Goal: Share content: Share content

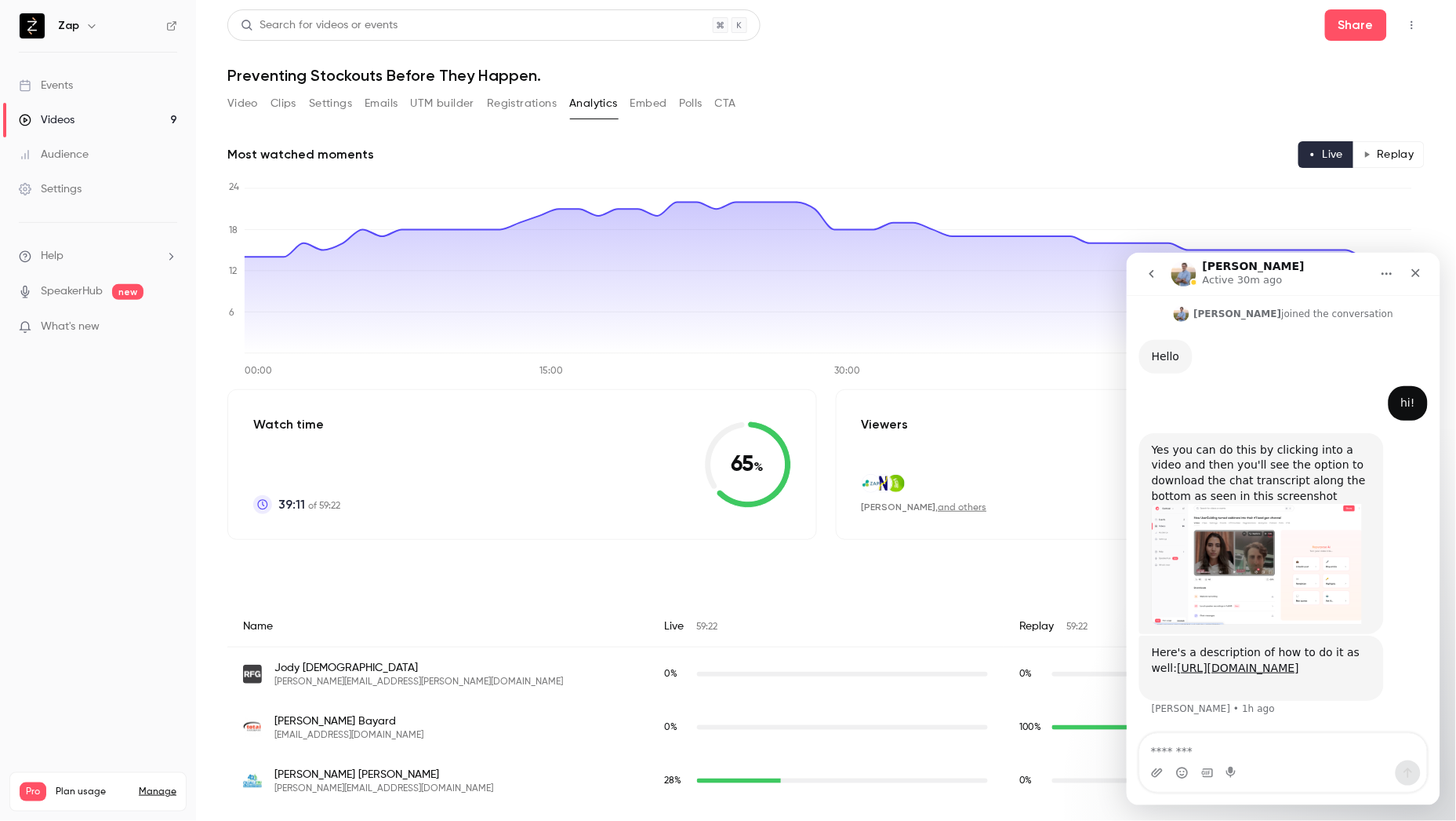
scroll to position [194, 0]
click at [1279, 661] on link "[URL][DOMAIN_NAME]" at bounding box center [1237, 667] width 122 height 13
click at [247, 101] on button "Video" at bounding box center [243, 103] width 31 height 25
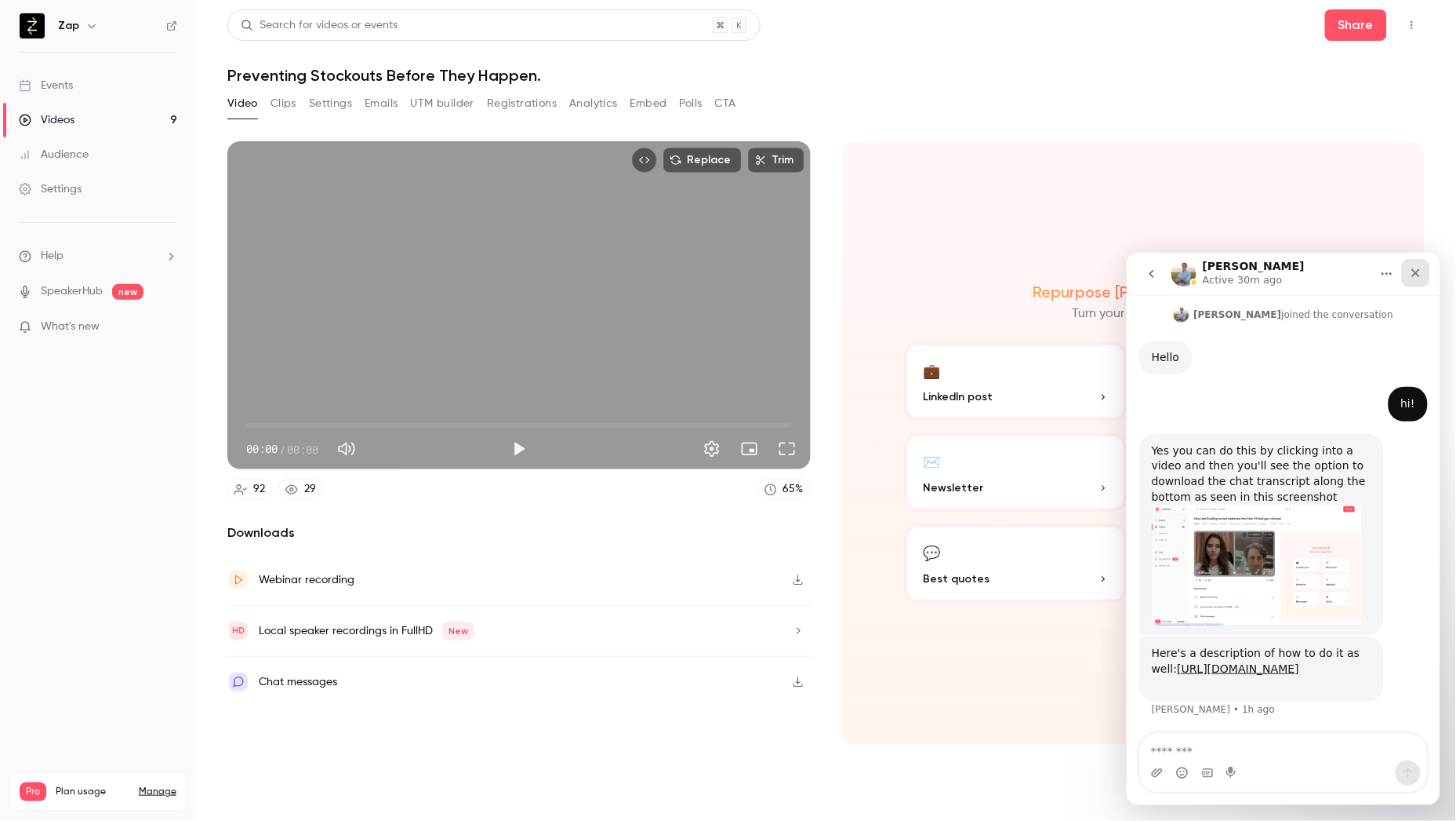
click at [1413, 273] on icon "Close" at bounding box center [1415, 272] width 13 height 13
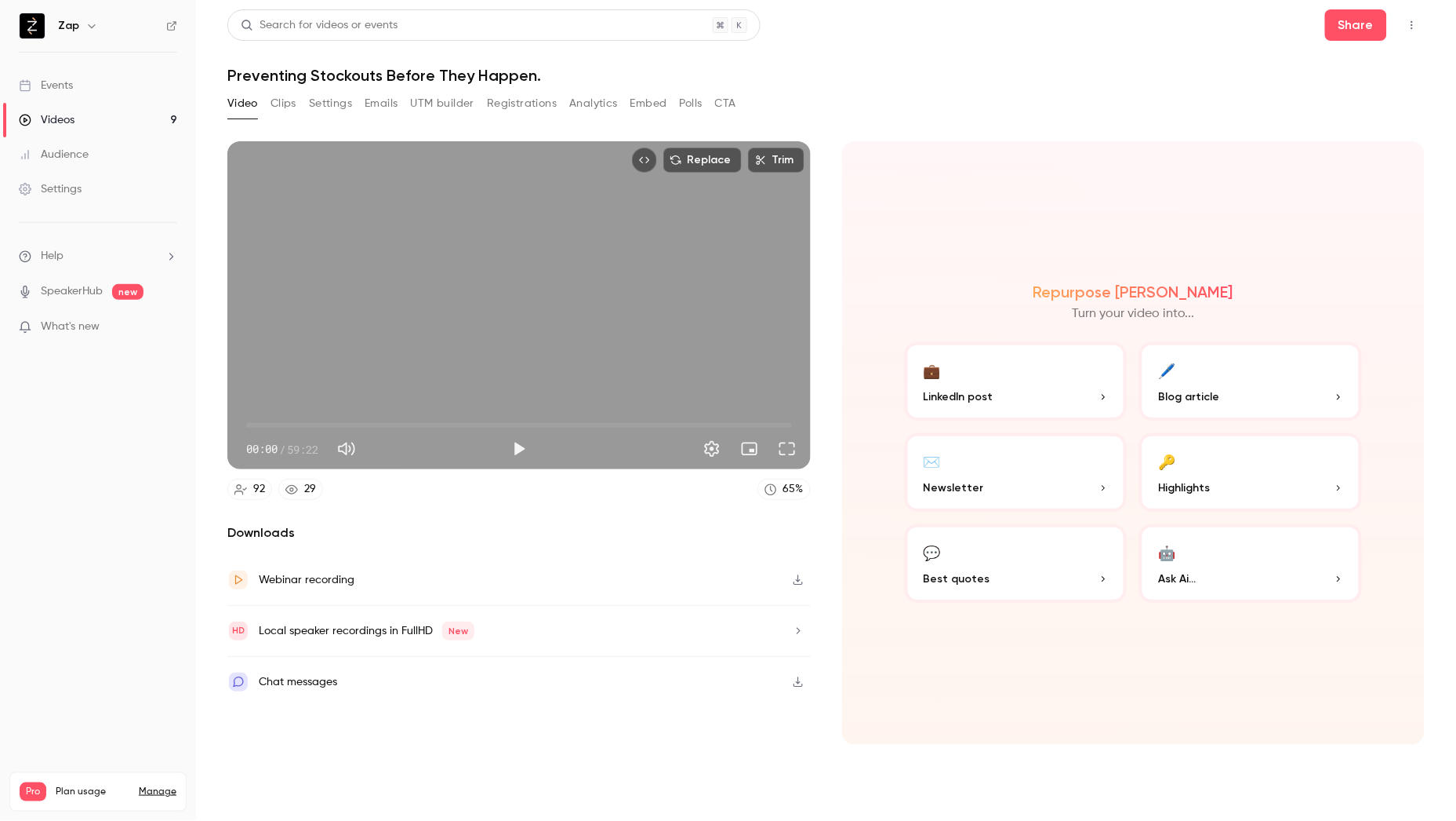
scroll to position [194, 0]
click at [313, 679] on div "Chat messages" at bounding box center [298, 682] width 79 height 19
click at [293, 683] on div "Chat messages" at bounding box center [298, 682] width 79 height 19
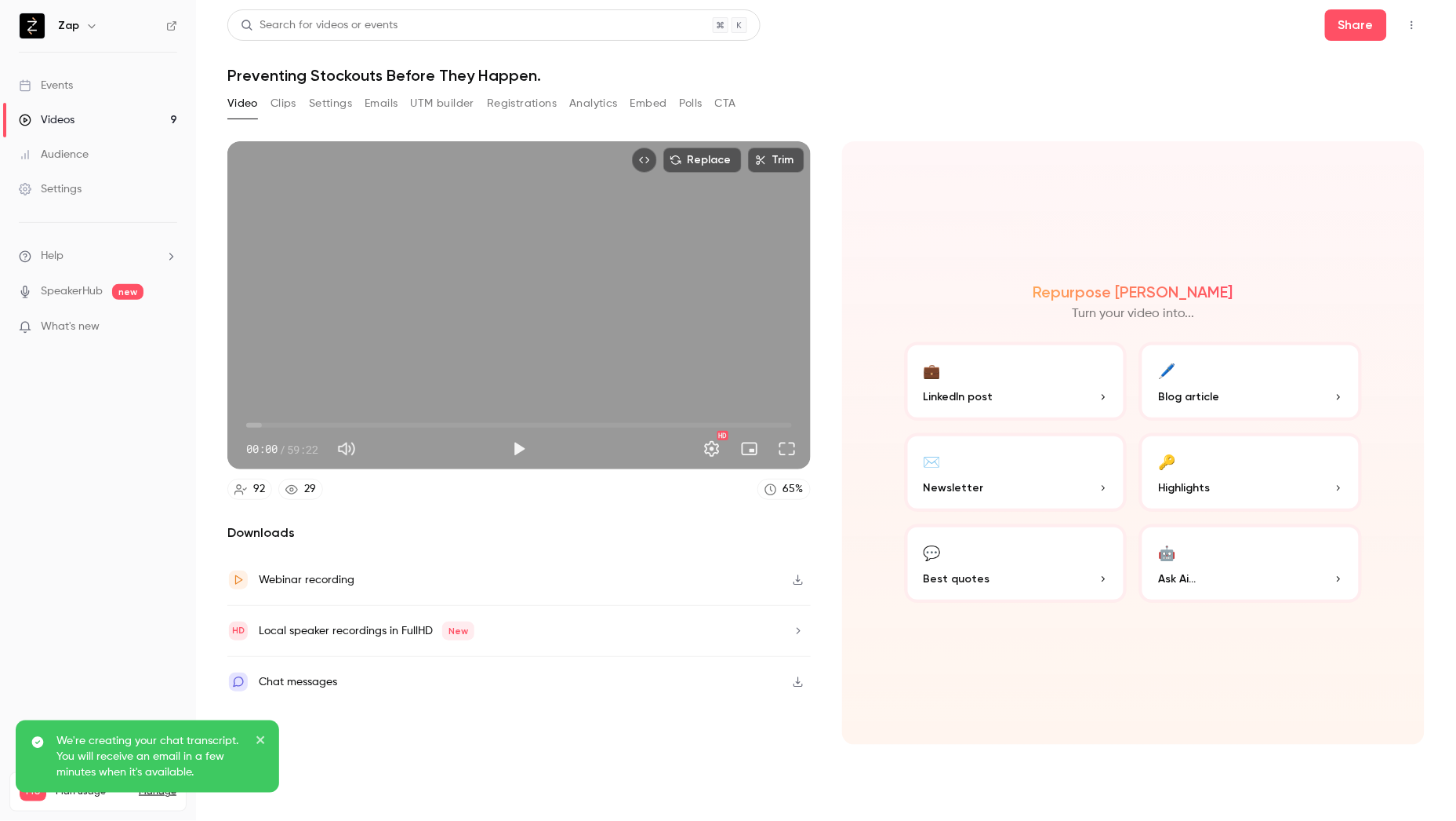
click at [262, 735] on icon "close" at bounding box center [260, 740] width 11 height 13
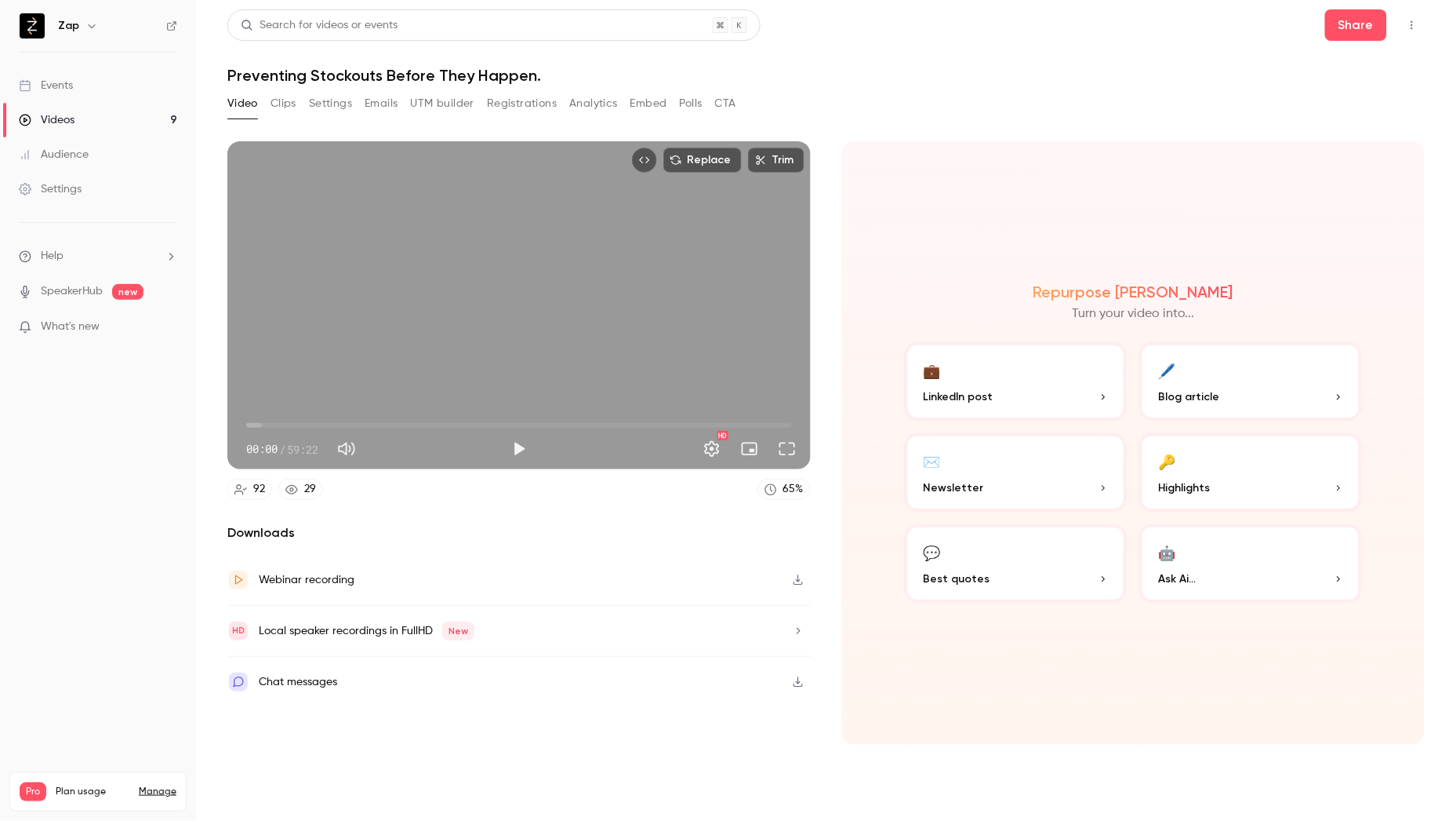
click at [65, 259] on li "Help" at bounding box center [98, 255] width 159 height 16
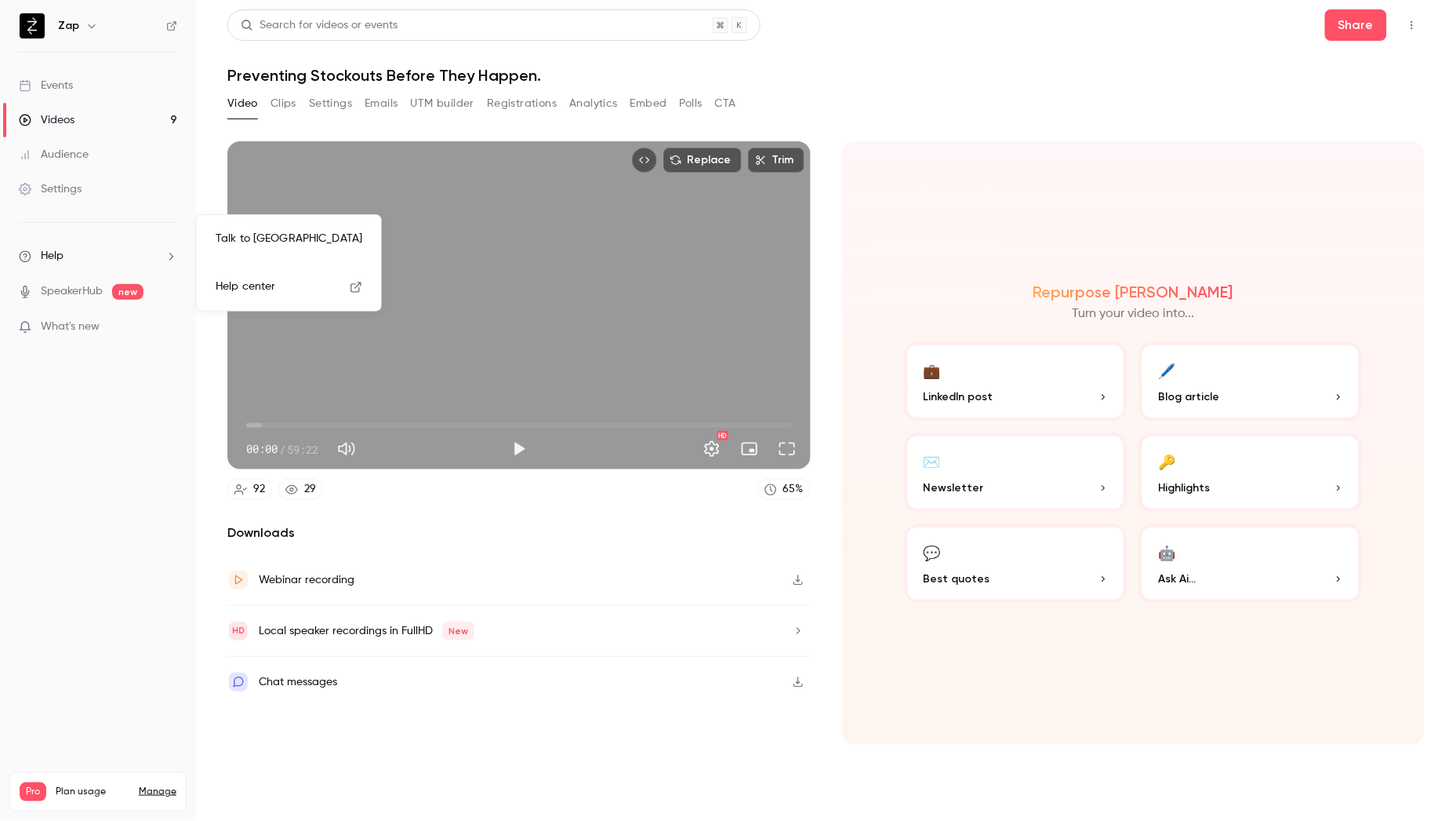
click at [249, 234] on link "Talk to [GEOGRAPHIC_DATA]" at bounding box center [289, 238] width 172 height 42
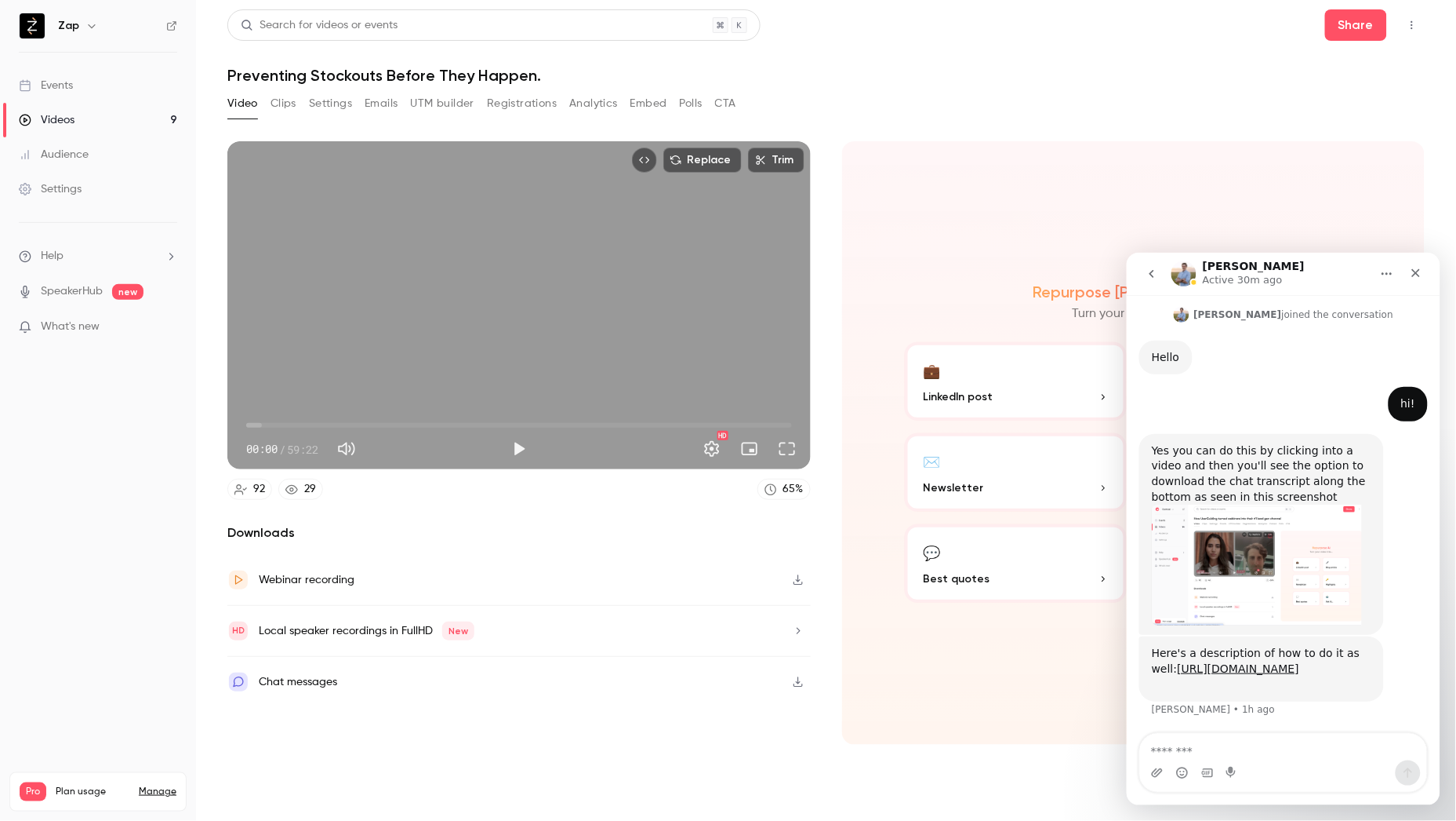
click at [1260, 748] on textarea "Message…" at bounding box center [1283, 746] width 287 height 26
type textarea "**********"
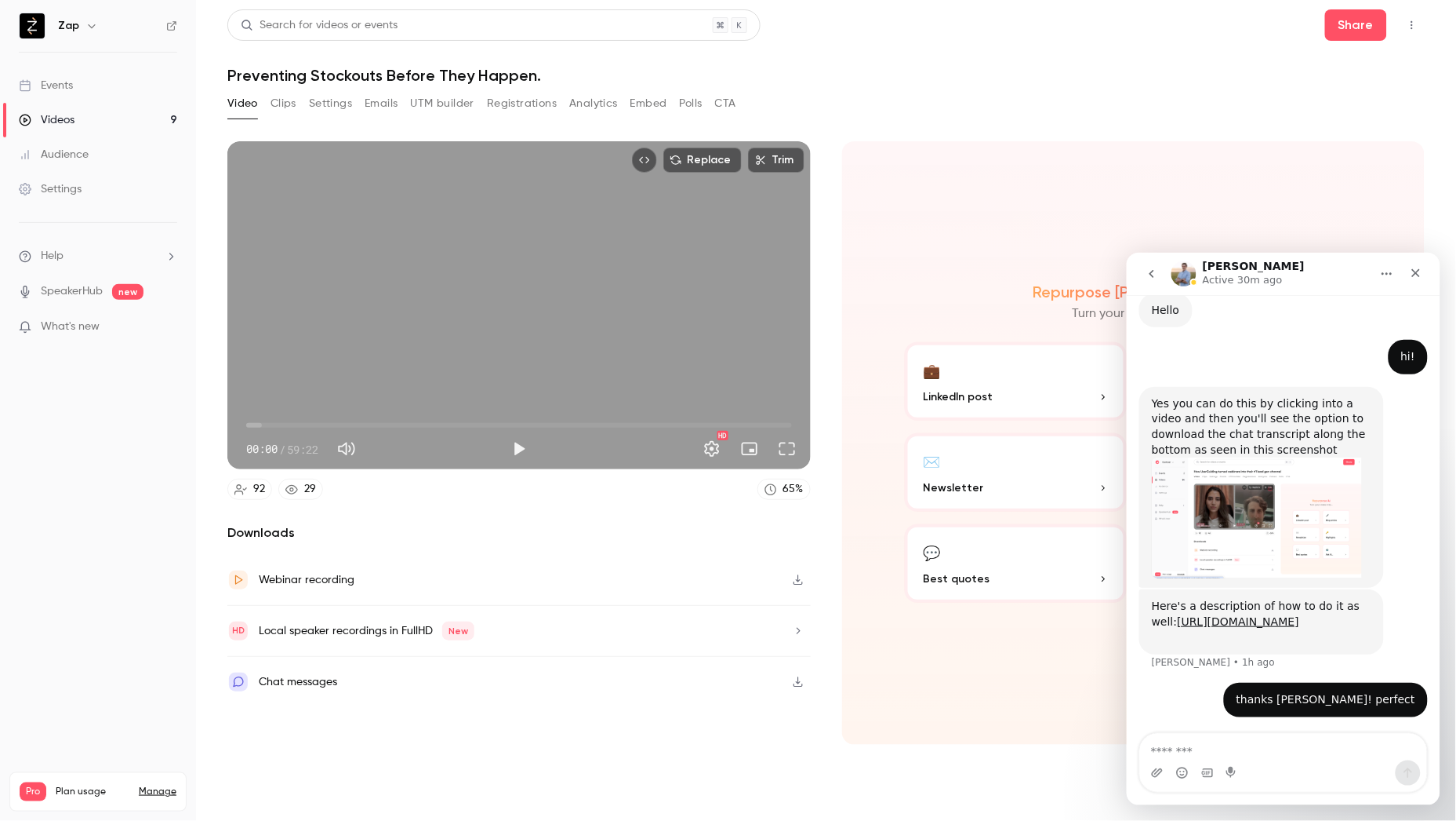
scroll to position [240, 0]
click at [516, 449] on button "Play" at bounding box center [519, 449] width 32 height 32
click at [466, 421] on span "23:53" at bounding box center [518, 425] width 546 height 25
click at [552, 424] on span "23:55" at bounding box center [518, 425] width 546 height 25
click at [643, 421] on span "33:12" at bounding box center [518, 425] width 546 height 25
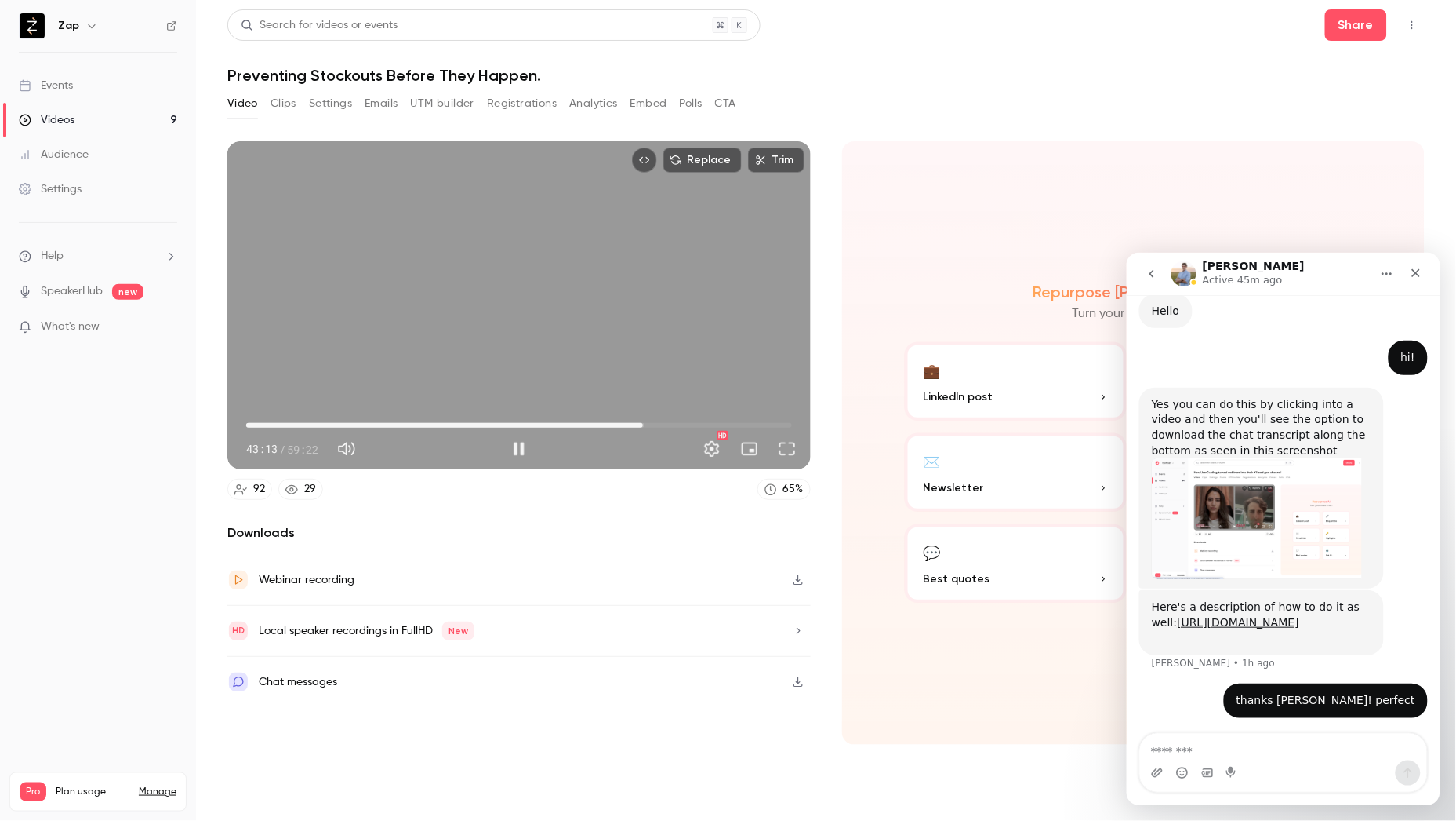
click at [675, 424] on span "43:13" at bounding box center [518, 425] width 546 height 25
click at [518, 445] on button "Pause" at bounding box center [519, 449] width 32 height 32
click at [1411, 270] on icon "Close" at bounding box center [1415, 272] width 13 height 13
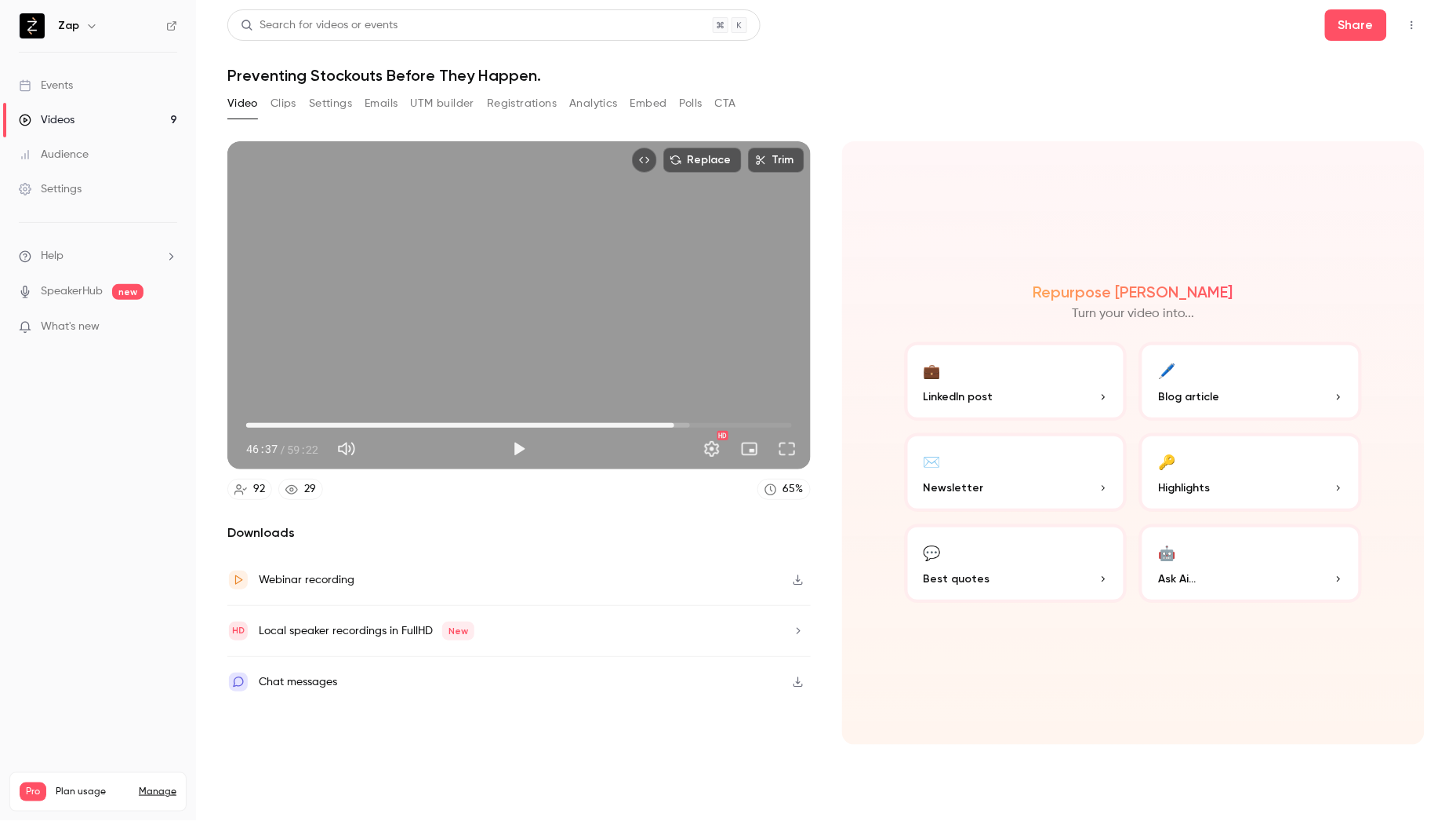
type input "******"
click at [517, 108] on button "Registrations" at bounding box center [522, 103] width 70 height 25
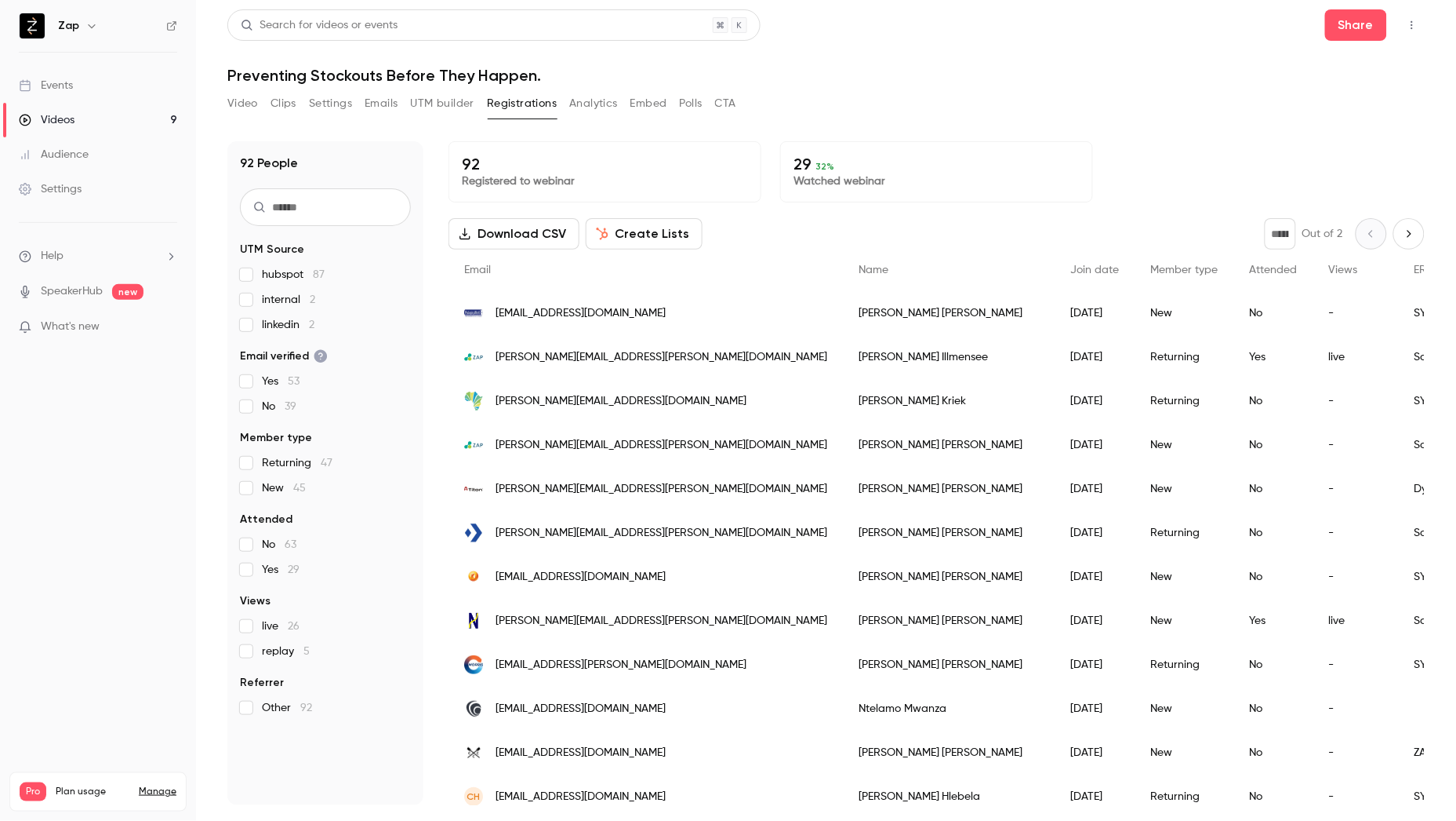
click at [594, 96] on button "Analytics" at bounding box center [594, 103] width 49 height 25
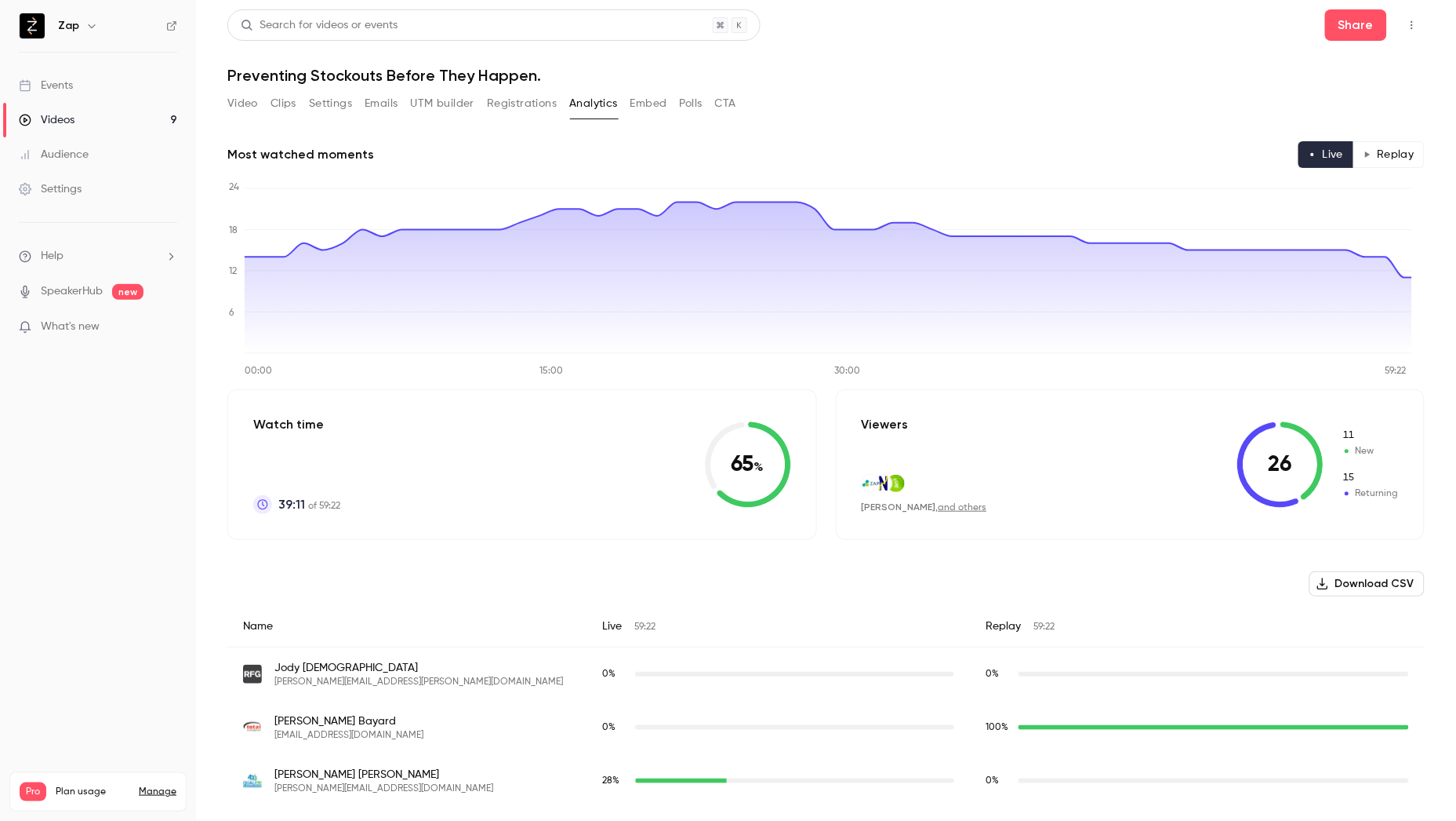
click at [512, 103] on button "Registrations" at bounding box center [522, 103] width 70 height 25
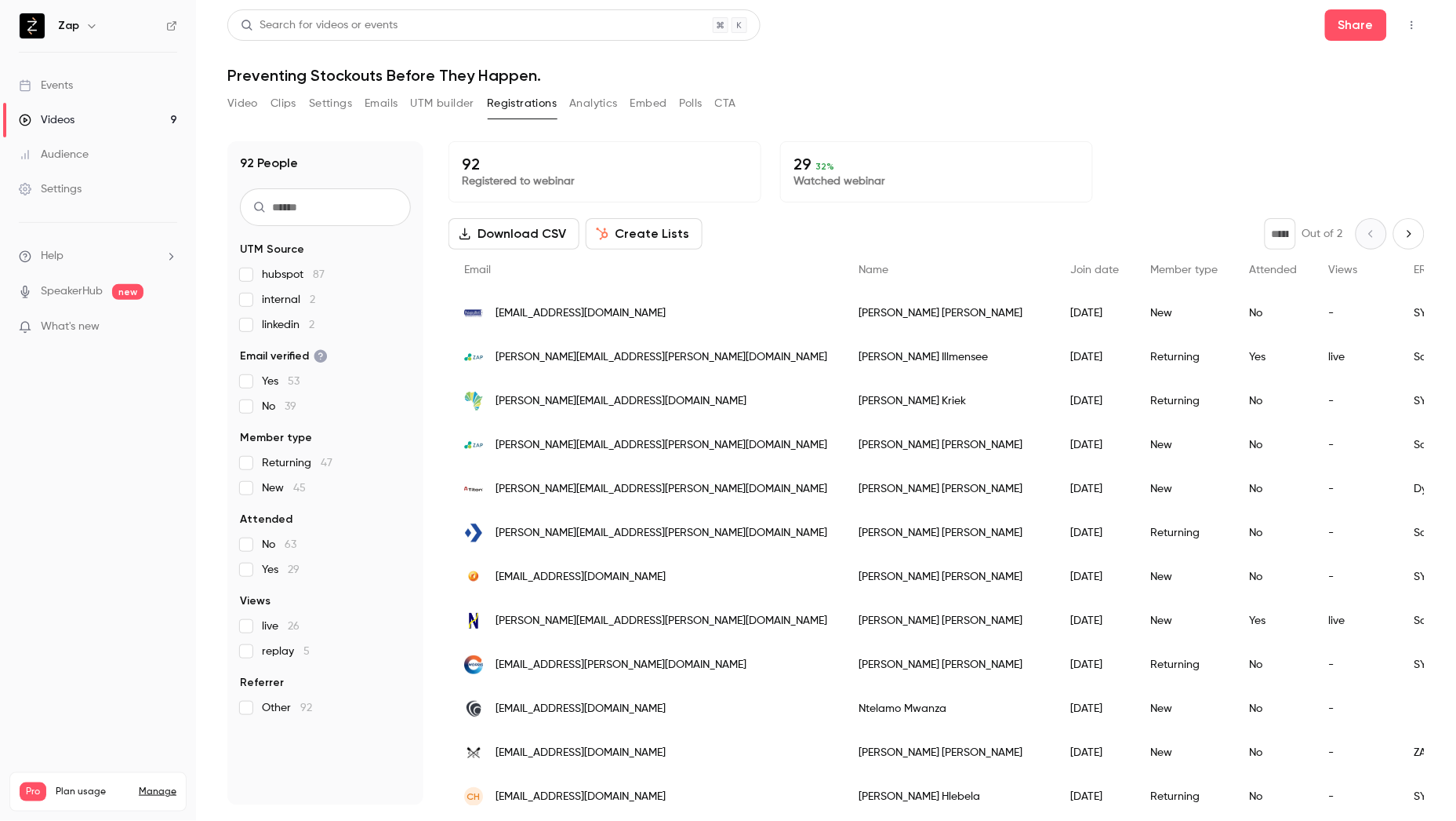
click at [600, 101] on button "Analytics" at bounding box center [594, 103] width 49 height 25
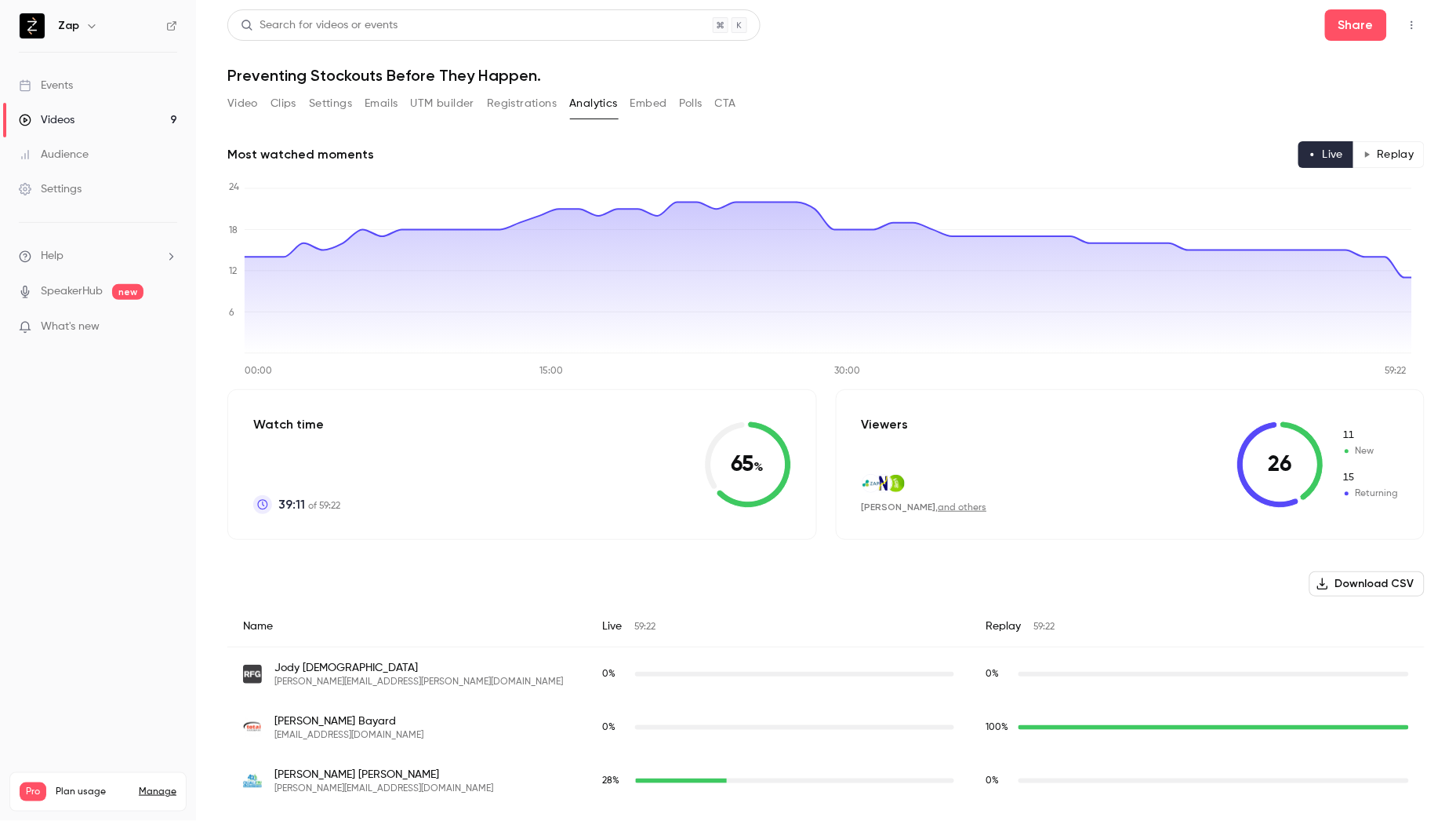
click at [646, 101] on button "Embed" at bounding box center [648, 103] width 37 height 25
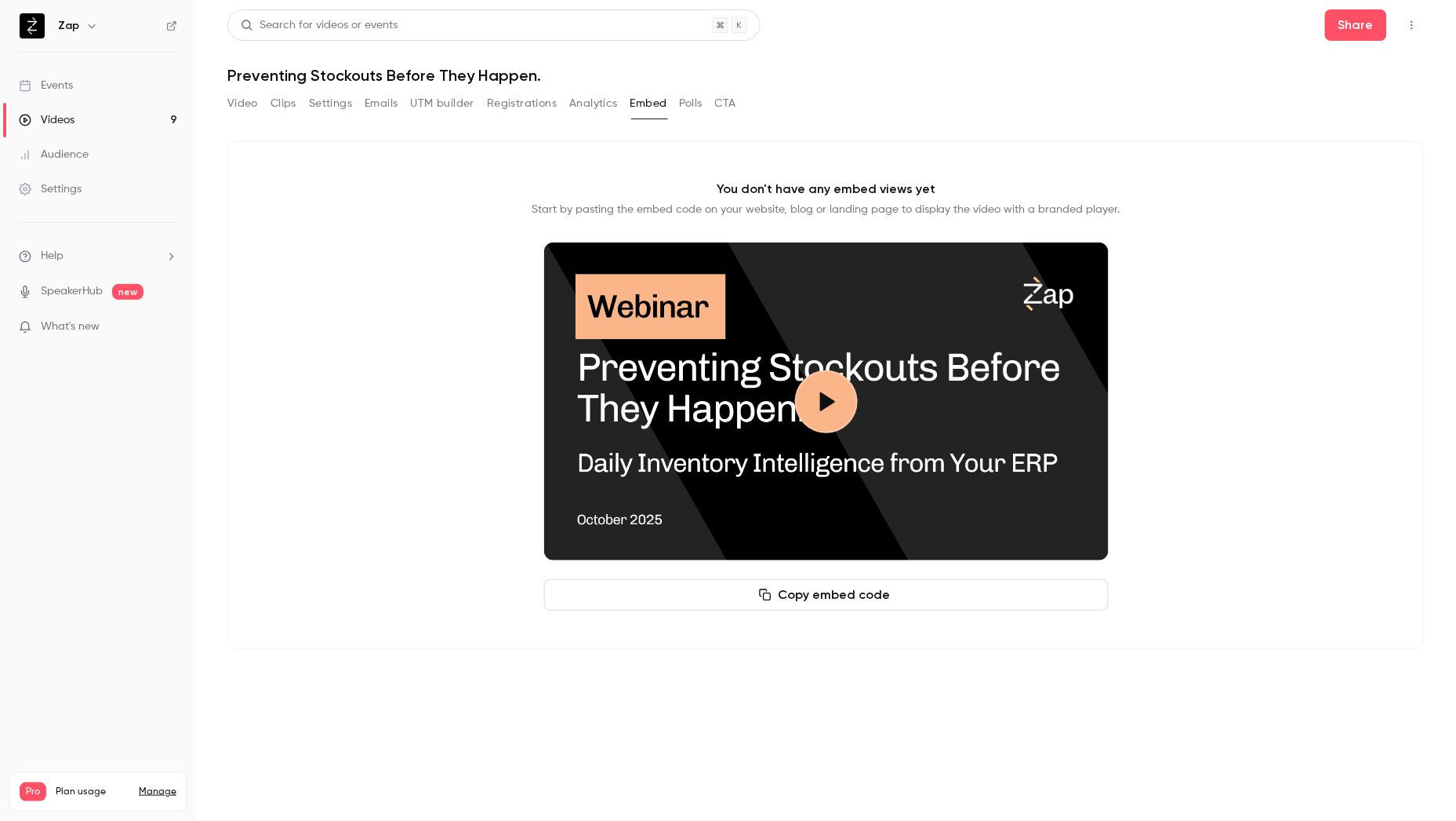
click at [541, 104] on button "Registrations" at bounding box center [522, 103] width 70 height 25
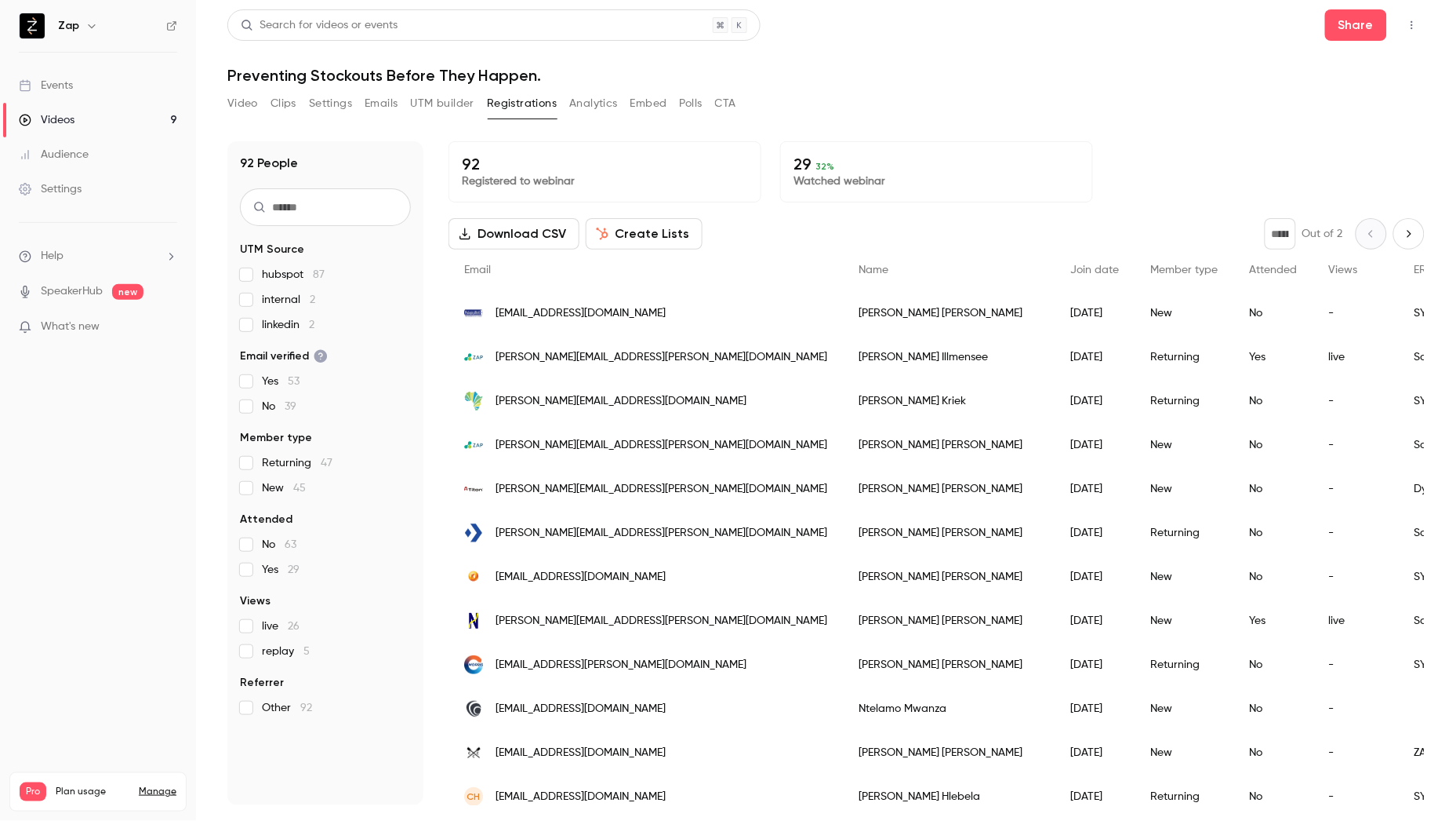
click at [254, 106] on button "Video" at bounding box center [243, 103] width 31 height 25
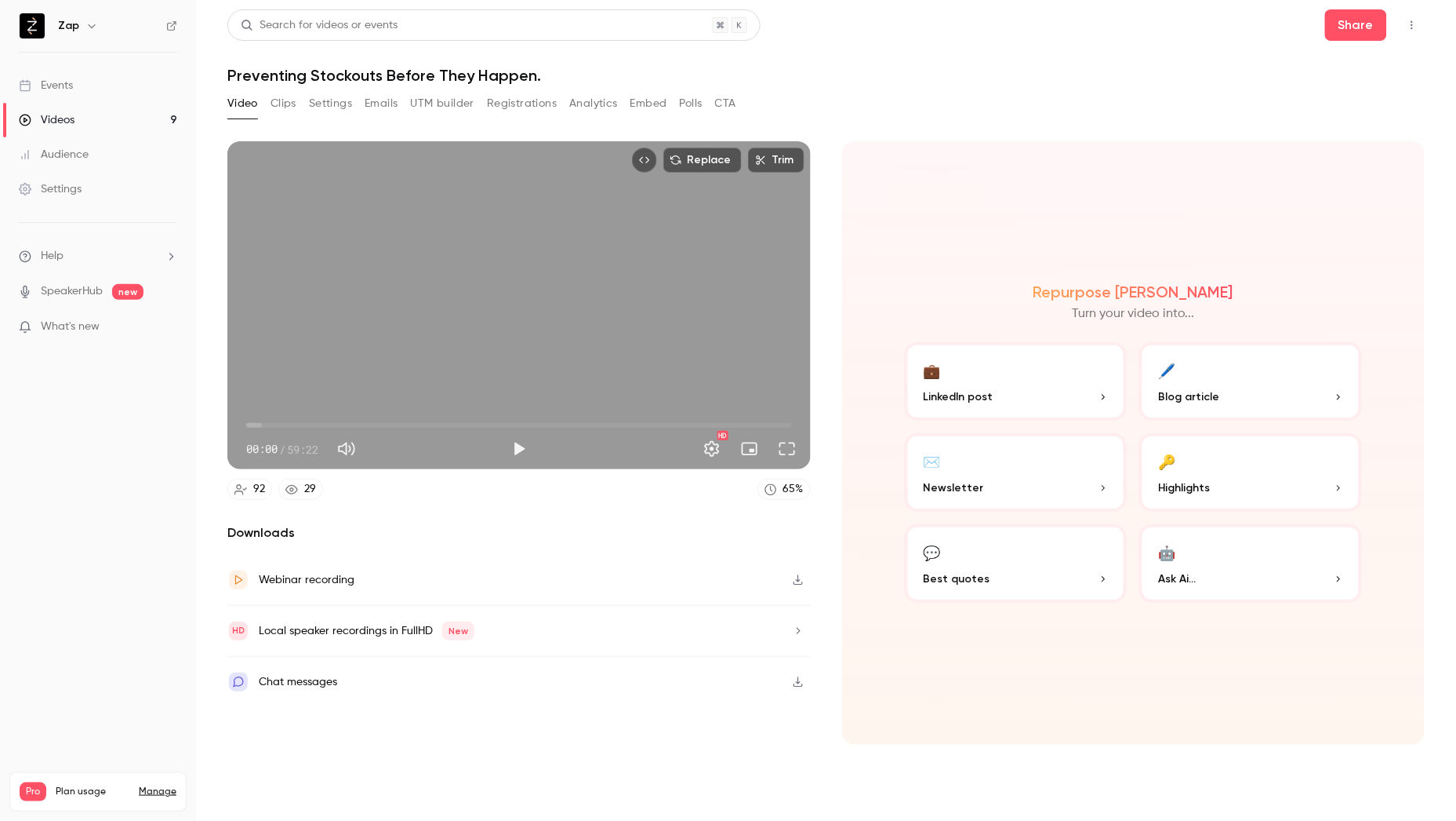
click at [284, 103] on button "Clips" at bounding box center [284, 103] width 26 height 25
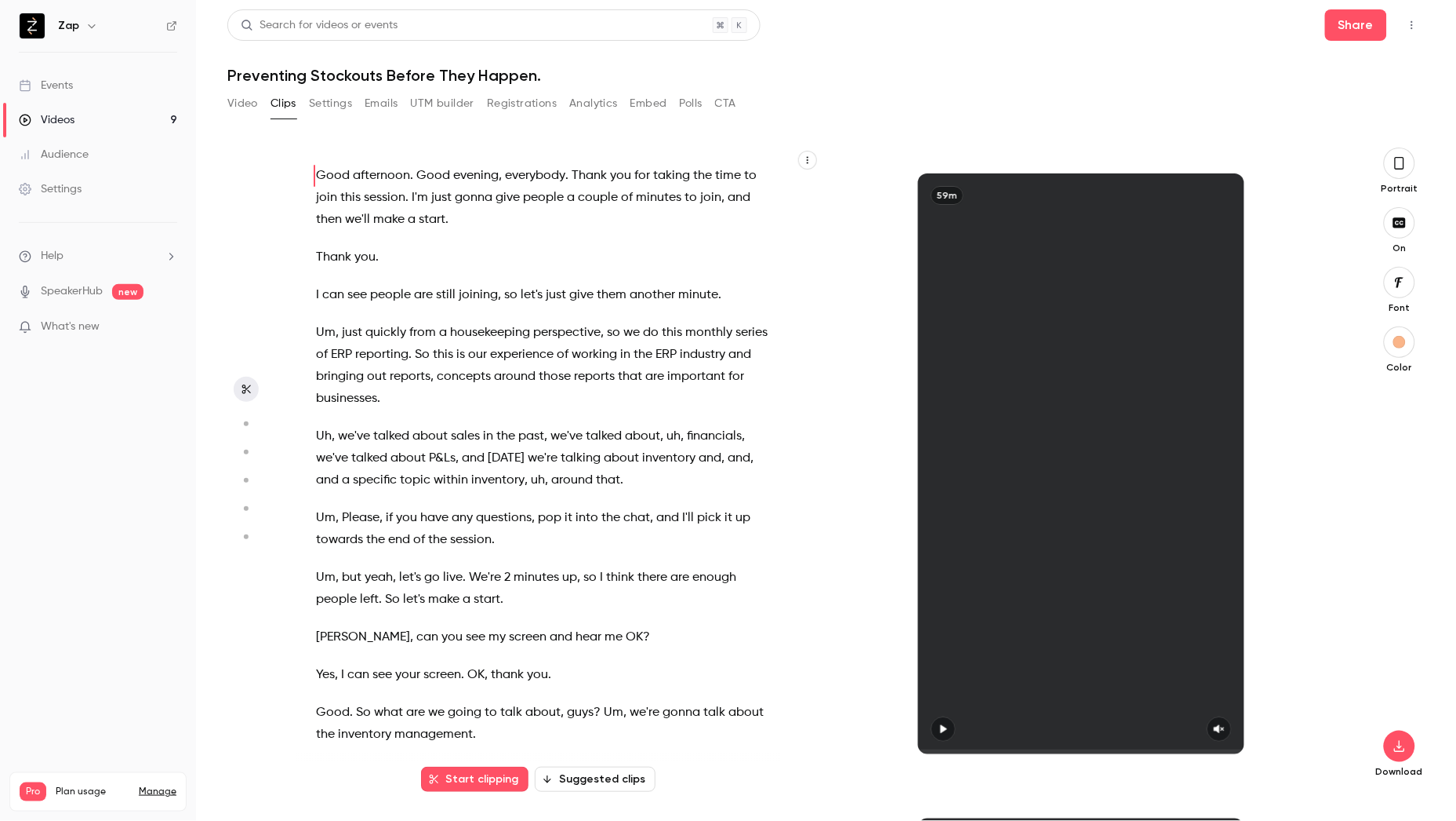
click at [593, 781] on button "Suggested clips" at bounding box center [594, 778] width 120 height 25
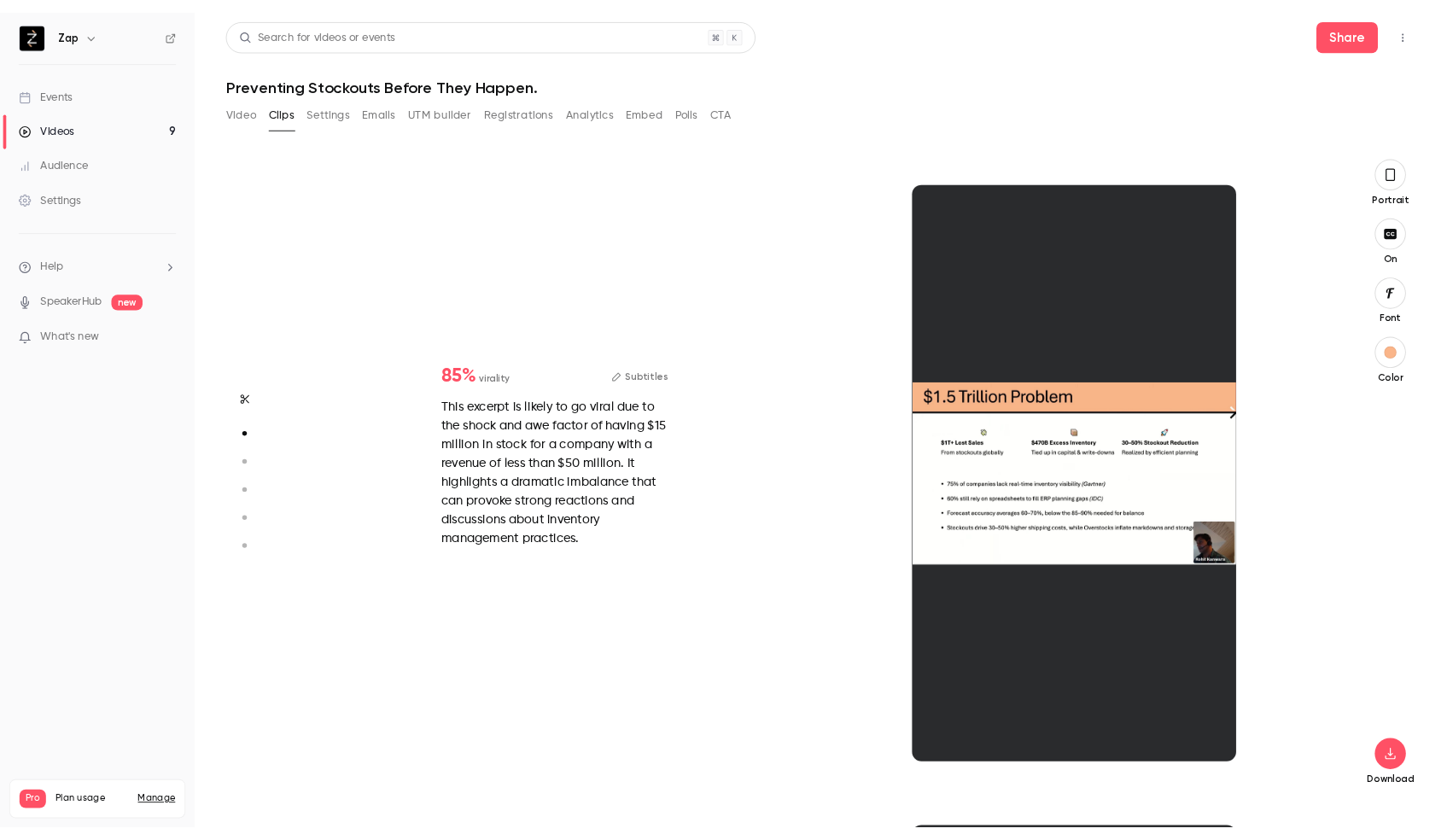
scroll to position [702, 0]
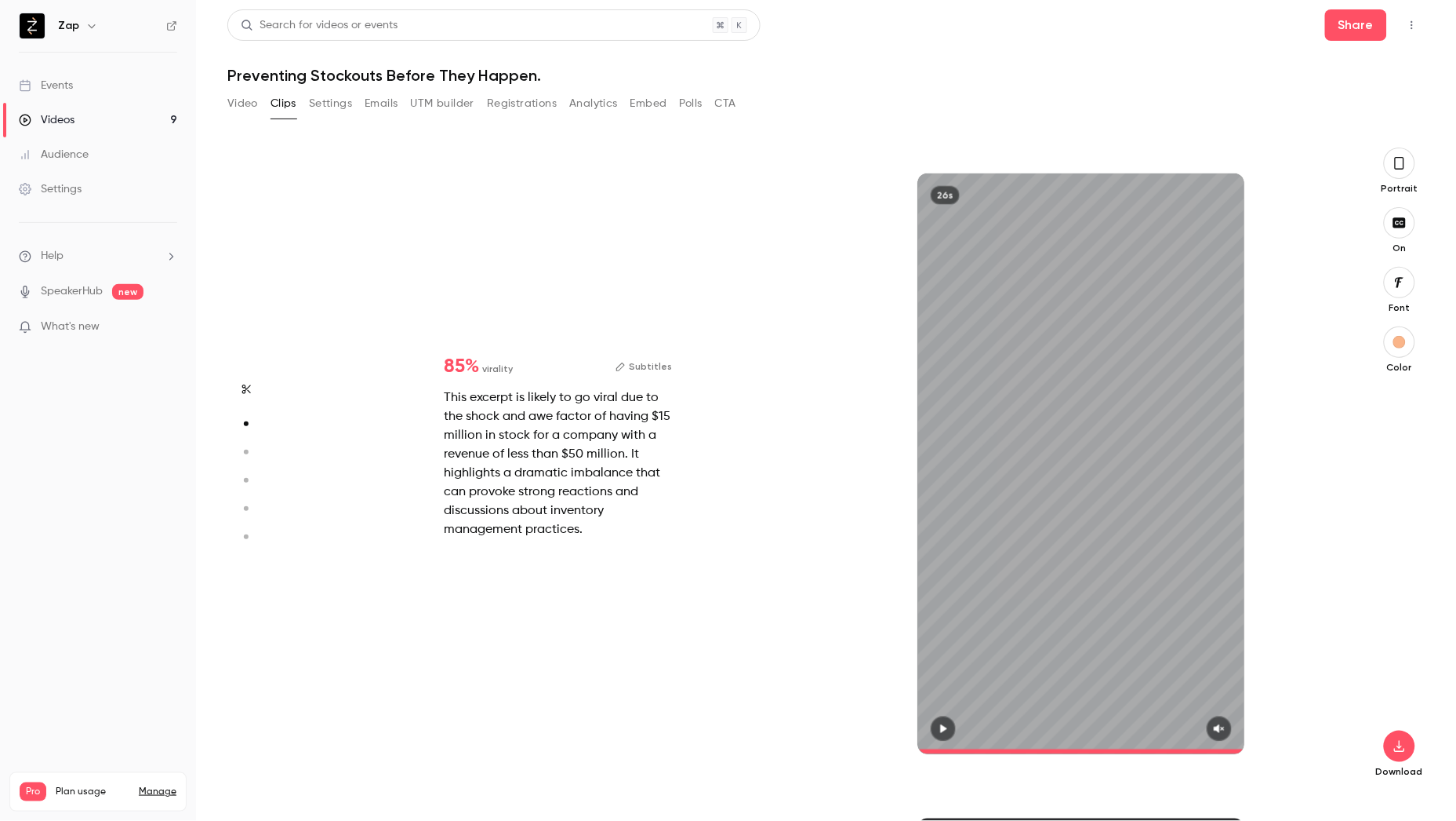
click at [944, 736] on button "button" at bounding box center [943, 728] width 25 height 25
click at [1218, 727] on icon "button" at bounding box center [1220, 730] width 10 height 9
click at [1219, 728] on icon "button" at bounding box center [1220, 730] width 11 height 9
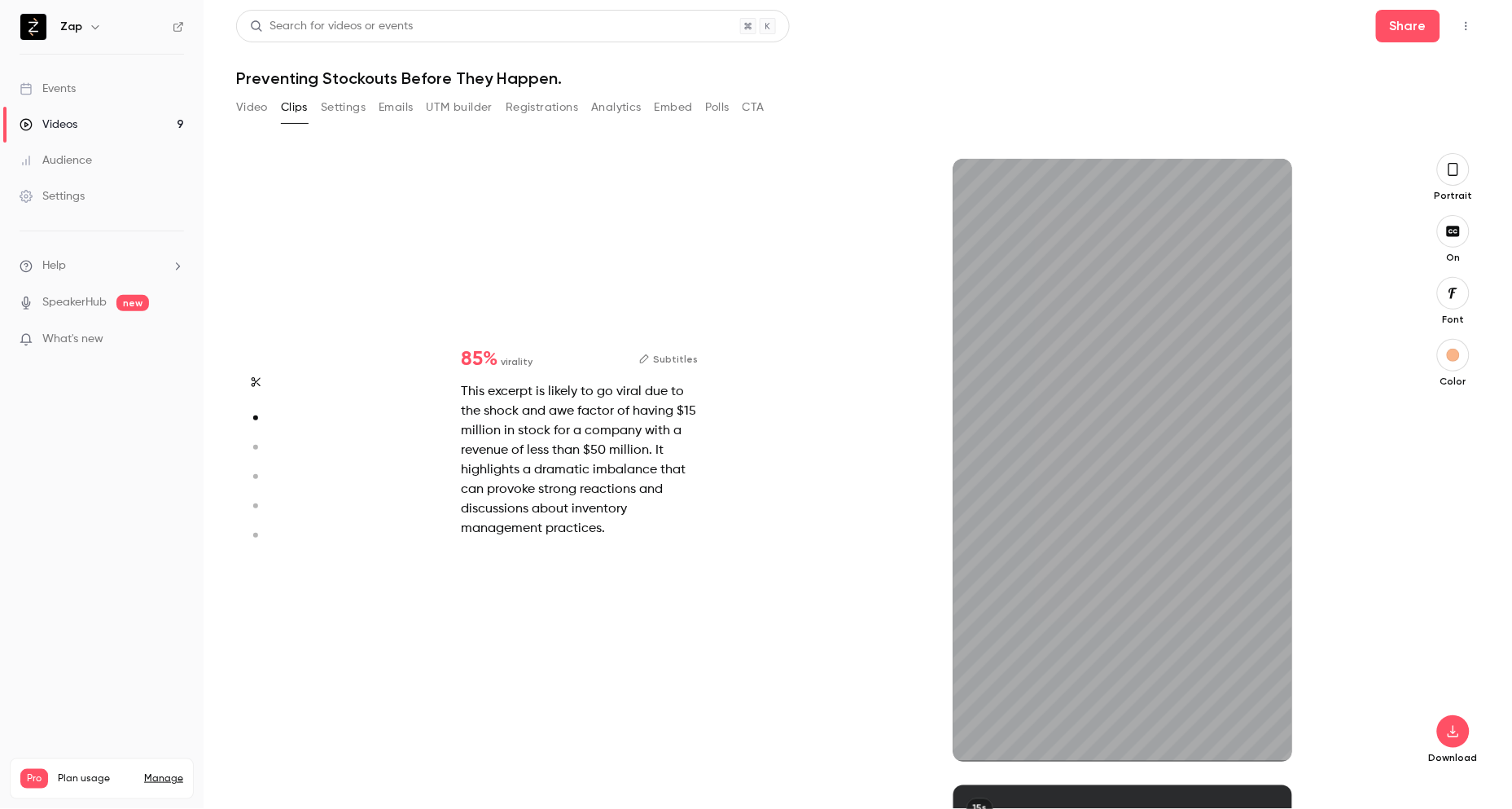
scroll to position [625, 0]
click at [663, 357] on button "Subtitles" at bounding box center [669, 359] width 59 height 20
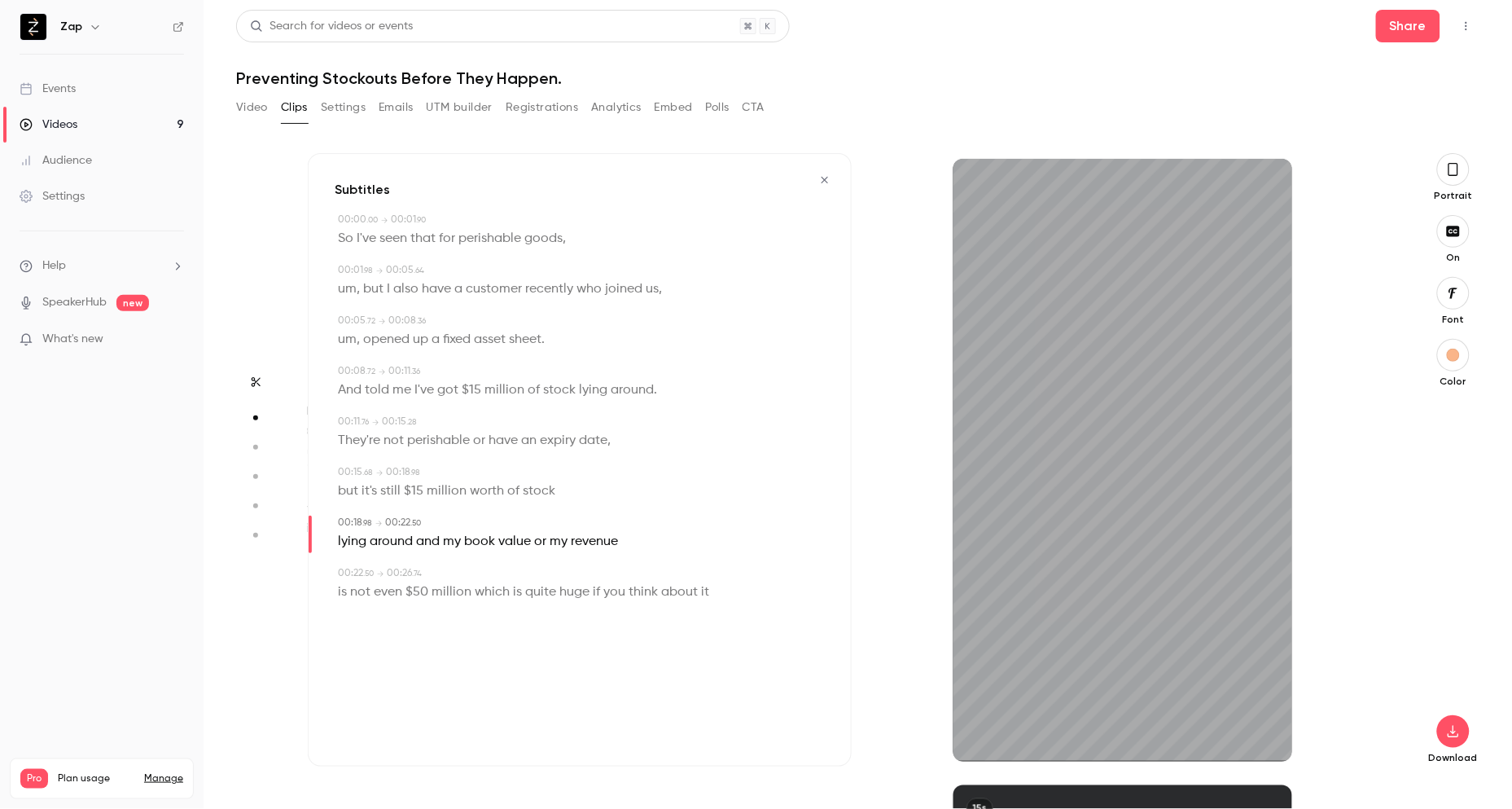
click at [824, 175] on icon "button" at bounding box center [825, 180] width 13 height 12
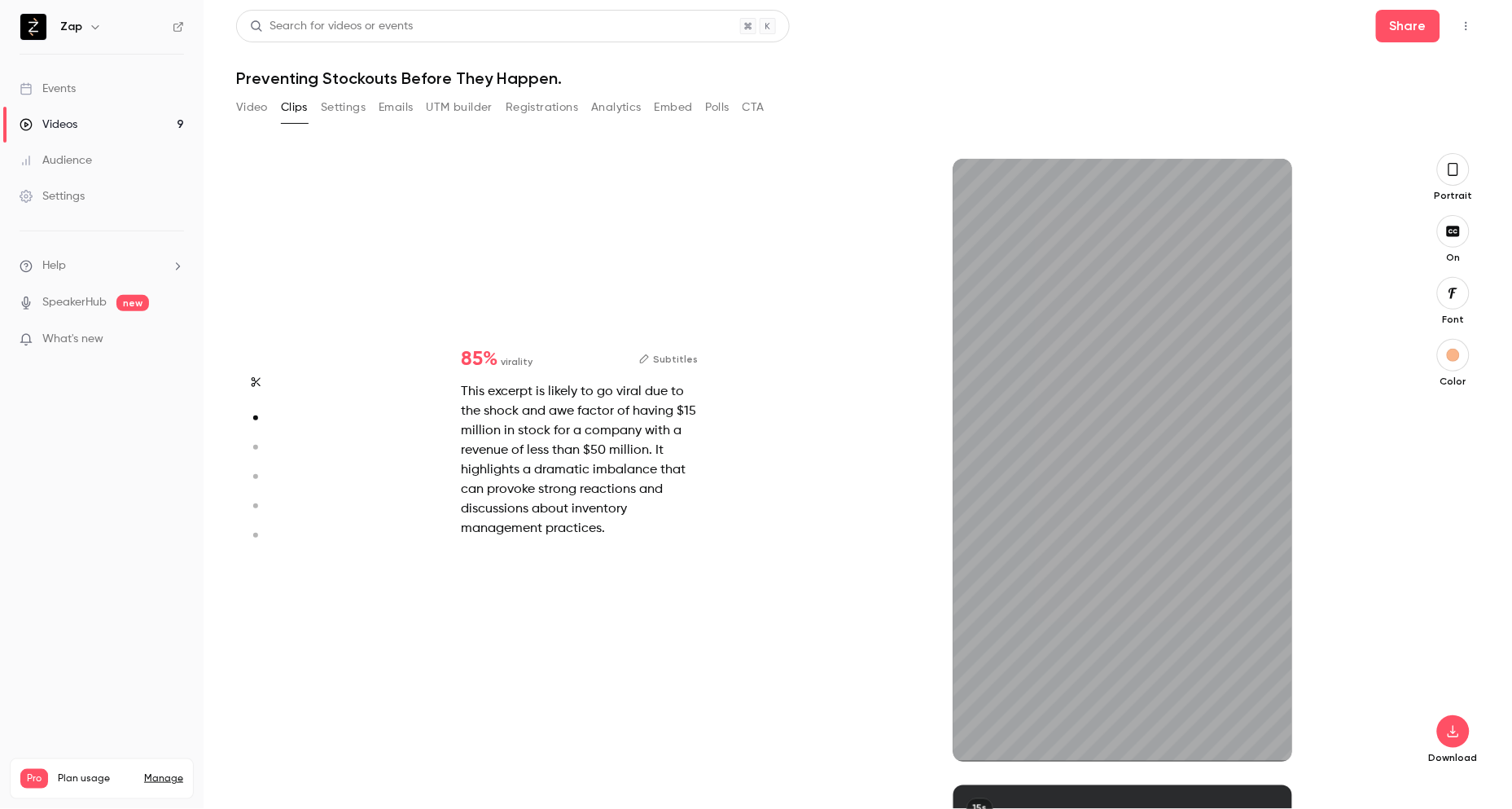
type input "*"
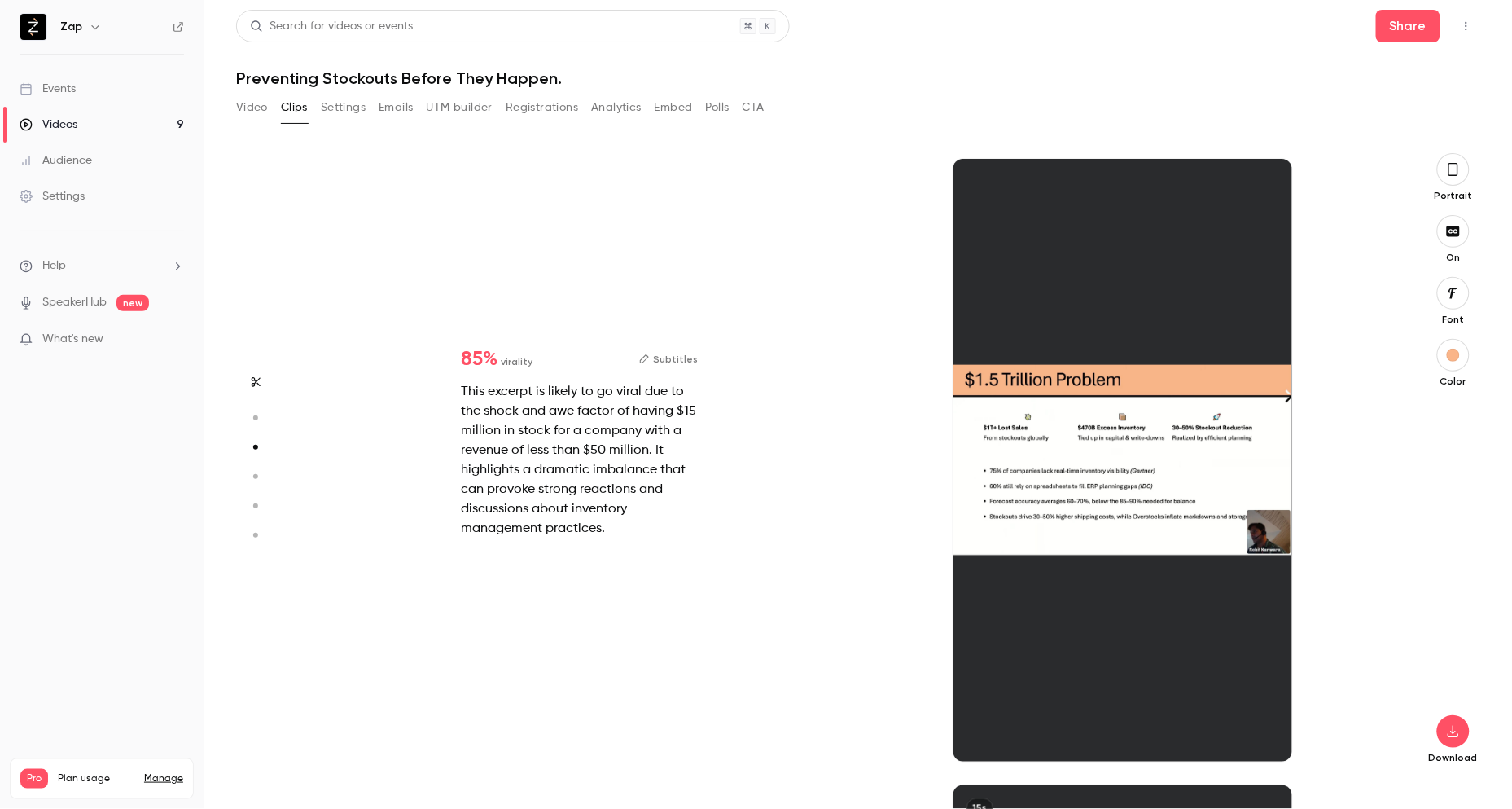
scroll to position [1253, 0]
click at [991, 732] on div at bounding box center [1123, 460] width 339 height 603
click at [1456, 171] on icon "button" at bounding box center [1453, 169] width 13 height 18
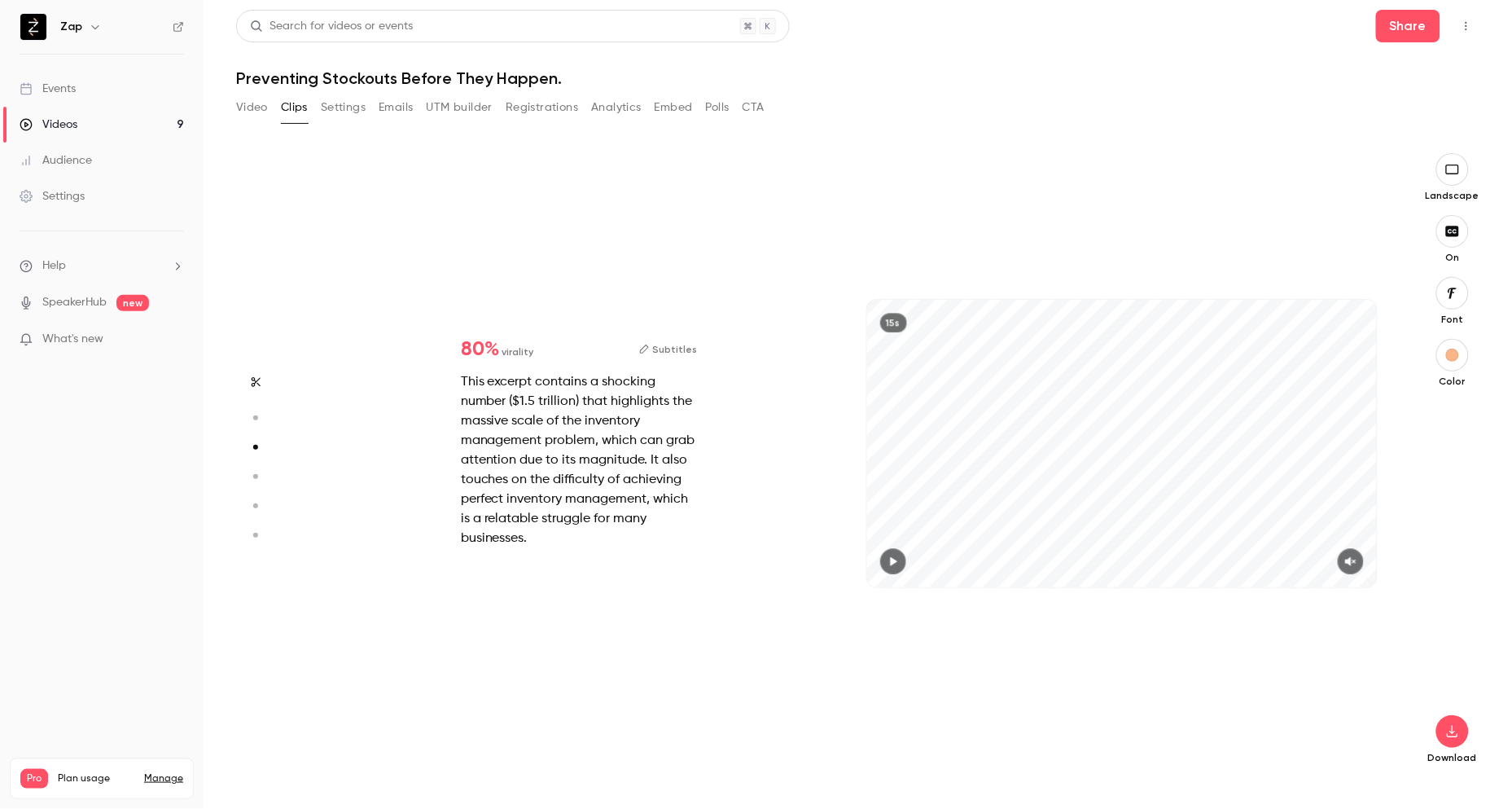
click at [887, 561] on icon "button" at bounding box center [893, 561] width 13 height 12
click at [1358, 566] on icon "button" at bounding box center [1351, 561] width 13 height 12
click at [253, 475] on icon "button" at bounding box center [255, 476] width 15 height 12
type input "*"
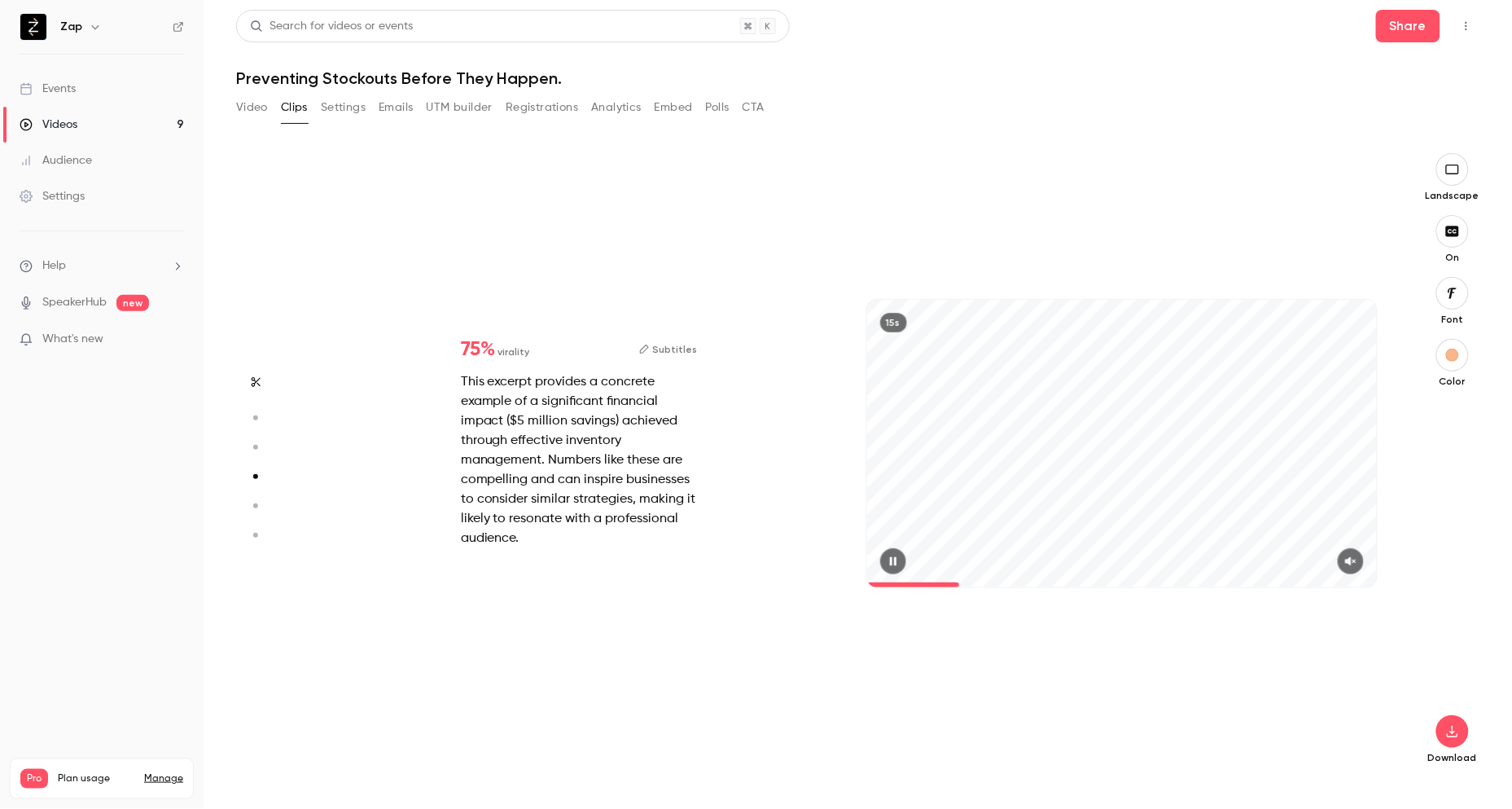
click at [1354, 561] on icon "button" at bounding box center [1351, 561] width 13 height 12
click at [257, 500] on icon "button" at bounding box center [255, 506] width 15 height 12
type input "*"
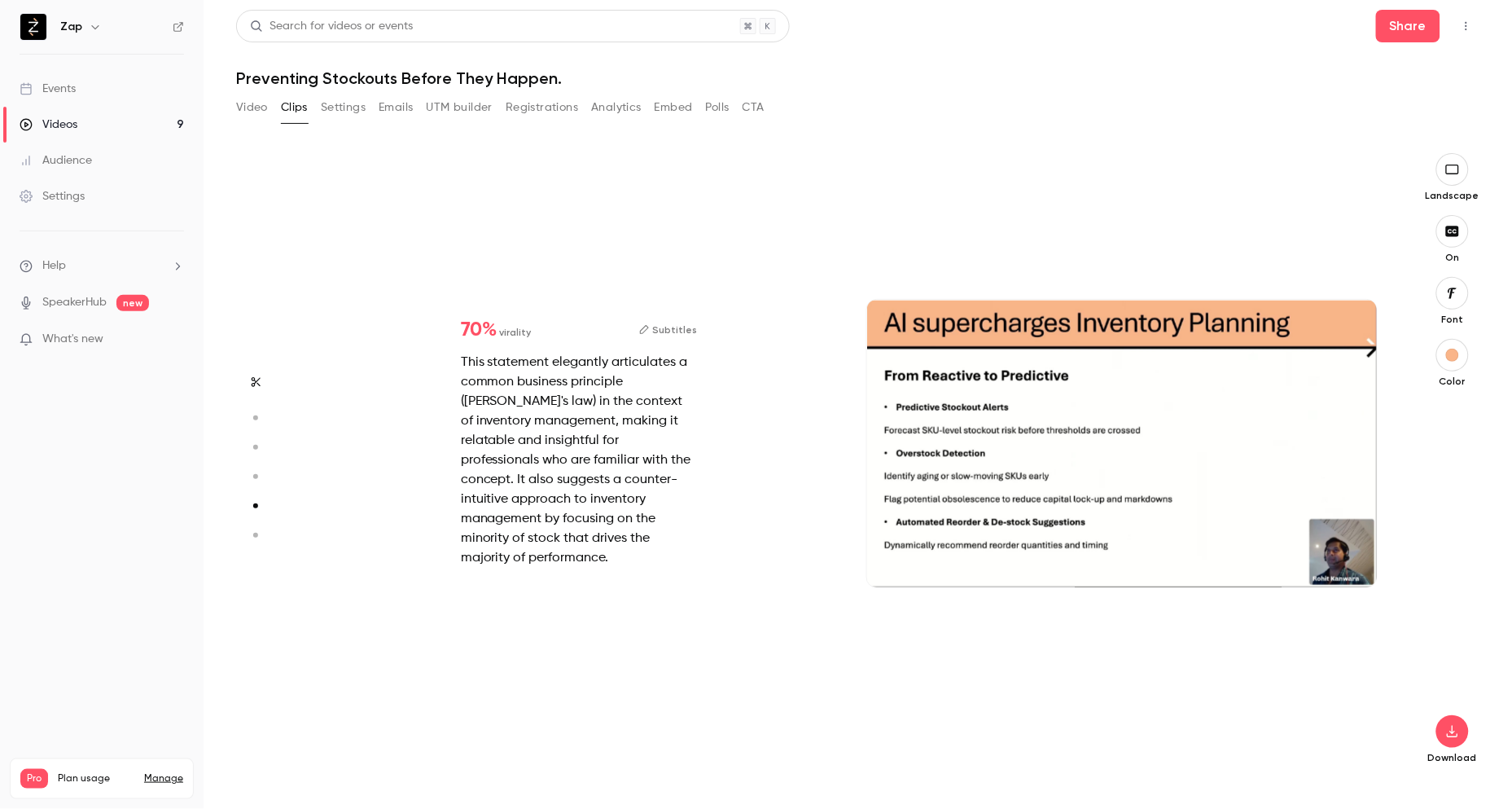
scroll to position [2507, 0]
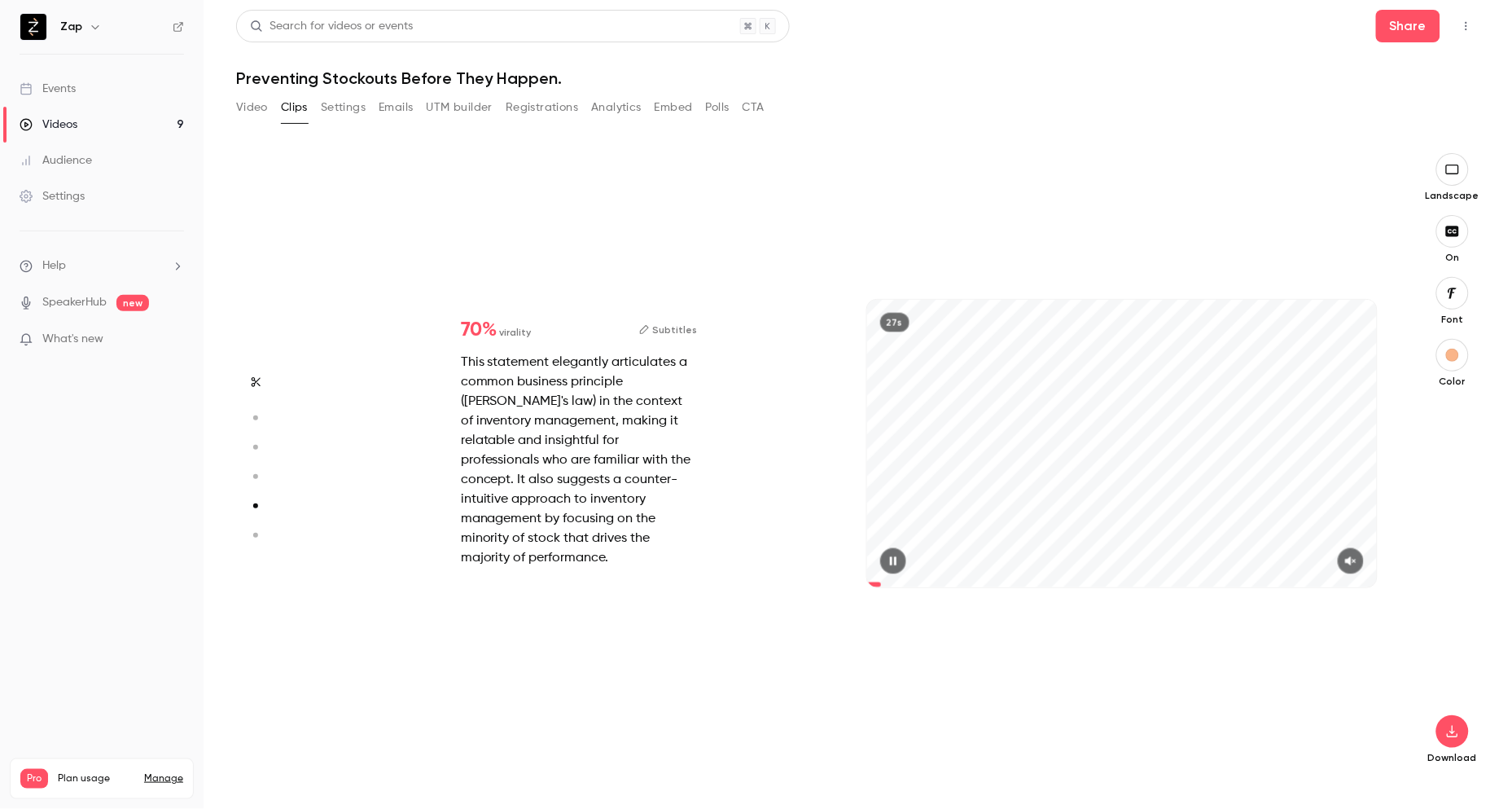
click at [1358, 556] on icon "button" at bounding box center [1351, 561] width 13 height 12
click at [255, 536] on circle "button" at bounding box center [256, 536] width 5 height 5
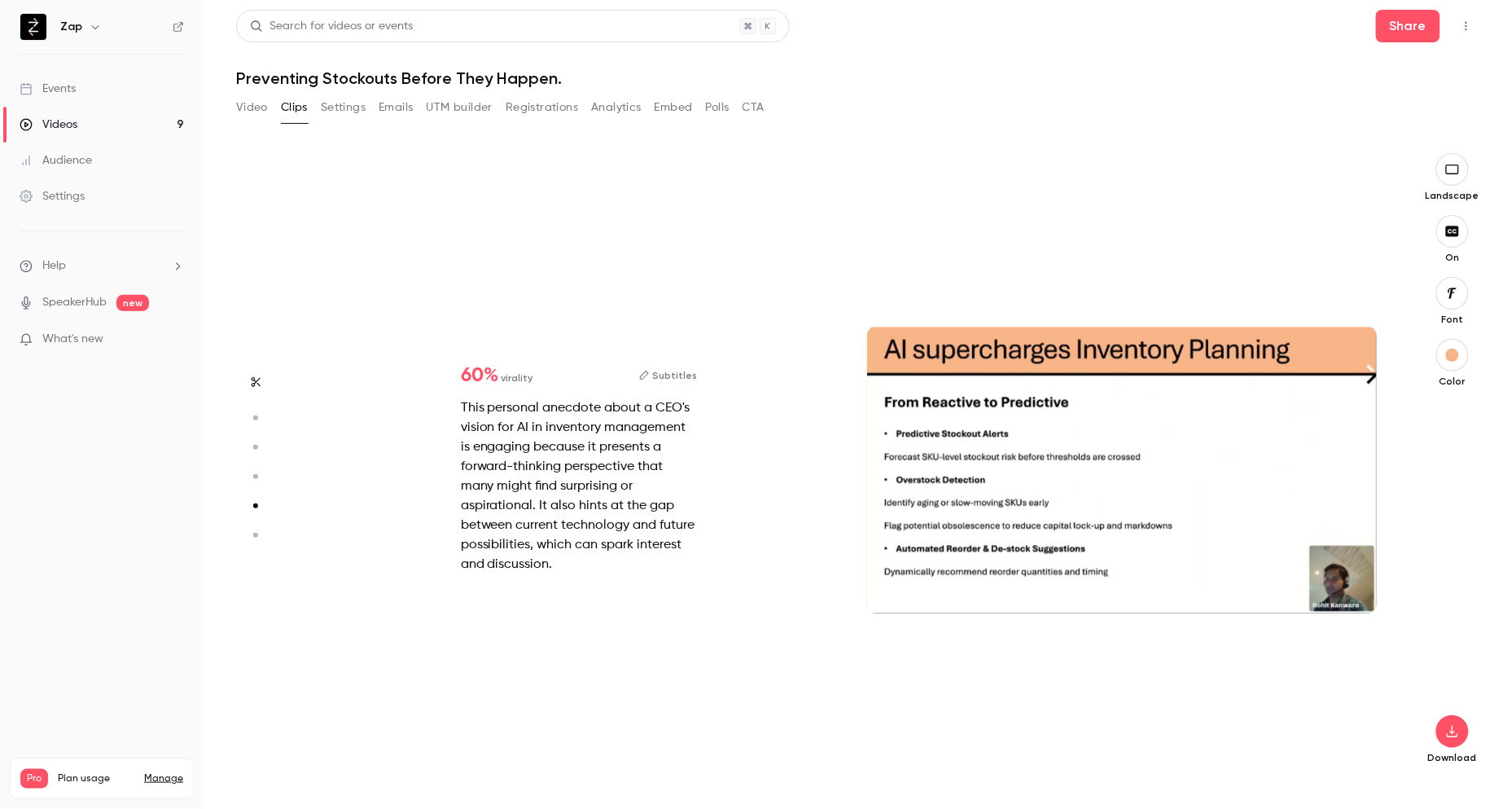
type input "*"
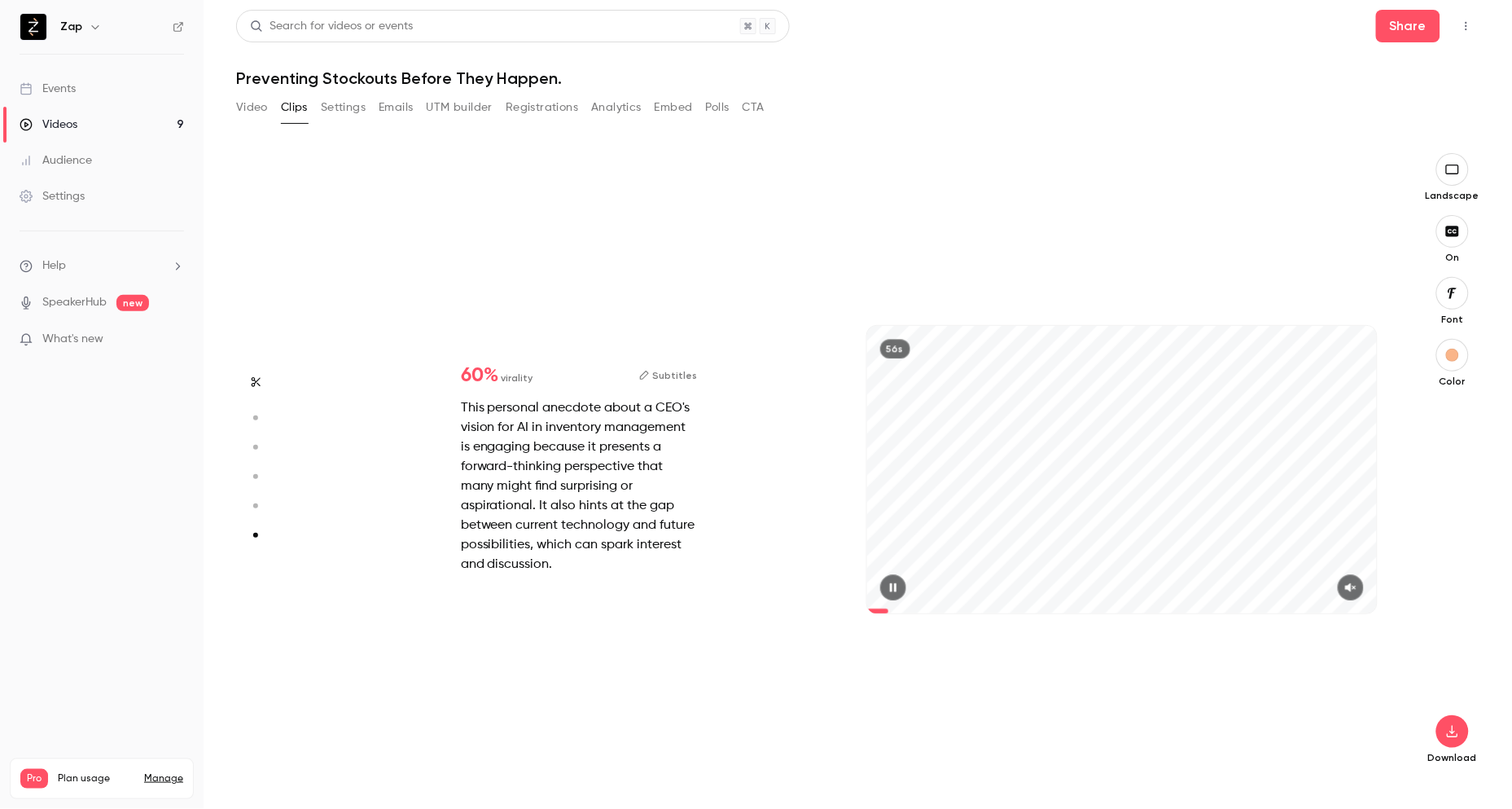
click at [1358, 585] on icon "button" at bounding box center [1351, 587] width 13 height 12
click at [1347, 584] on icon "button" at bounding box center [1351, 587] width 13 height 12
click at [255, 415] on icon "button" at bounding box center [255, 418] width 15 height 12
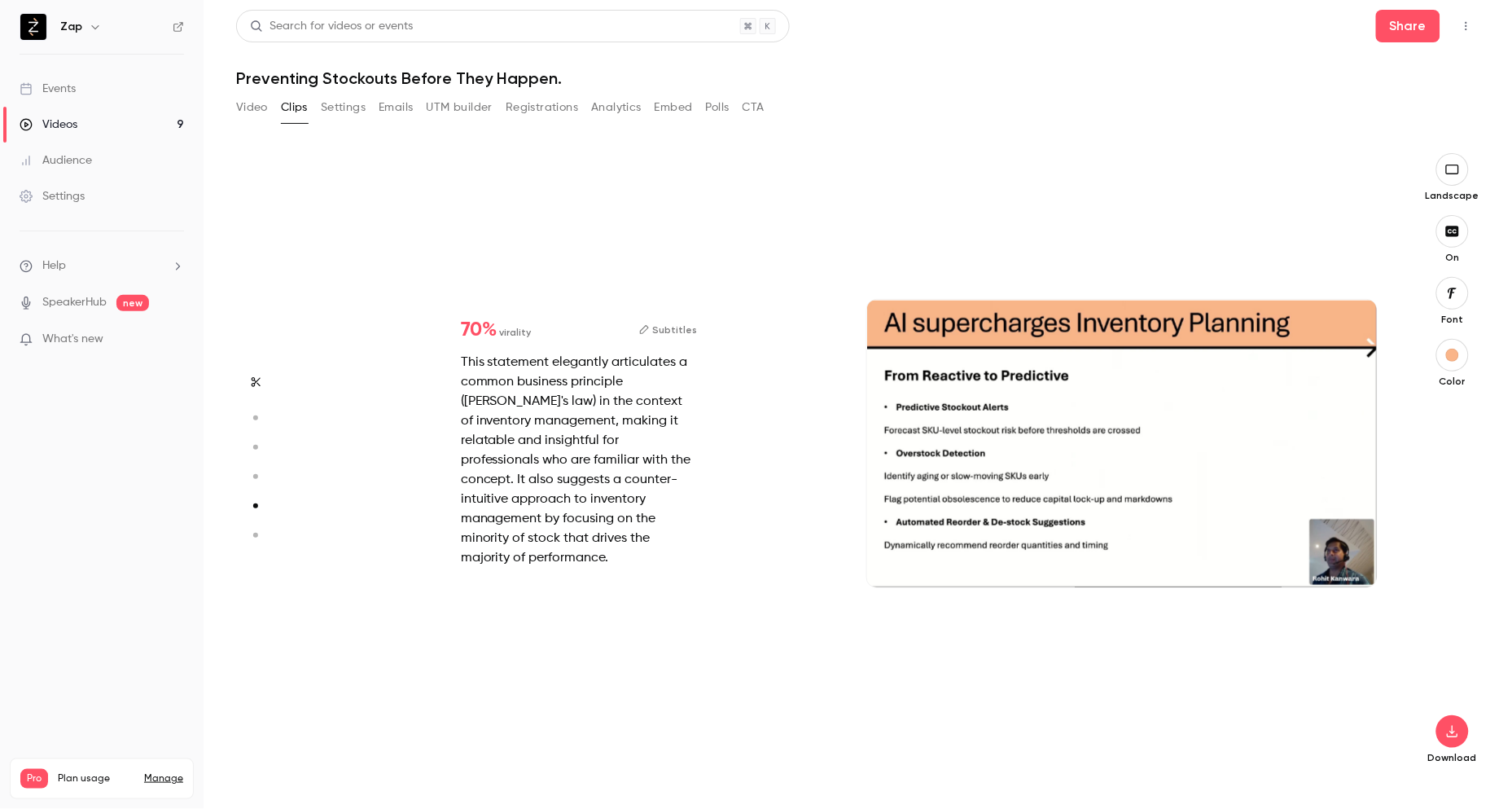
type input "*"
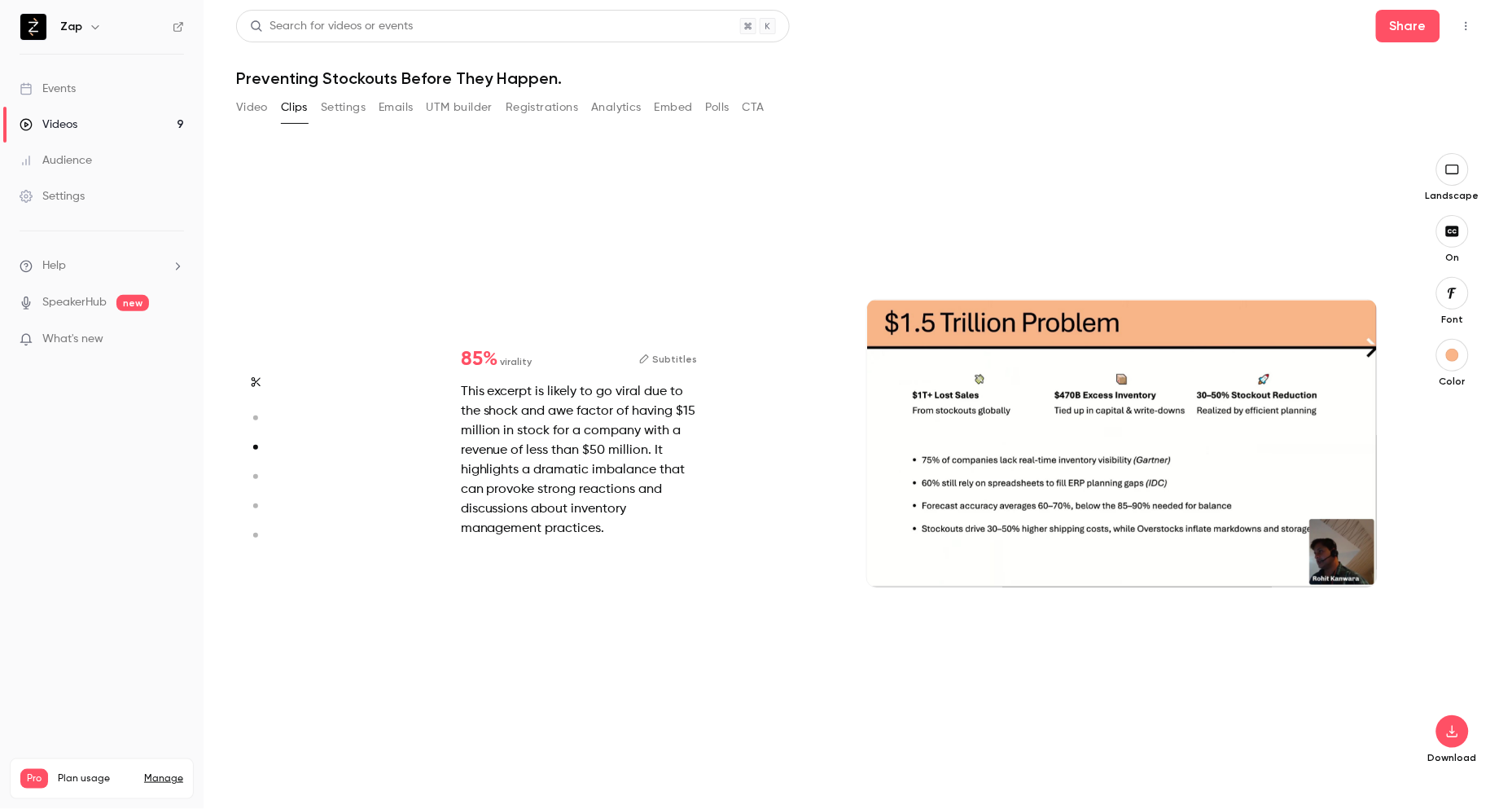
type input "*"
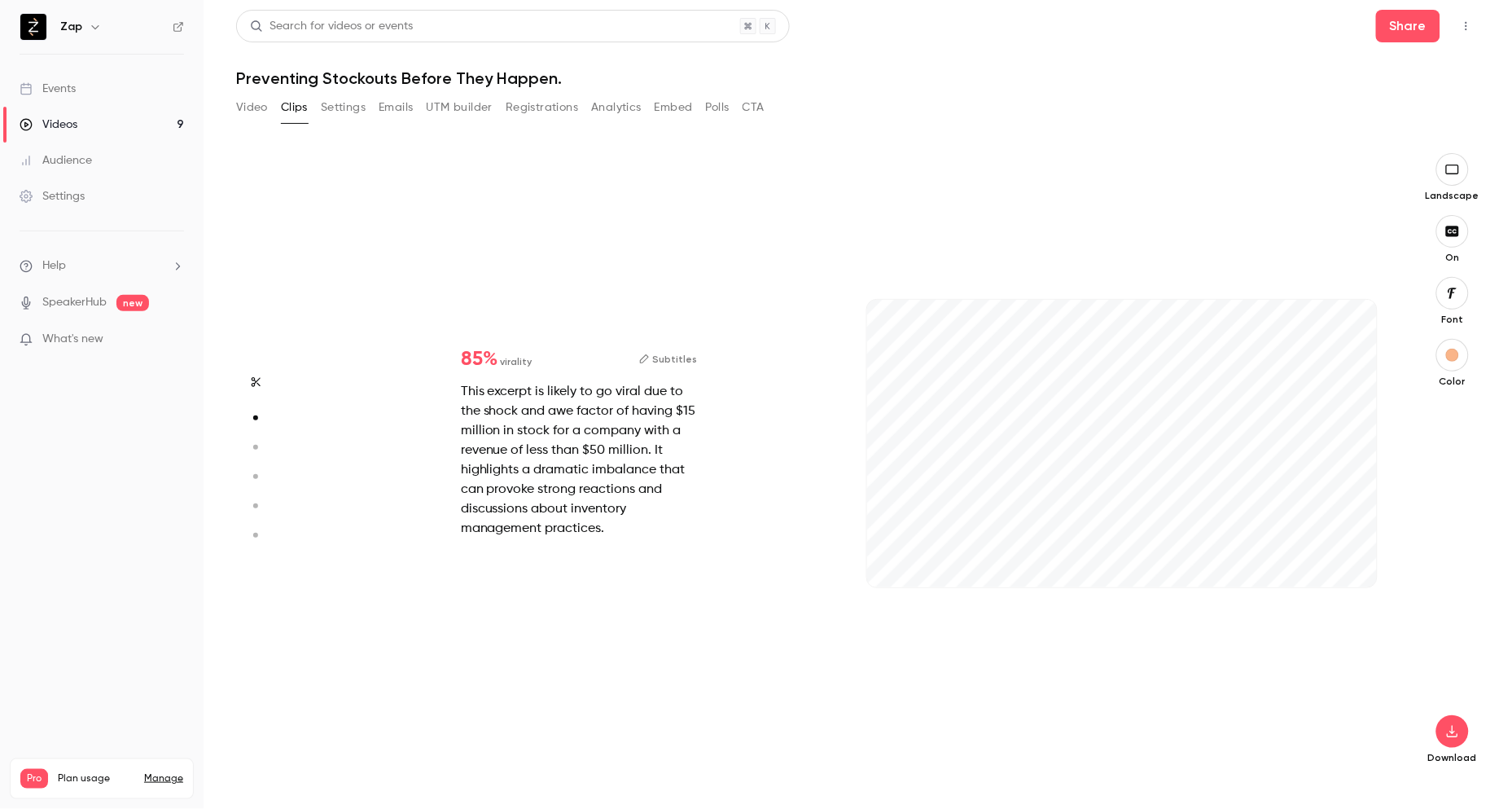
type input "***"
click at [391, 103] on button "Emails" at bounding box center [396, 107] width 35 height 26
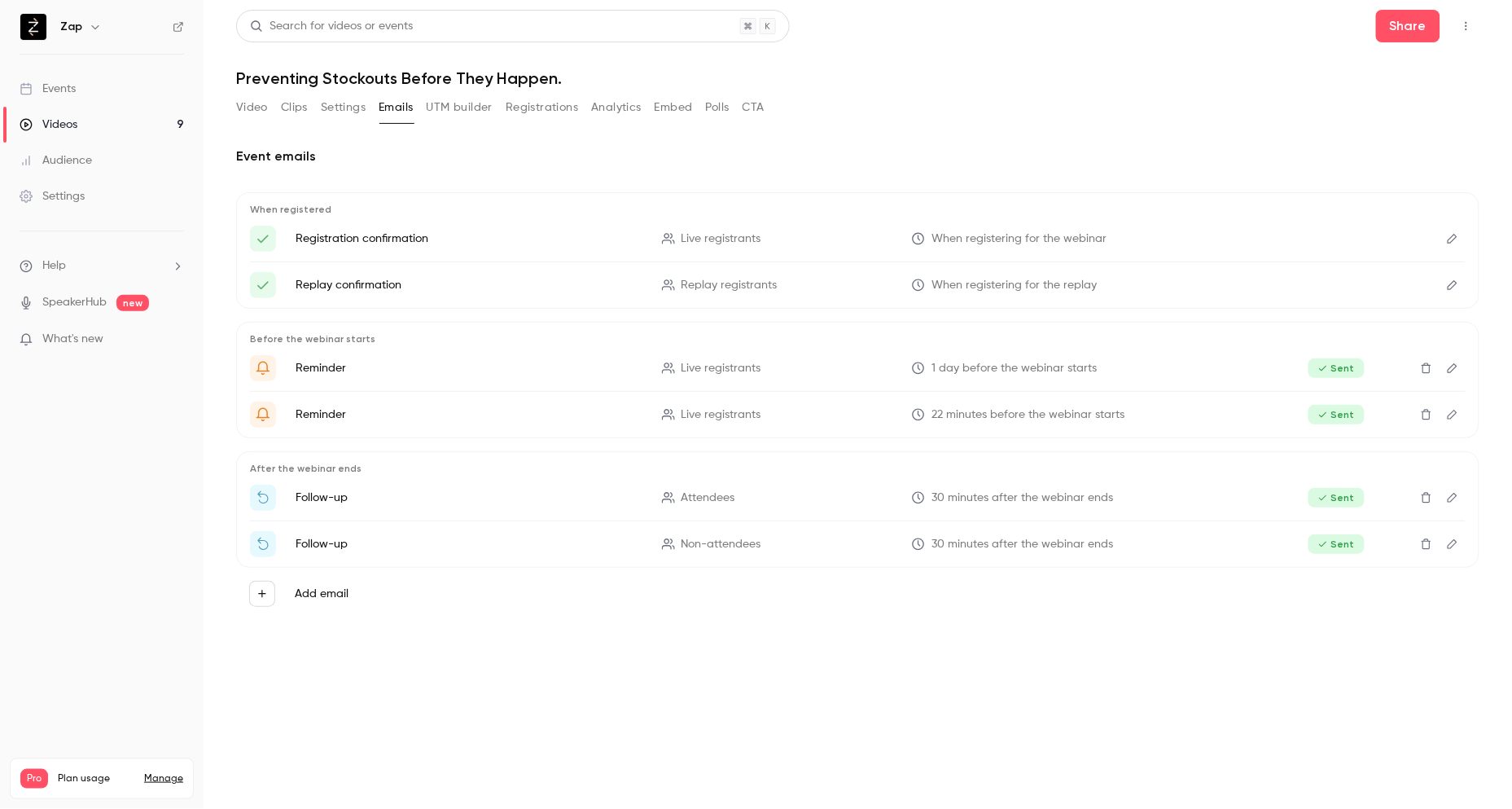
click at [64, 35] on div "Zap" at bounding box center [110, 27] width 99 height 20
click at [30, 25] on img at bounding box center [33, 27] width 26 height 26
click at [79, 28] on h6 "Zap" at bounding box center [71, 27] width 22 height 16
click at [90, 85] on link "Events" at bounding box center [102, 89] width 204 height 35
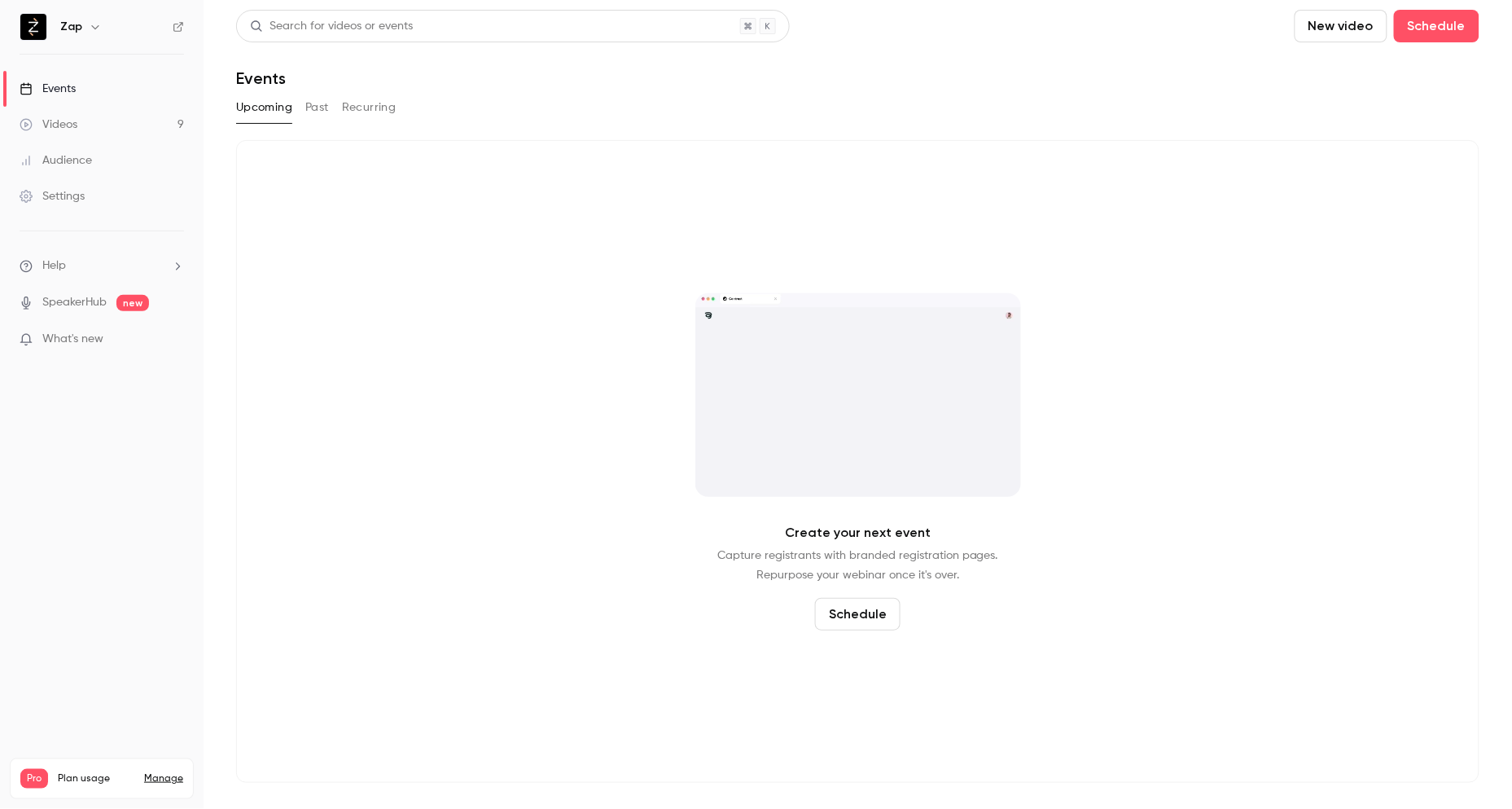
click at [75, 197] on div "Settings" at bounding box center [51, 196] width 65 height 16
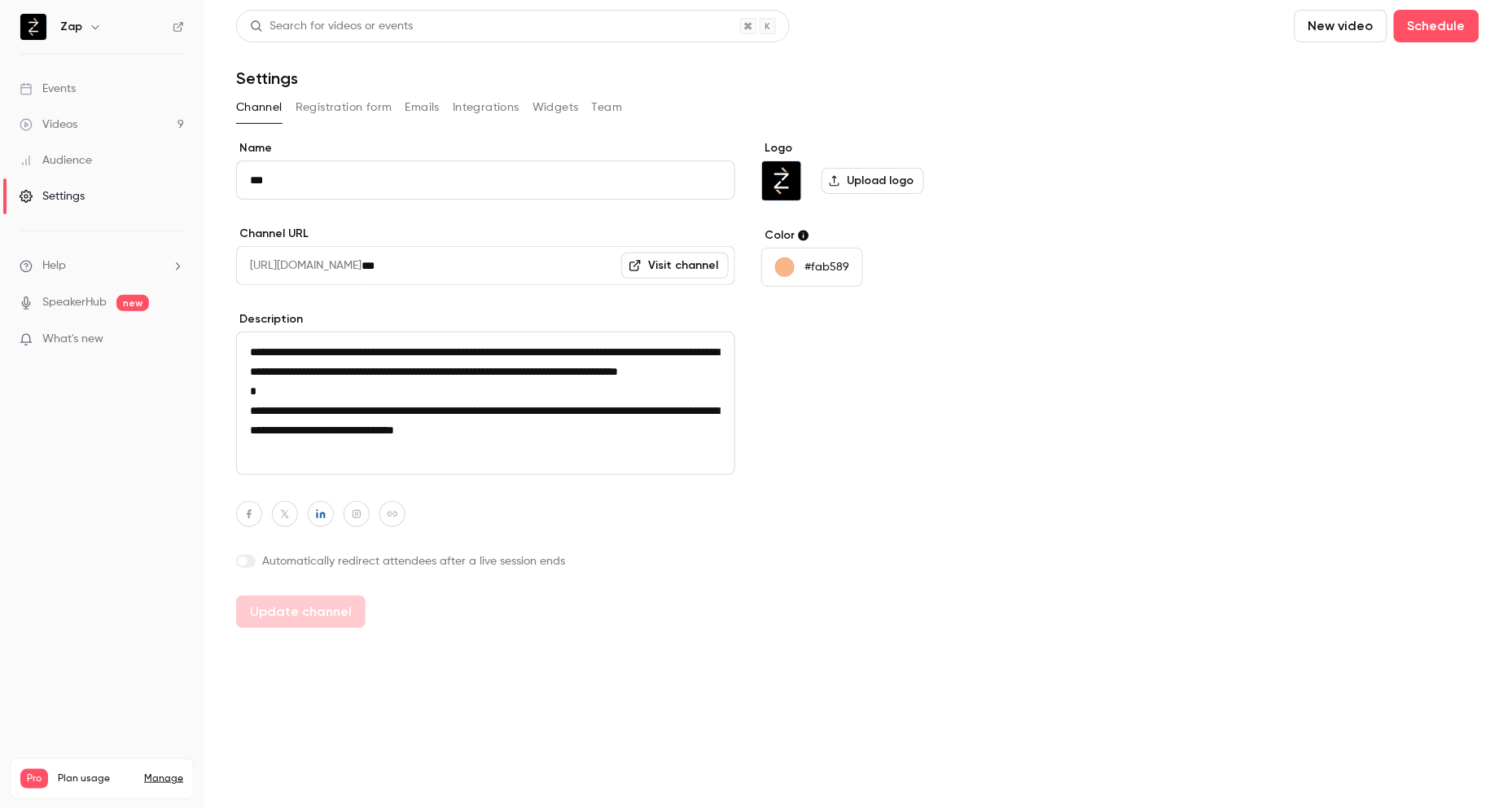
click at [72, 132] on div "Videos" at bounding box center [48, 124] width 58 height 16
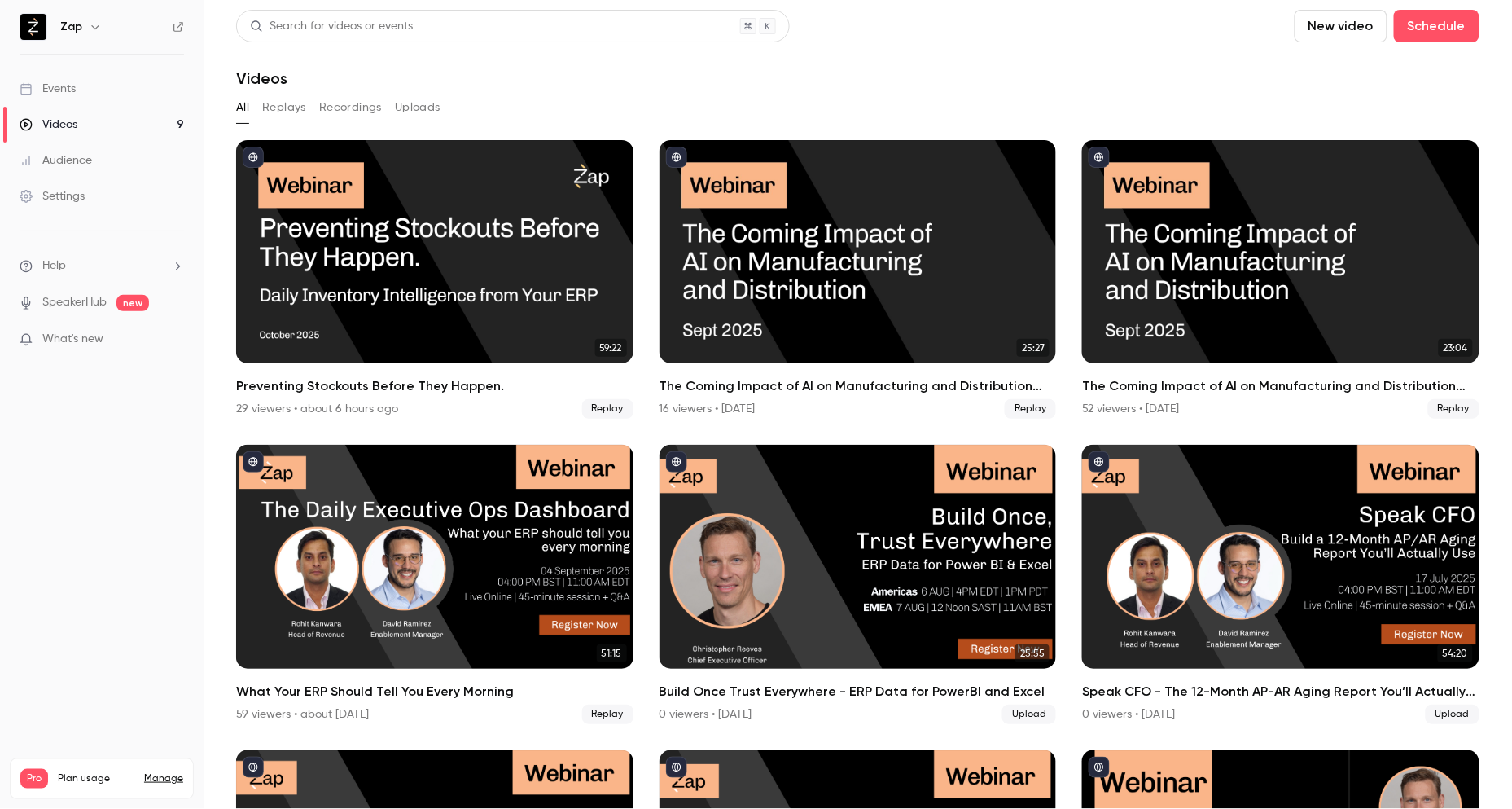
click at [59, 85] on div "Events" at bounding box center [47, 89] width 56 height 16
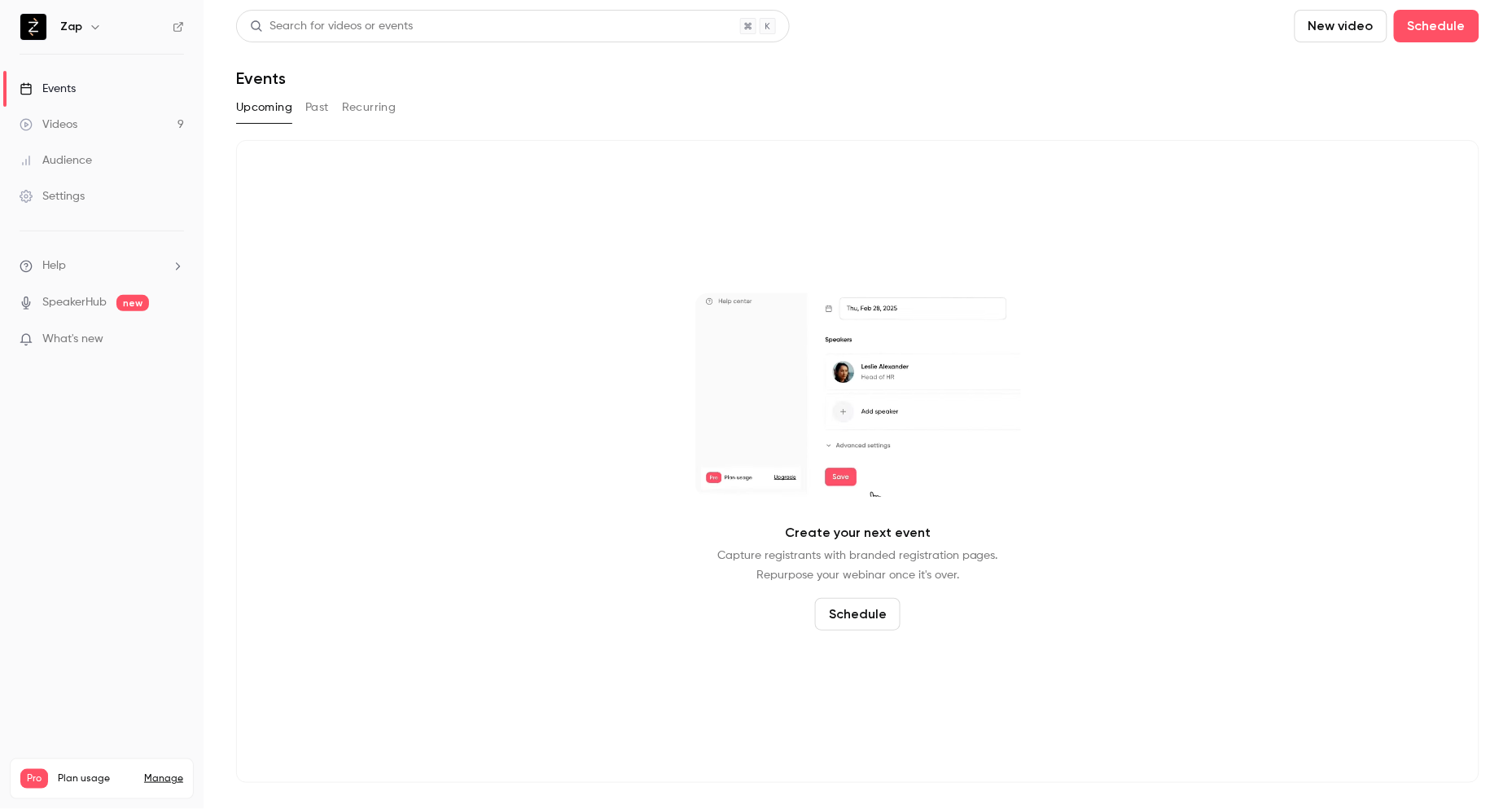
click at [313, 106] on button "Past" at bounding box center [317, 107] width 24 height 26
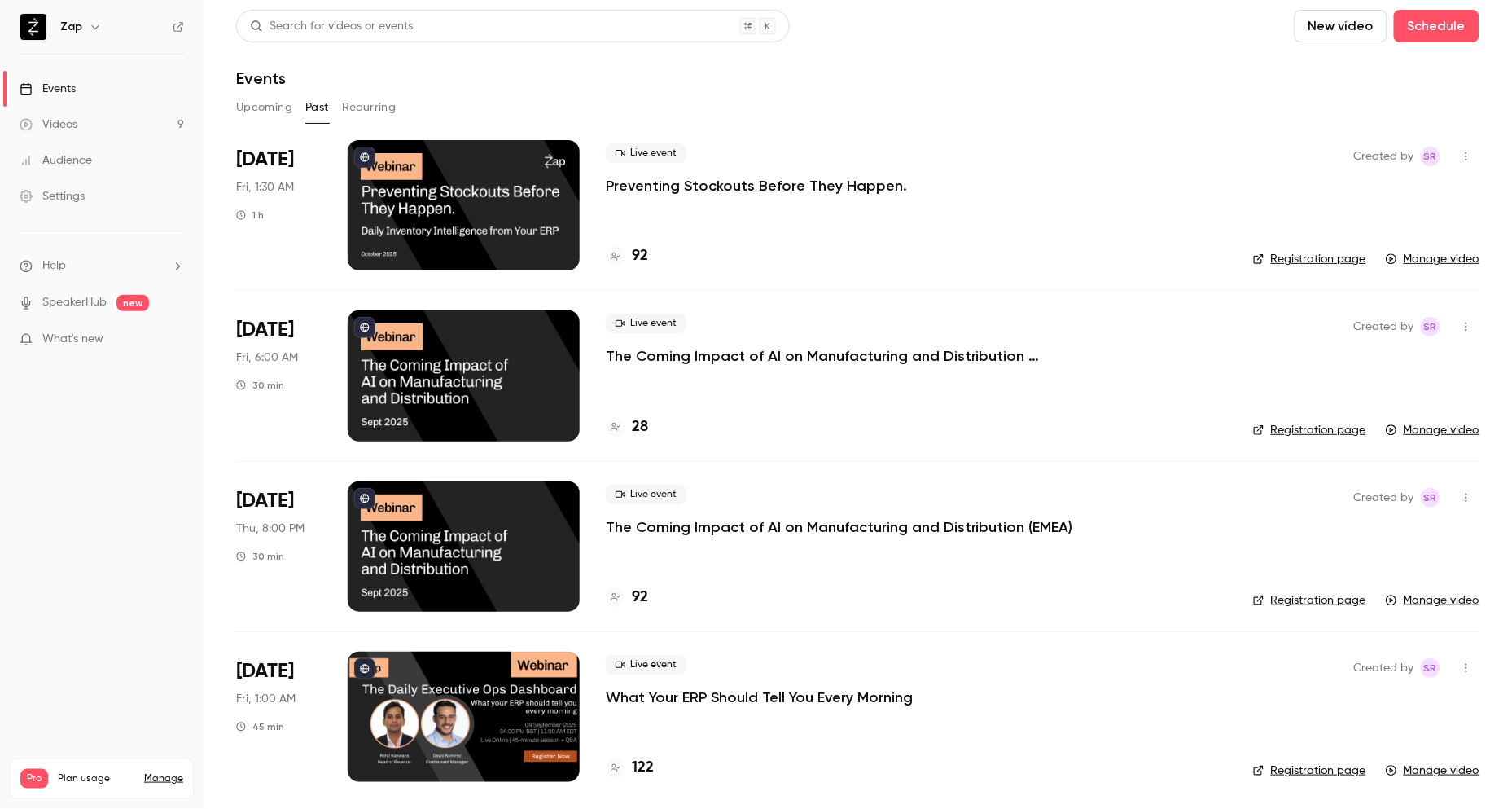
click at [653, 188] on p "Preventing Stockouts Before They Happen." at bounding box center [756, 185] width 302 height 20
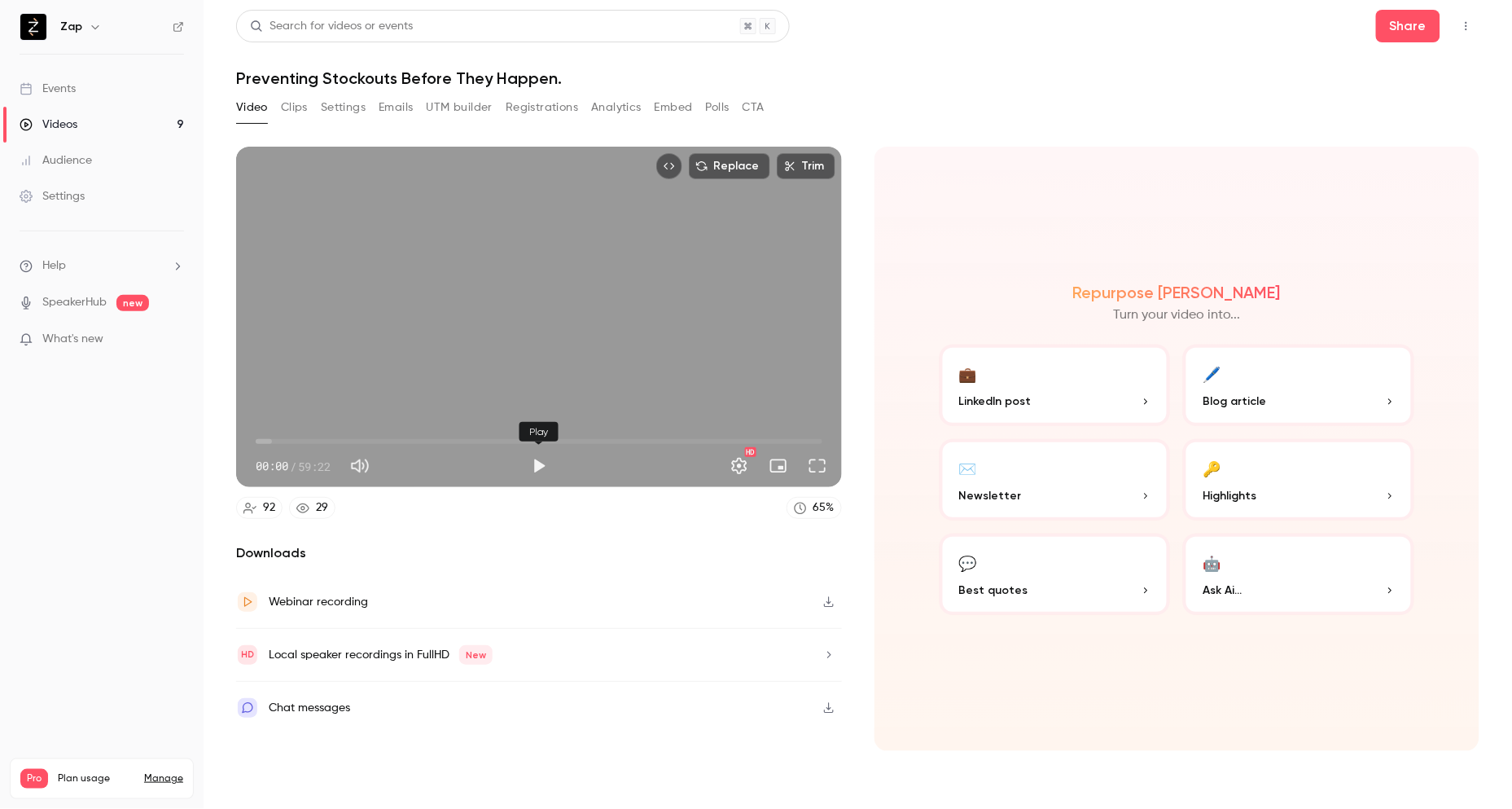
click at [535, 465] on button "Play" at bounding box center [539, 466] width 33 height 33
click at [314, 435] on span "06:03" at bounding box center [538, 441] width 567 height 26
click at [428, 437] on span "18:05" at bounding box center [538, 441] width 567 height 26
click at [489, 437] on span "24:24" at bounding box center [538, 441] width 567 height 26
click at [537, 469] on button "Pause" at bounding box center [539, 466] width 33 height 33
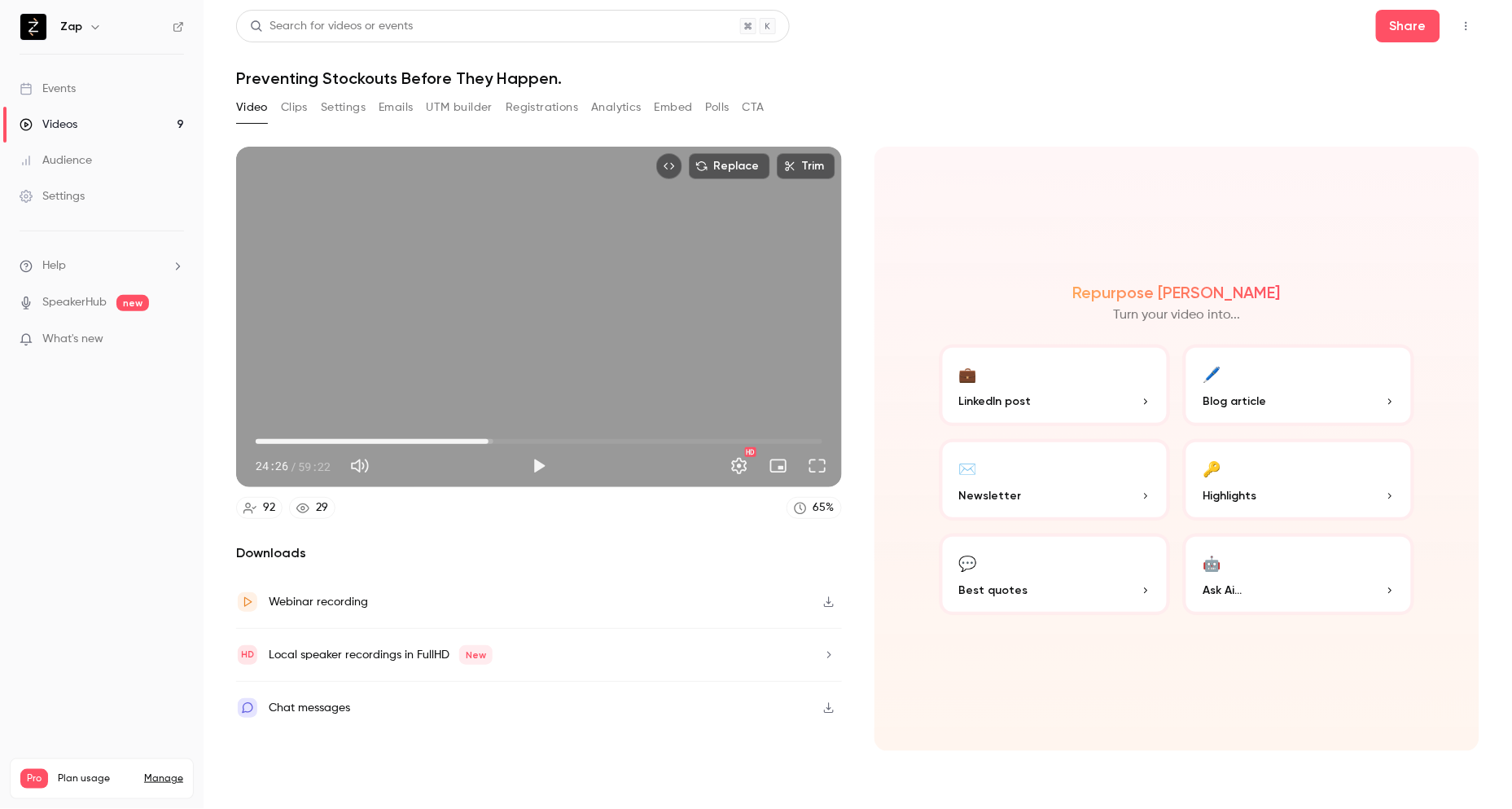
type input "******"
click at [756, 112] on button "CTA" at bounding box center [754, 107] width 22 height 26
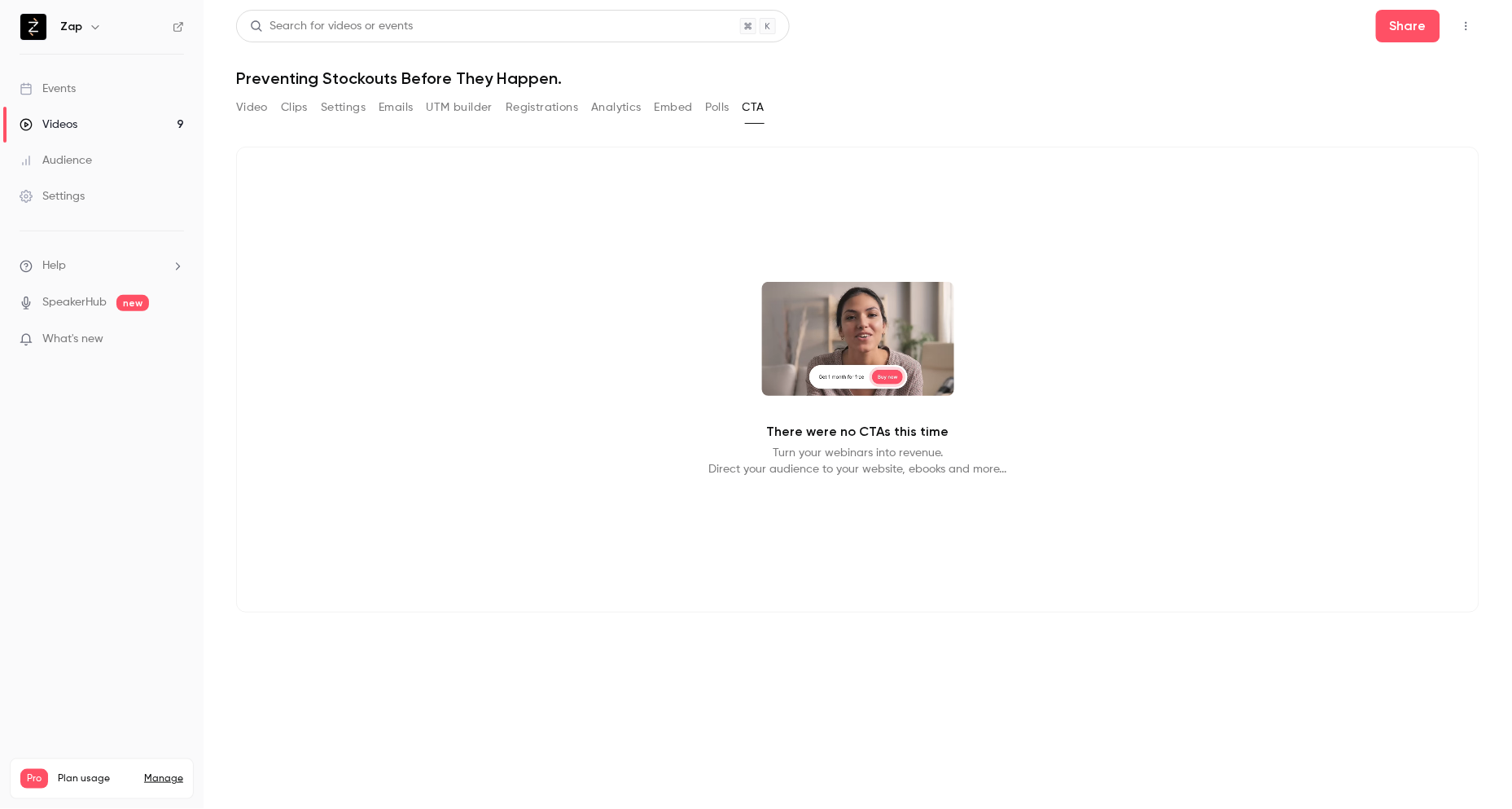
click at [712, 105] on button "Polls" at bounding box center [717, 107] width 24 height 26
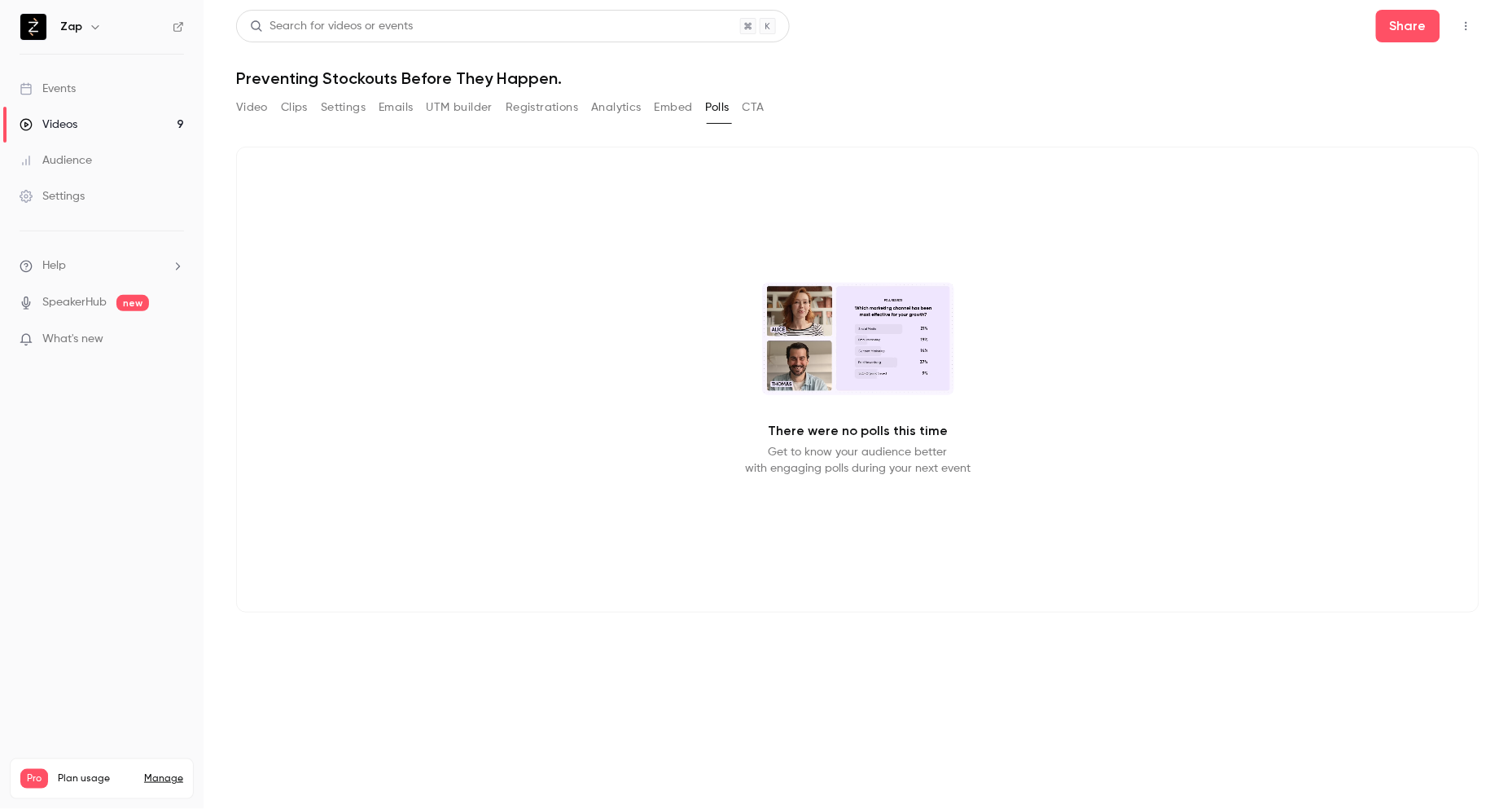
click at [672, 106] on button "Embed" at bounding box center [673, 107] width 38 height 26
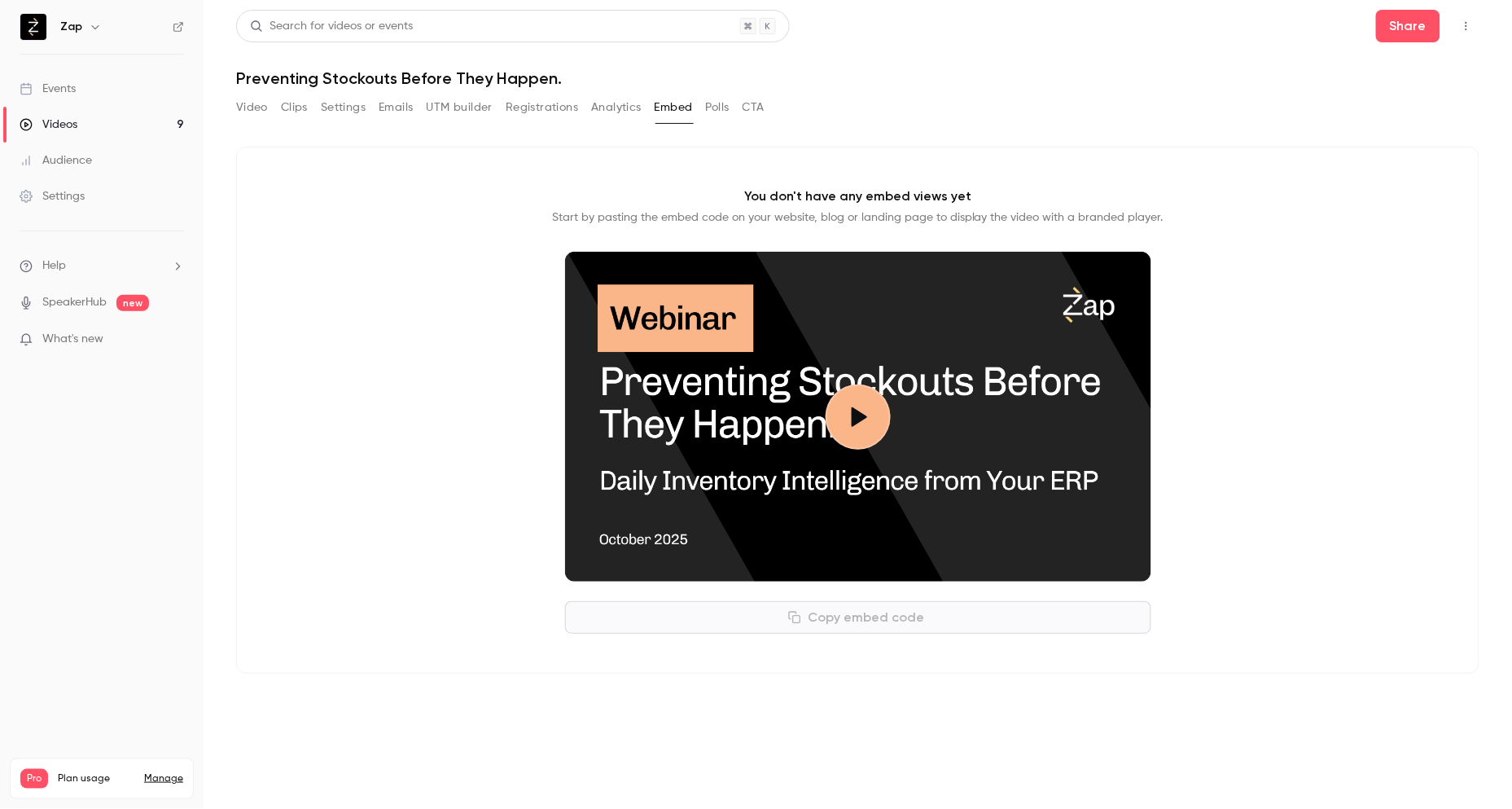
click at [609, 105] on button "Analytics" at bounding box center [616, 107] width 51 height 26
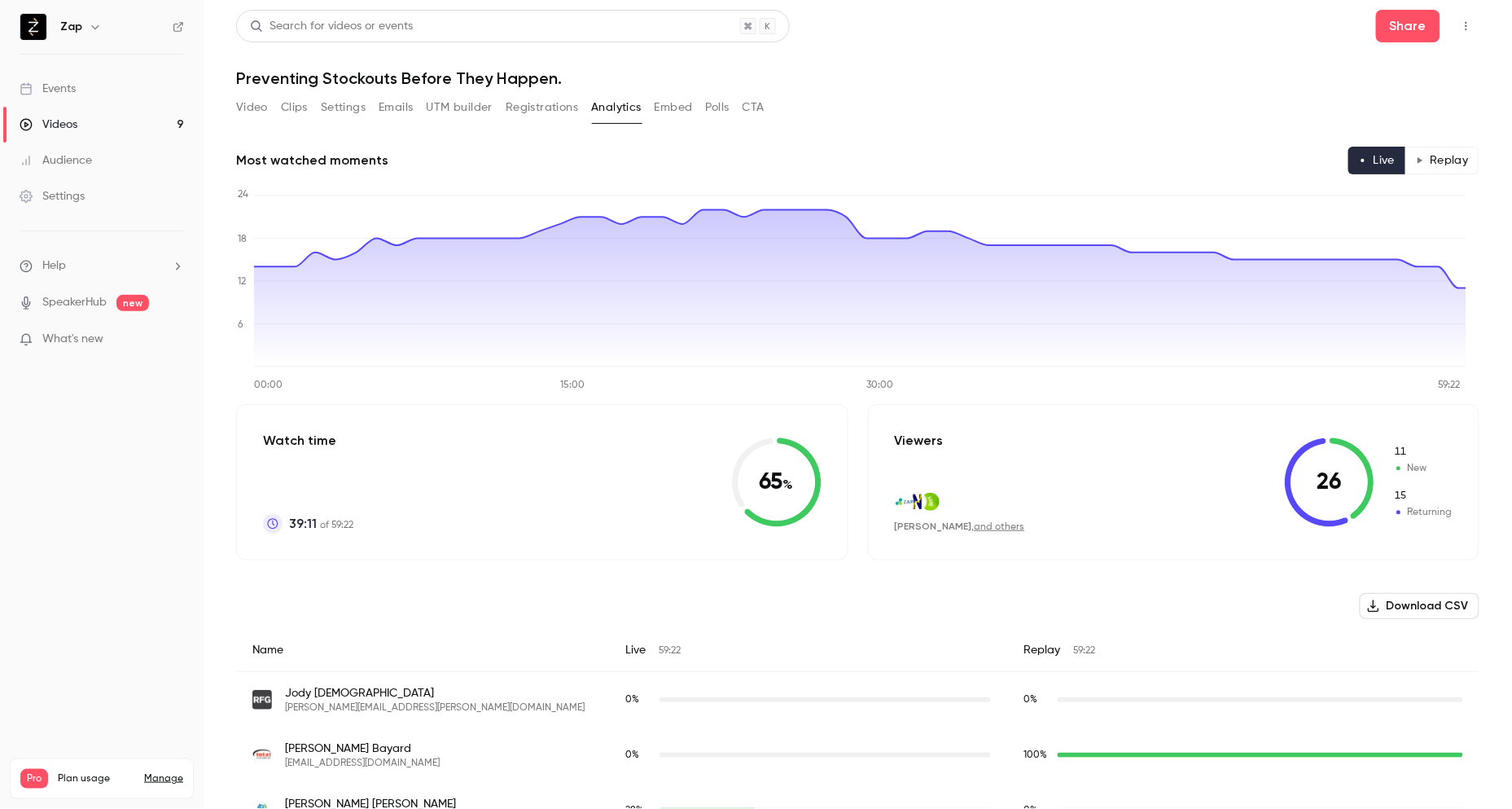
click at [568, 109] on button "Registrations" at bounding box center [542, 107] width 73 height 26
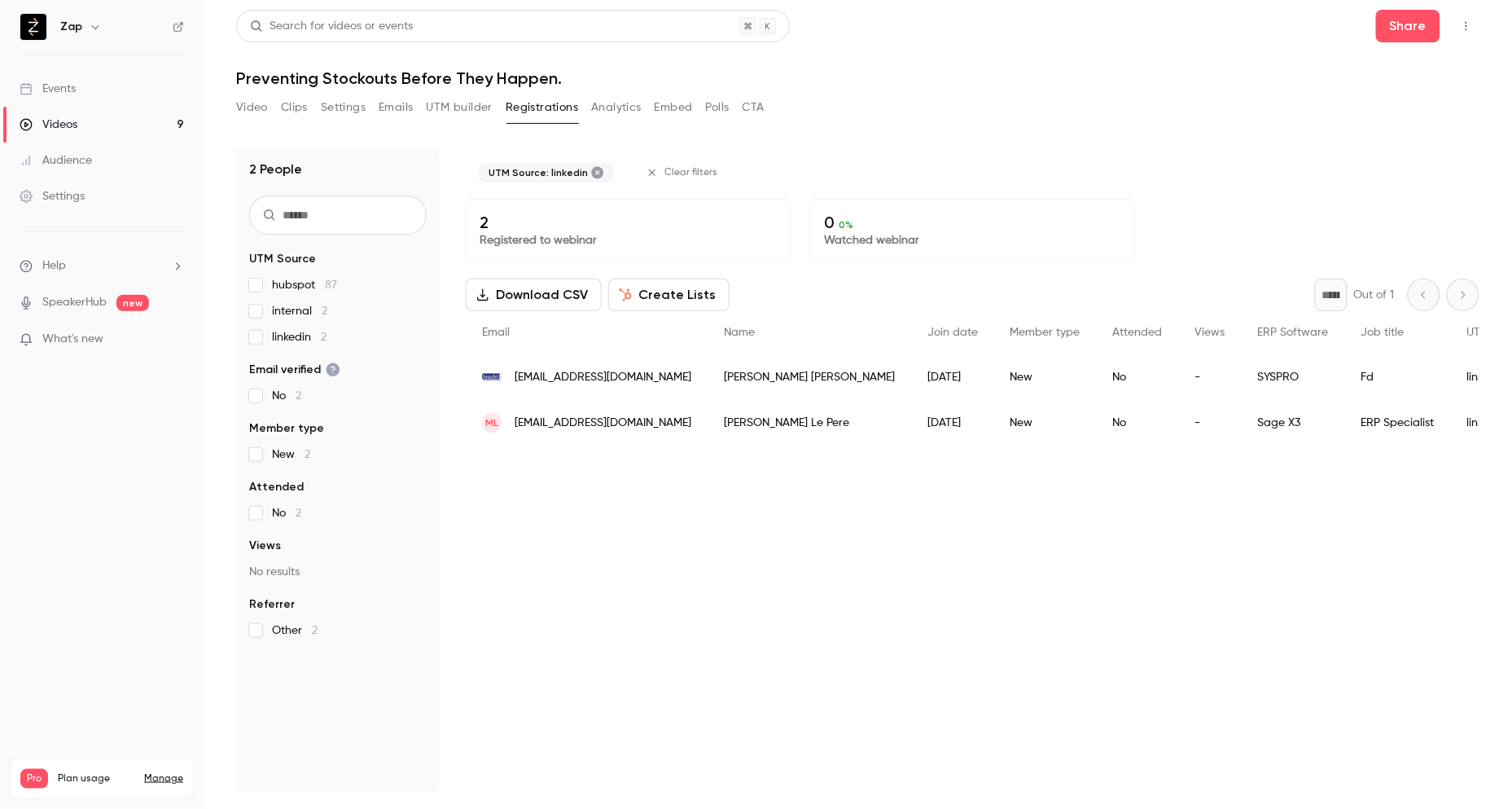
click at [560, 374] on span "[EMAIL_ADDRESS][DOMAIN_NAME]" at bounding box center [602, 377] width 176 height 17
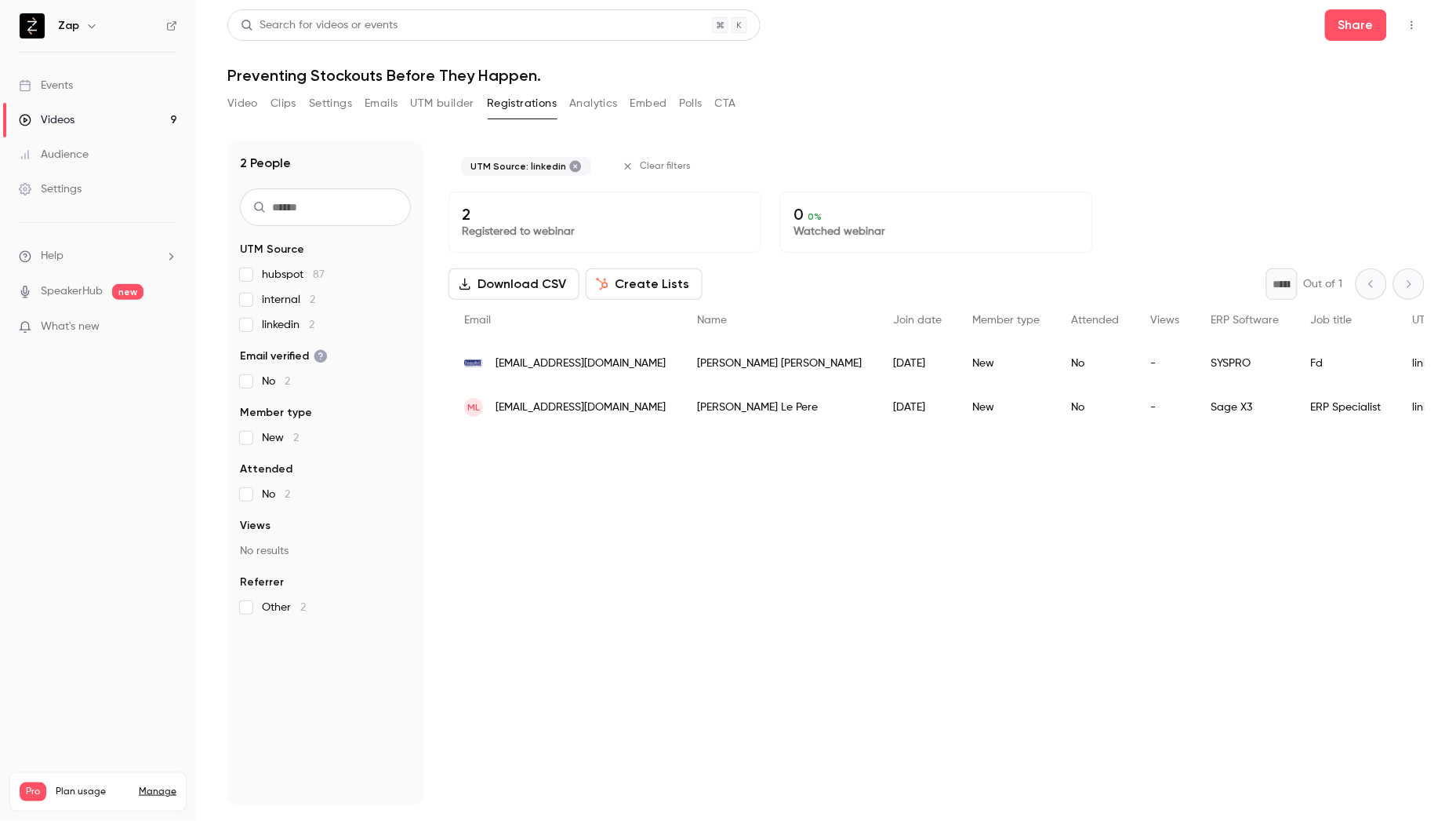
click at [241, 103] on button "Video" at bounding box center [243, 103] width 31 height 25
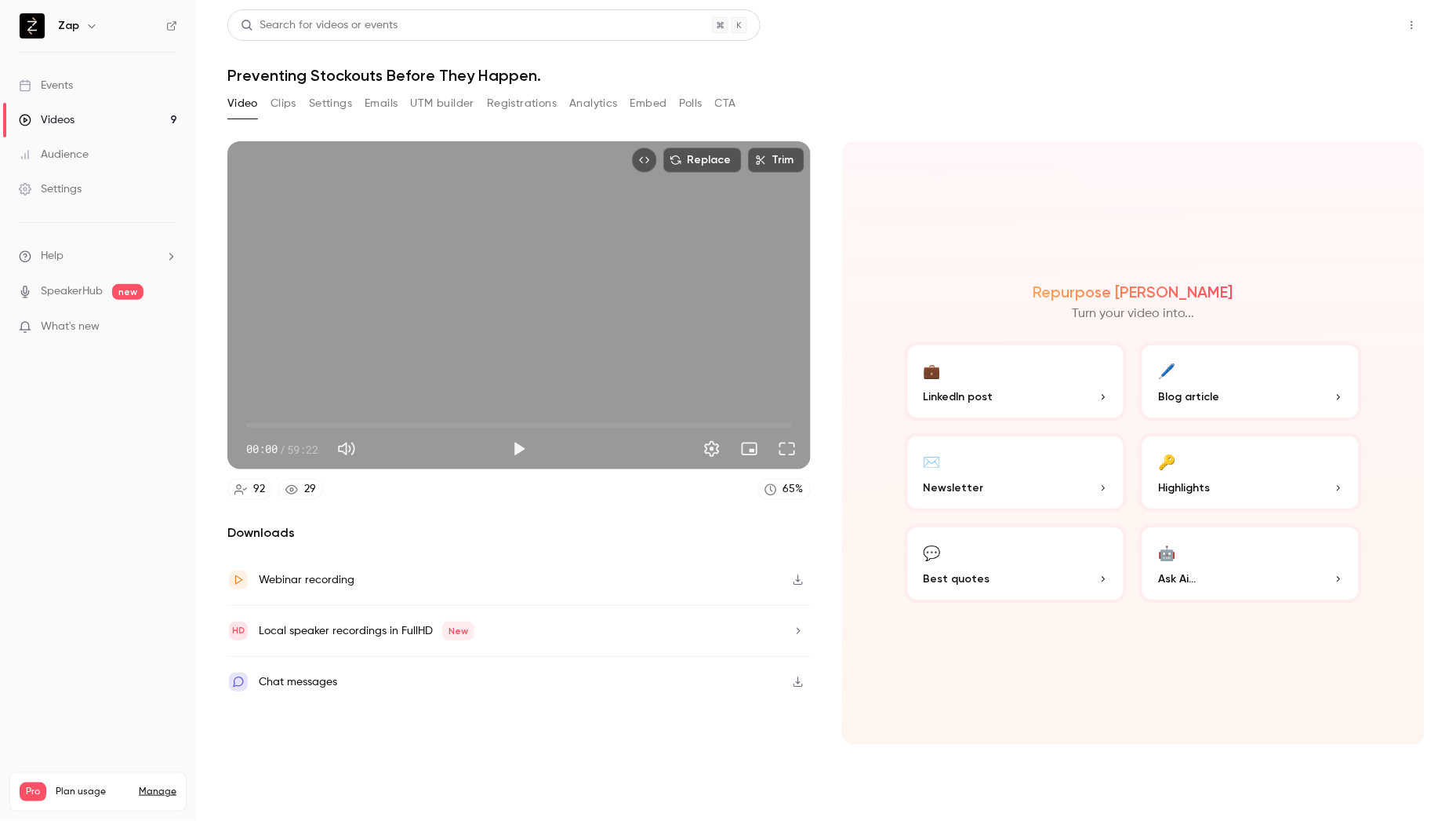
click at [1366, 21] on button "Share" at bounding box center [1356, 25] width 62 height 32
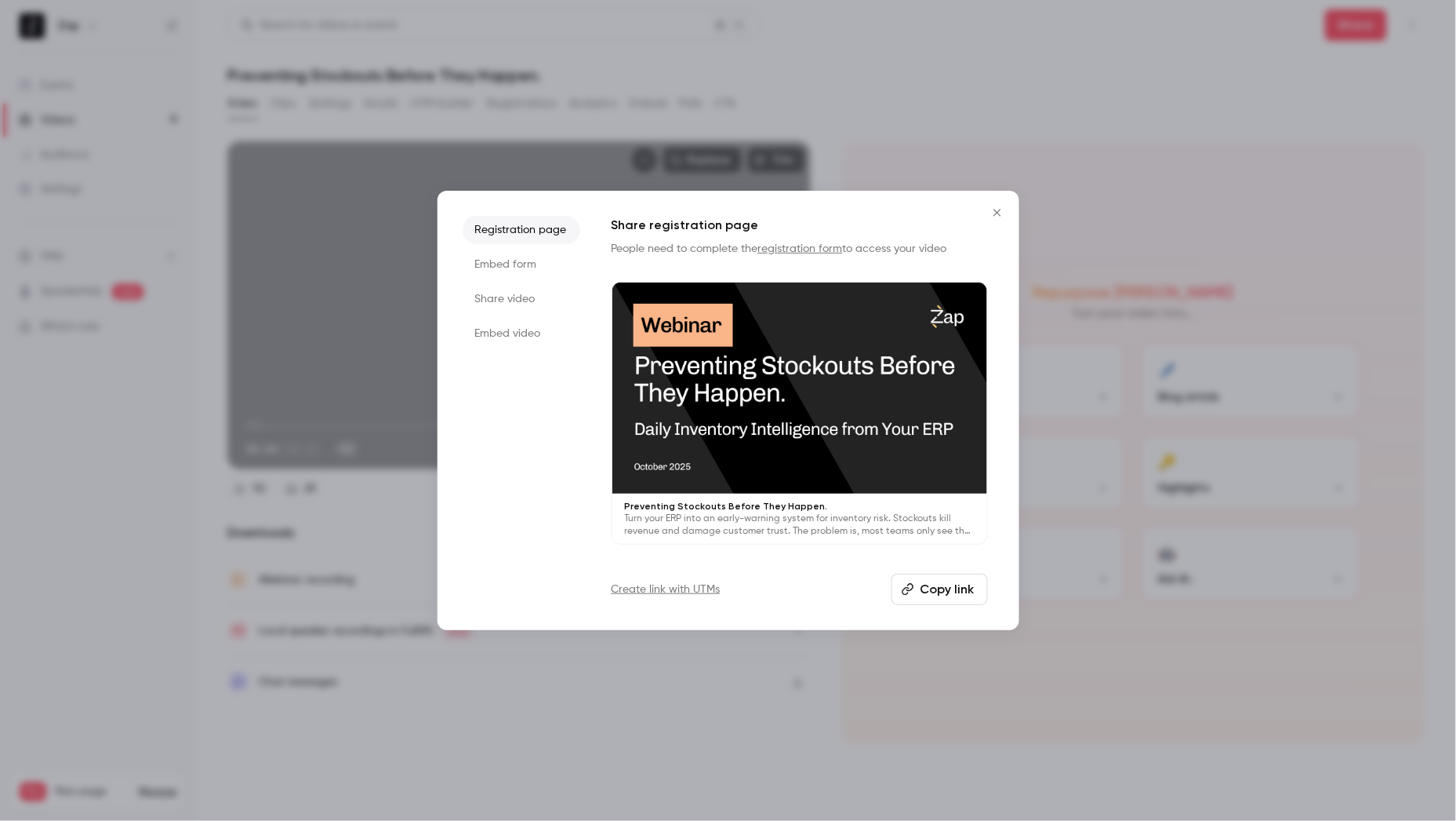
click at [941, 589] on button "Copy link" at bounding box center [939, 589] width 96 height 32
click at [992, 216] on icon "Close" at bounding box center [997, 213] width 19 height 13
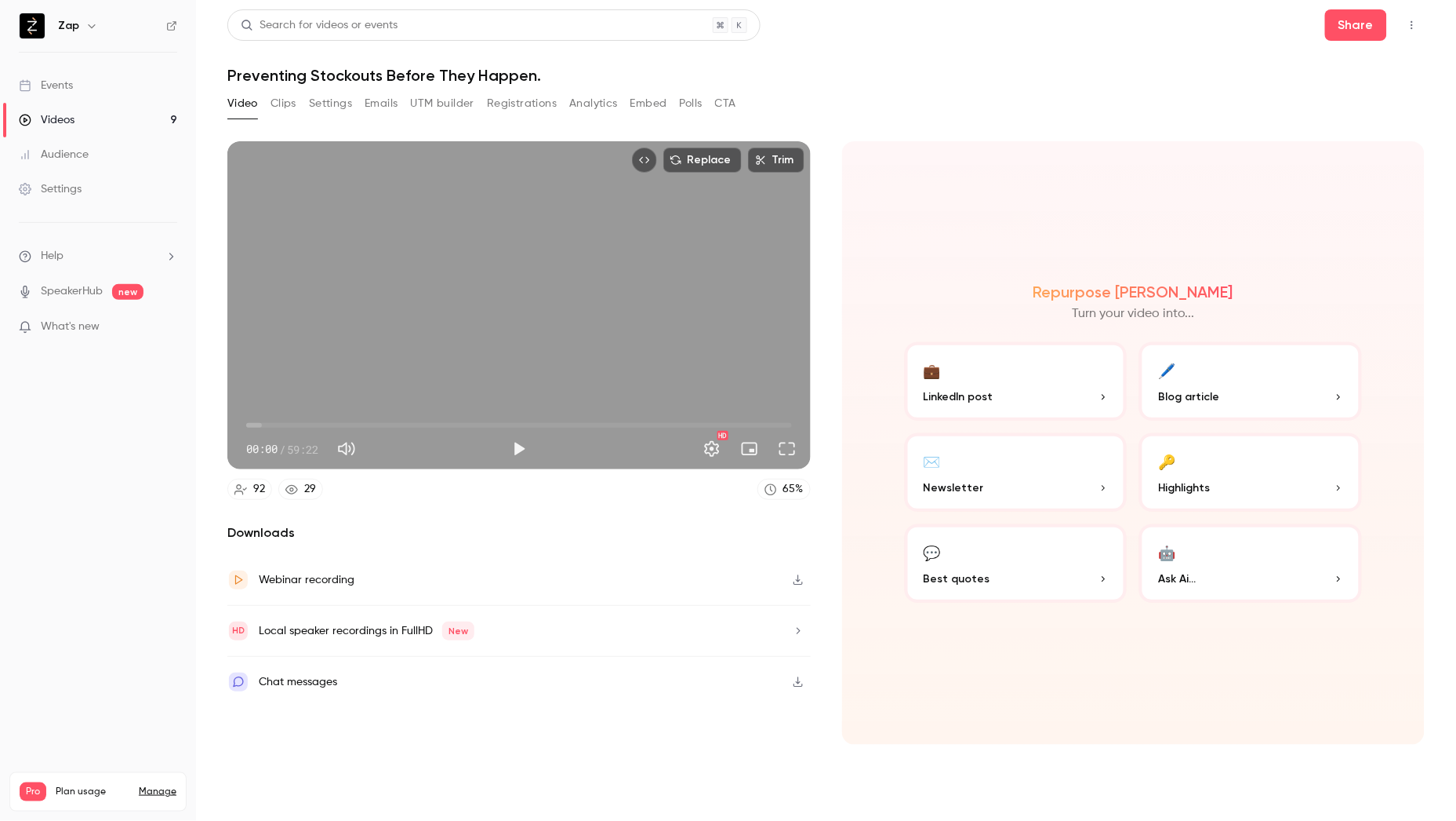
click at [997, 563] on button "💬 Best quotes" at bounding box center [1016, 563] width 223 height 79
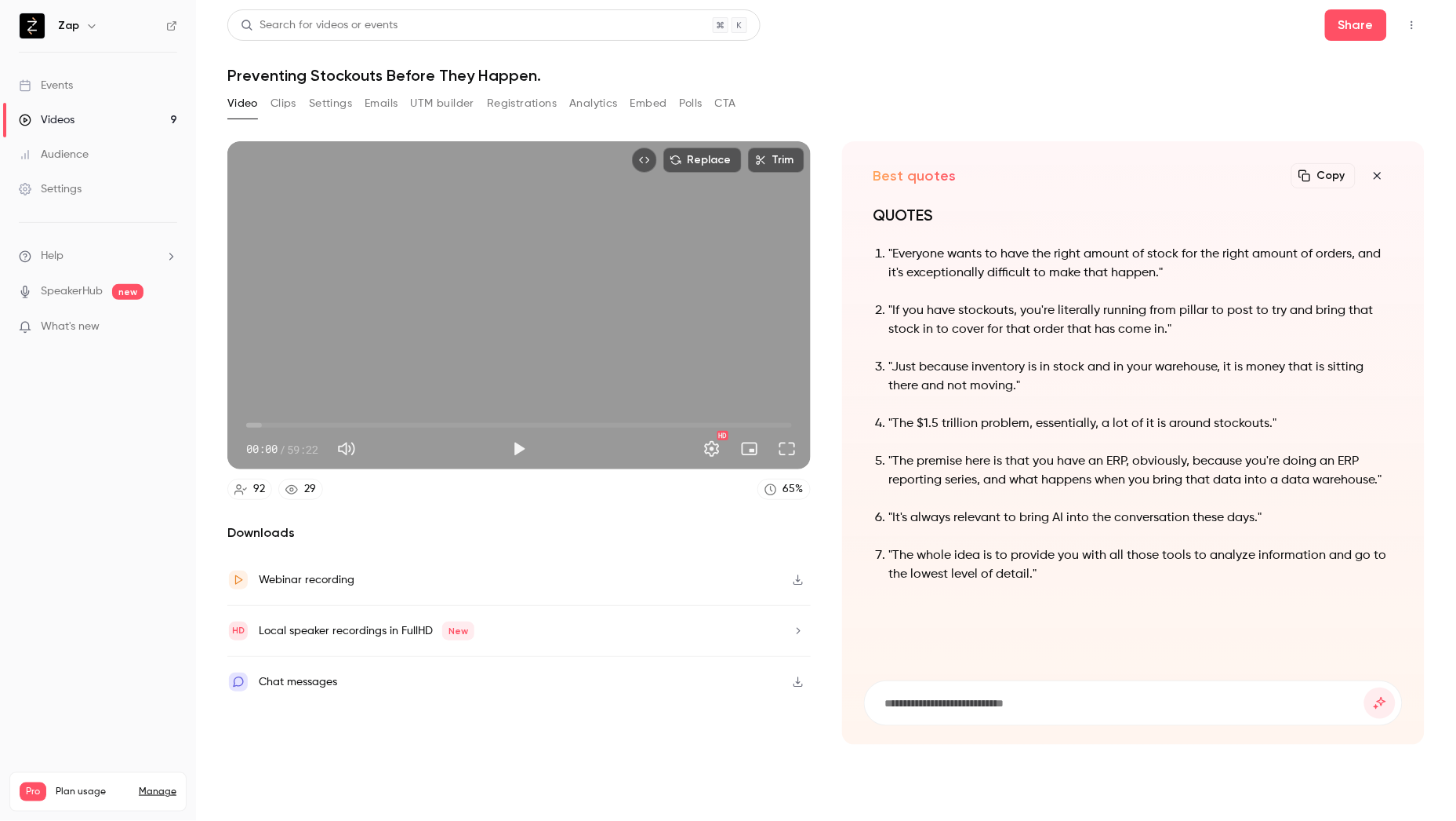
click at [1377, 173] on icon "button" at bounding box center [1378, 175] width 19 height 13
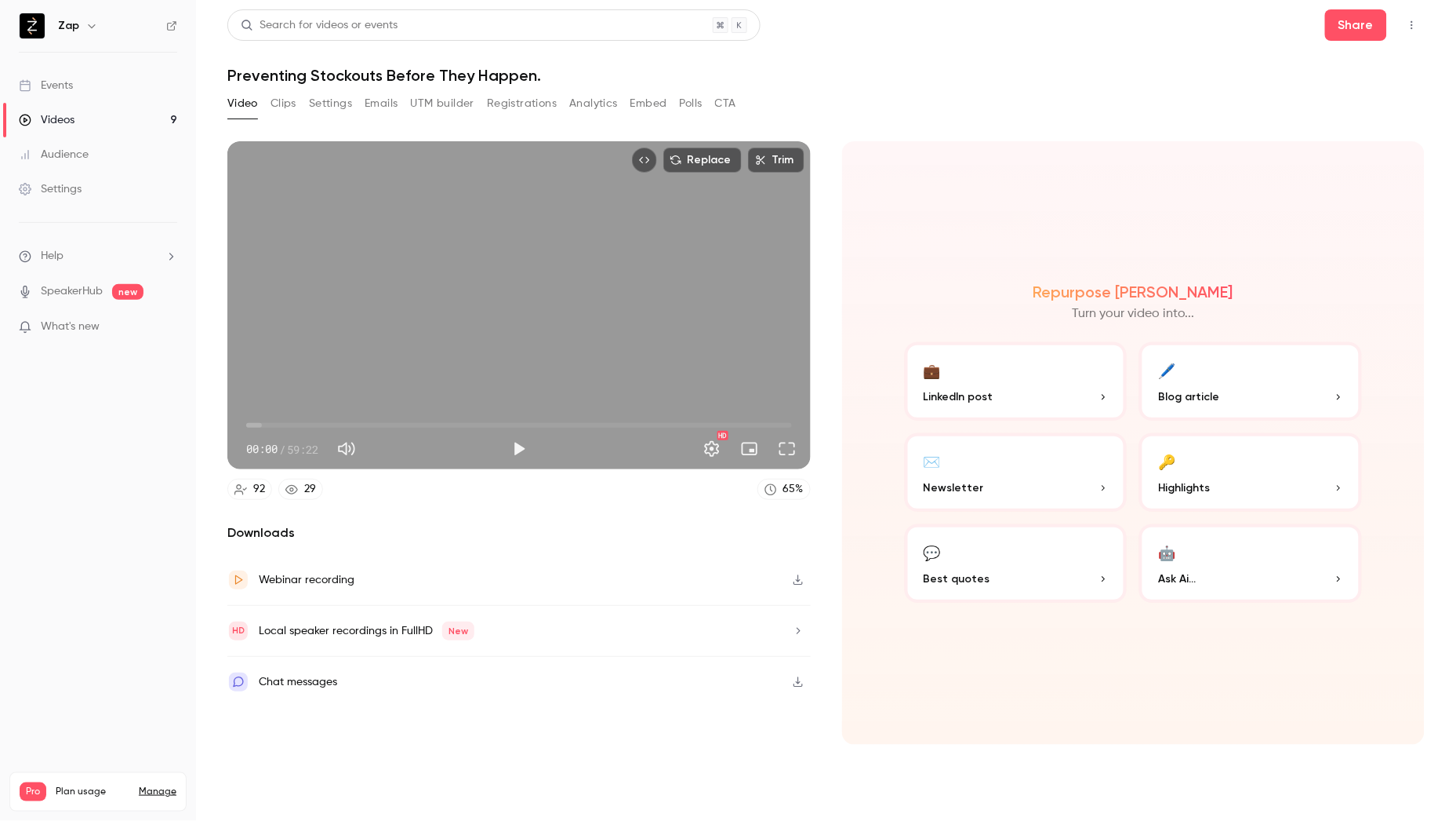
click at [1051, 468] on button "✉️ Newsletter" at bounding box center [1016, 472] width 223 height 79
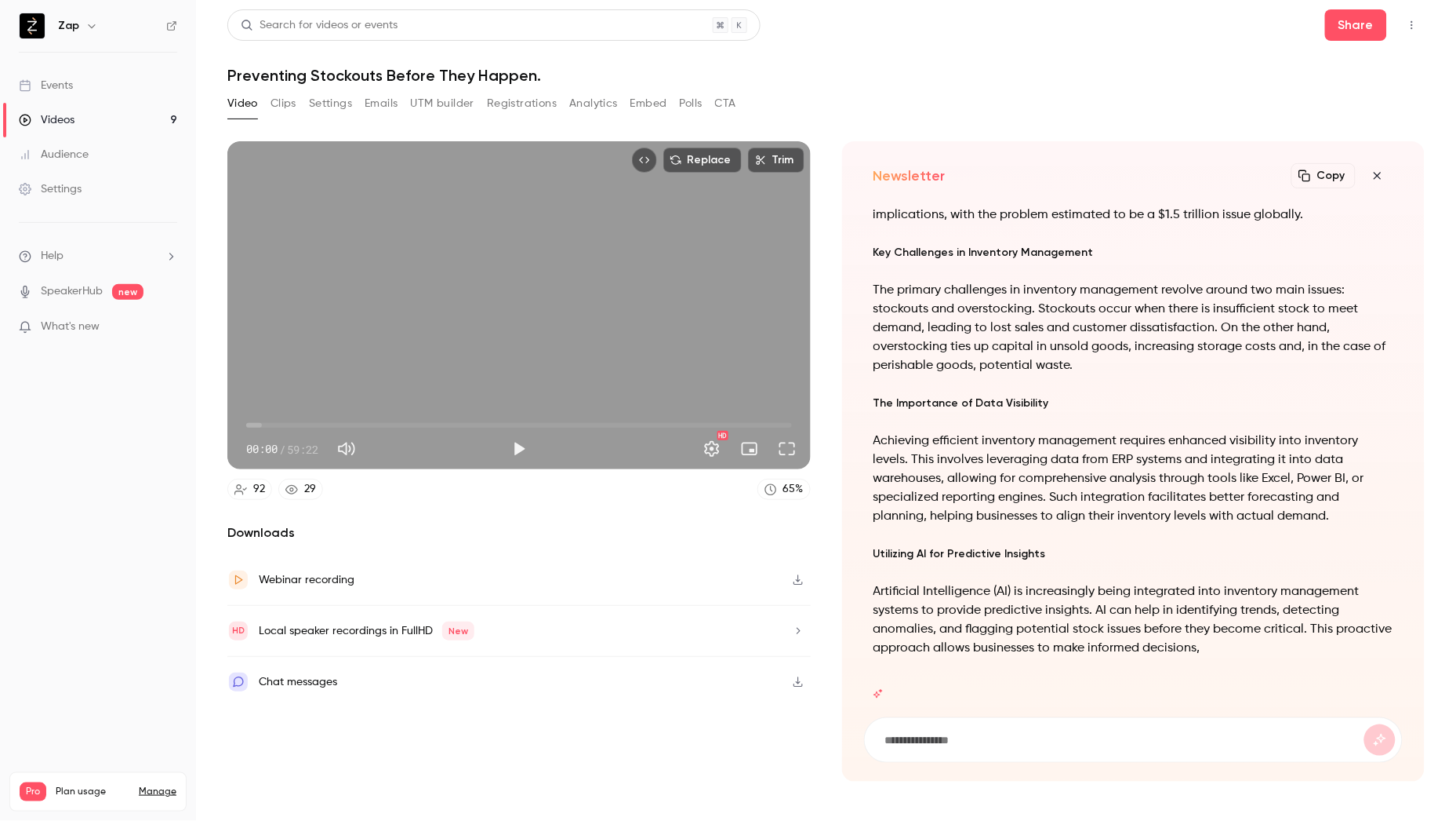
click at [1376, 177] on icon "button" at bounding box center [1378, 175] width 19 height 13
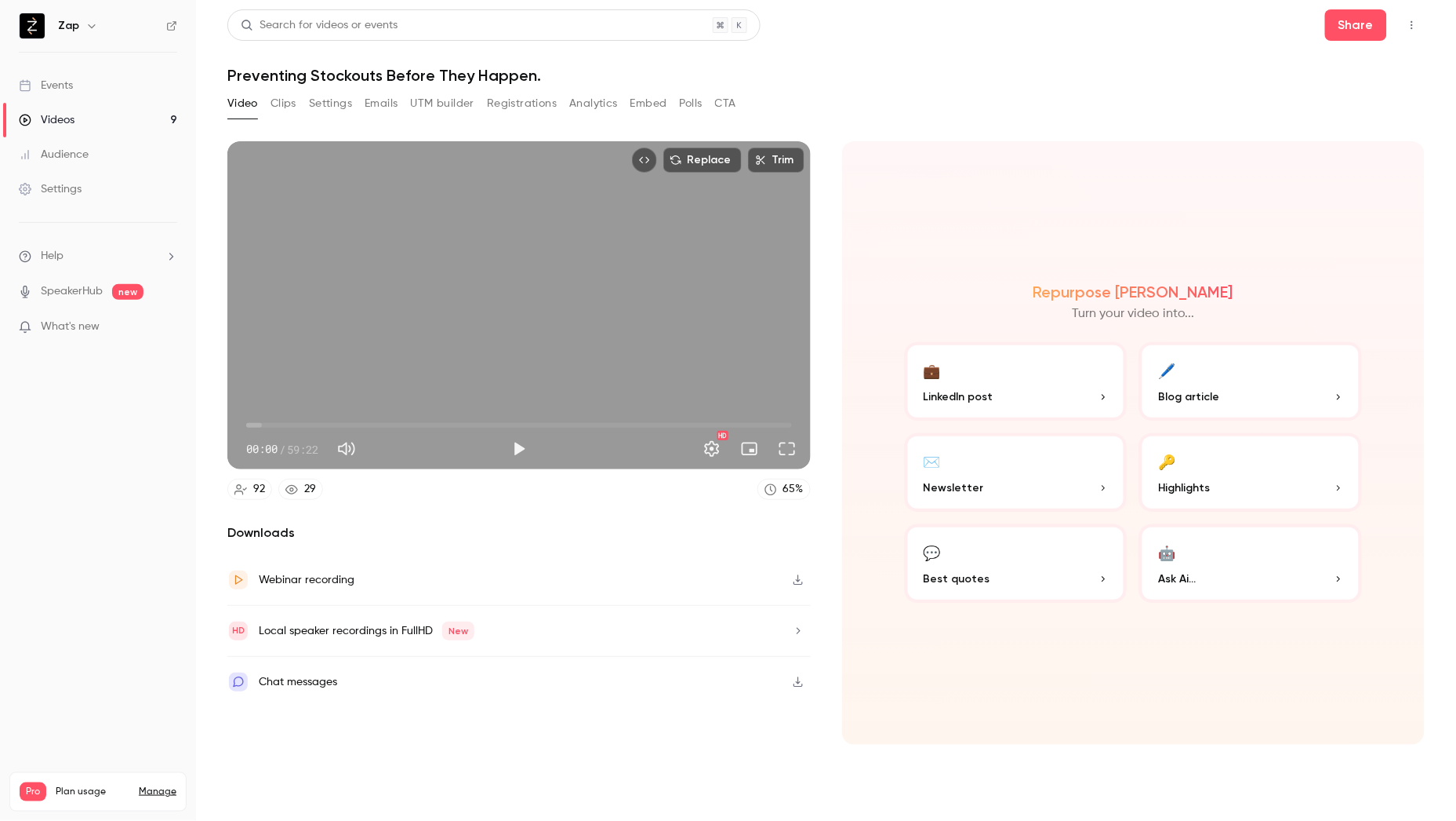
click at [1237, 572] on p "Ask Ai..." at bounding box center [1250, 578] width 185 height 16
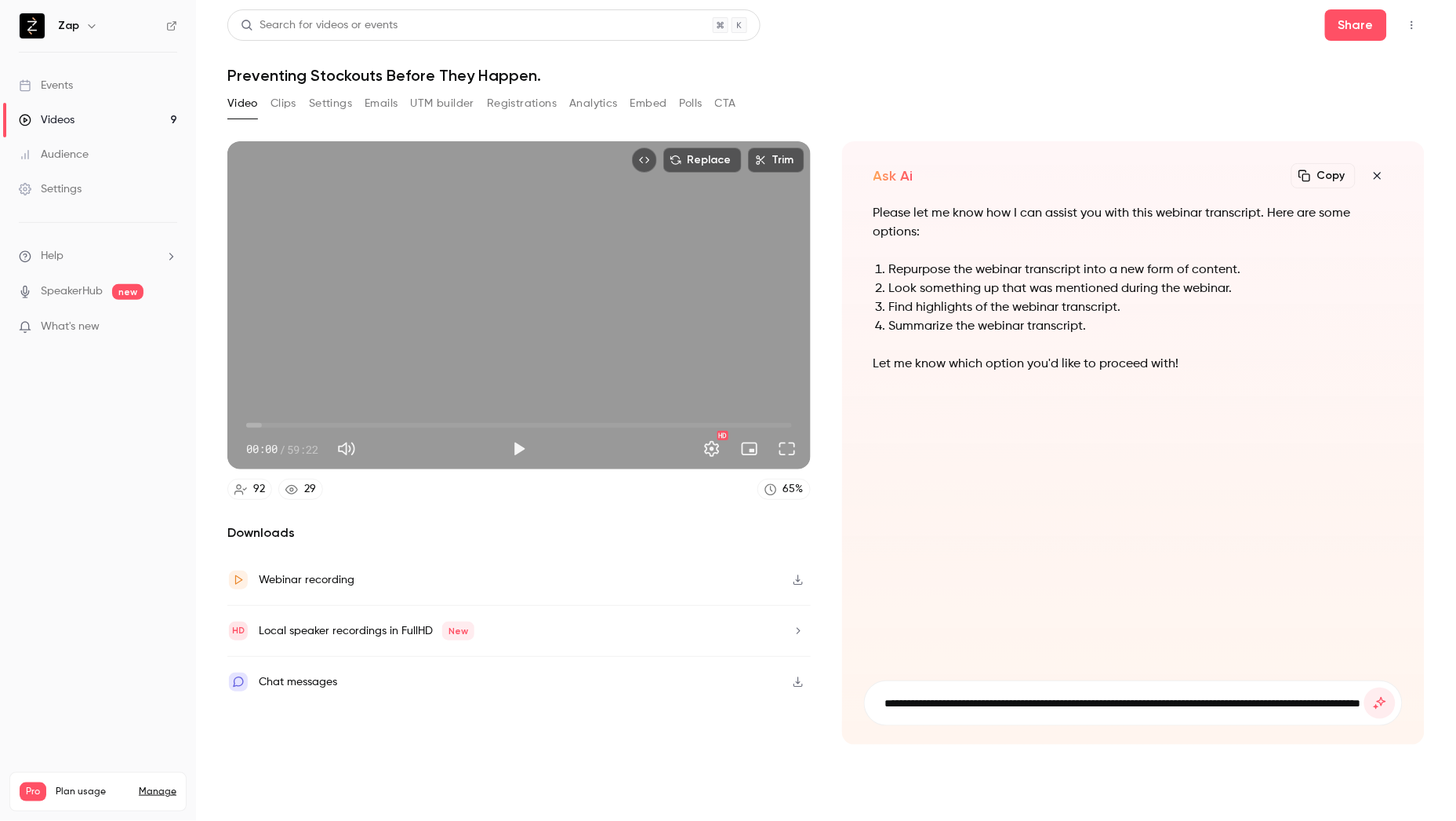
scroll to position [0, 115]
type input "**********"
click at [1365, 687] on button "submit" at bounding box center [1380, 702] width 32 height 32
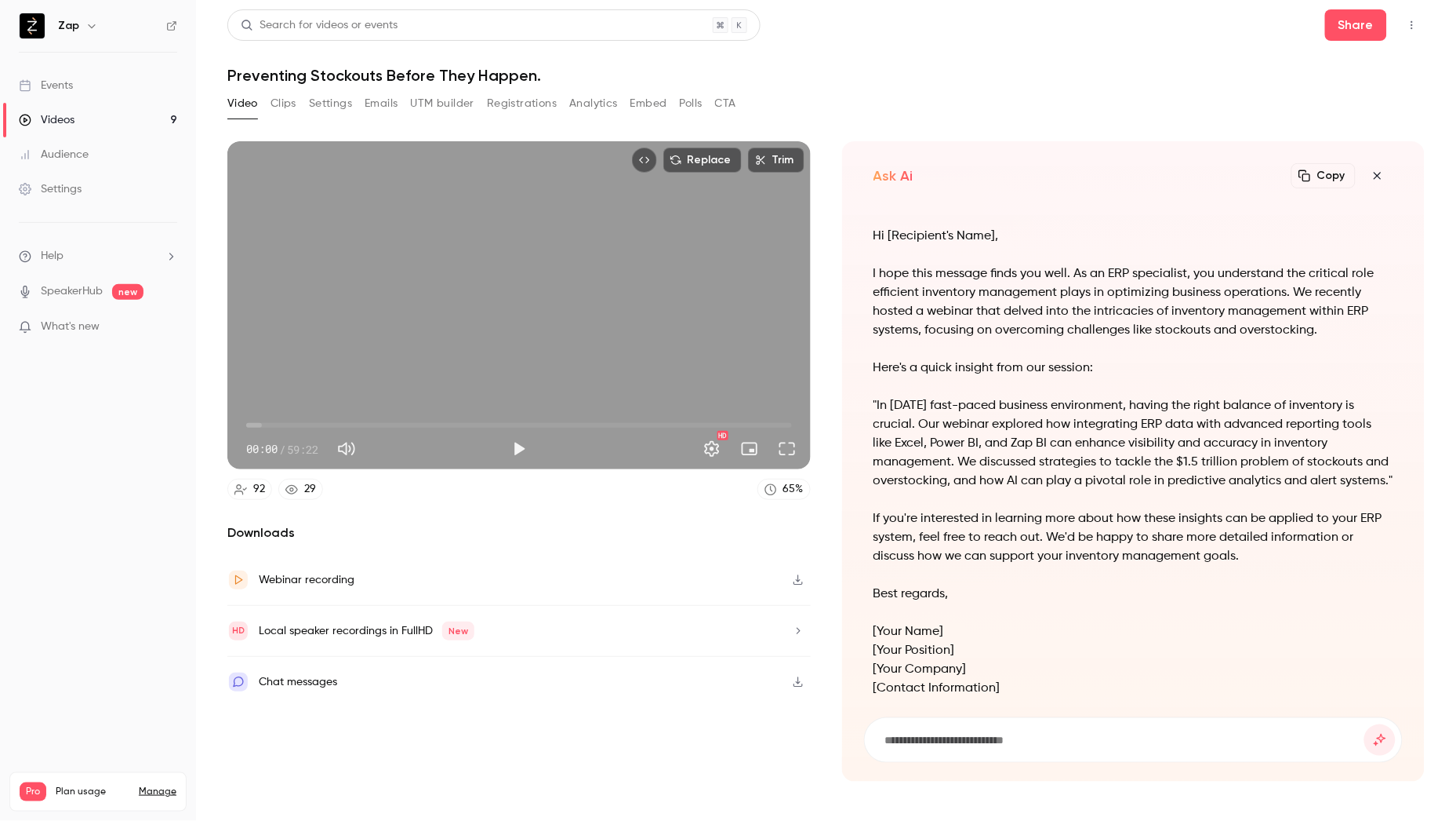
scroll to position [1, 0]
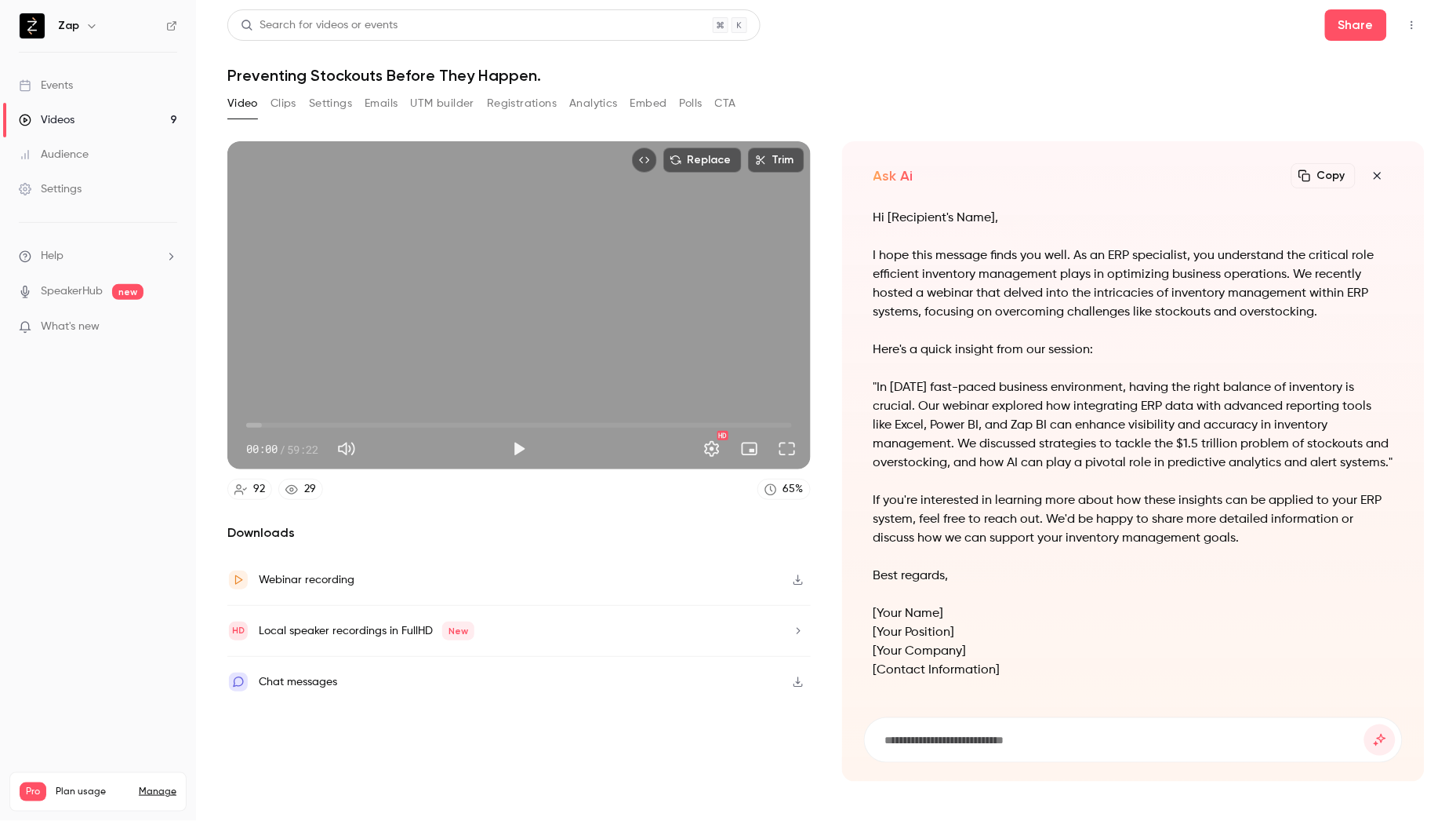
click at [1025, 735] on input at bounding box center [1125, 740] width 482 height 17
type input "**********"
click at [1365, 724] on button "submit" at bounding box center [1380, 740] width 32 height 32
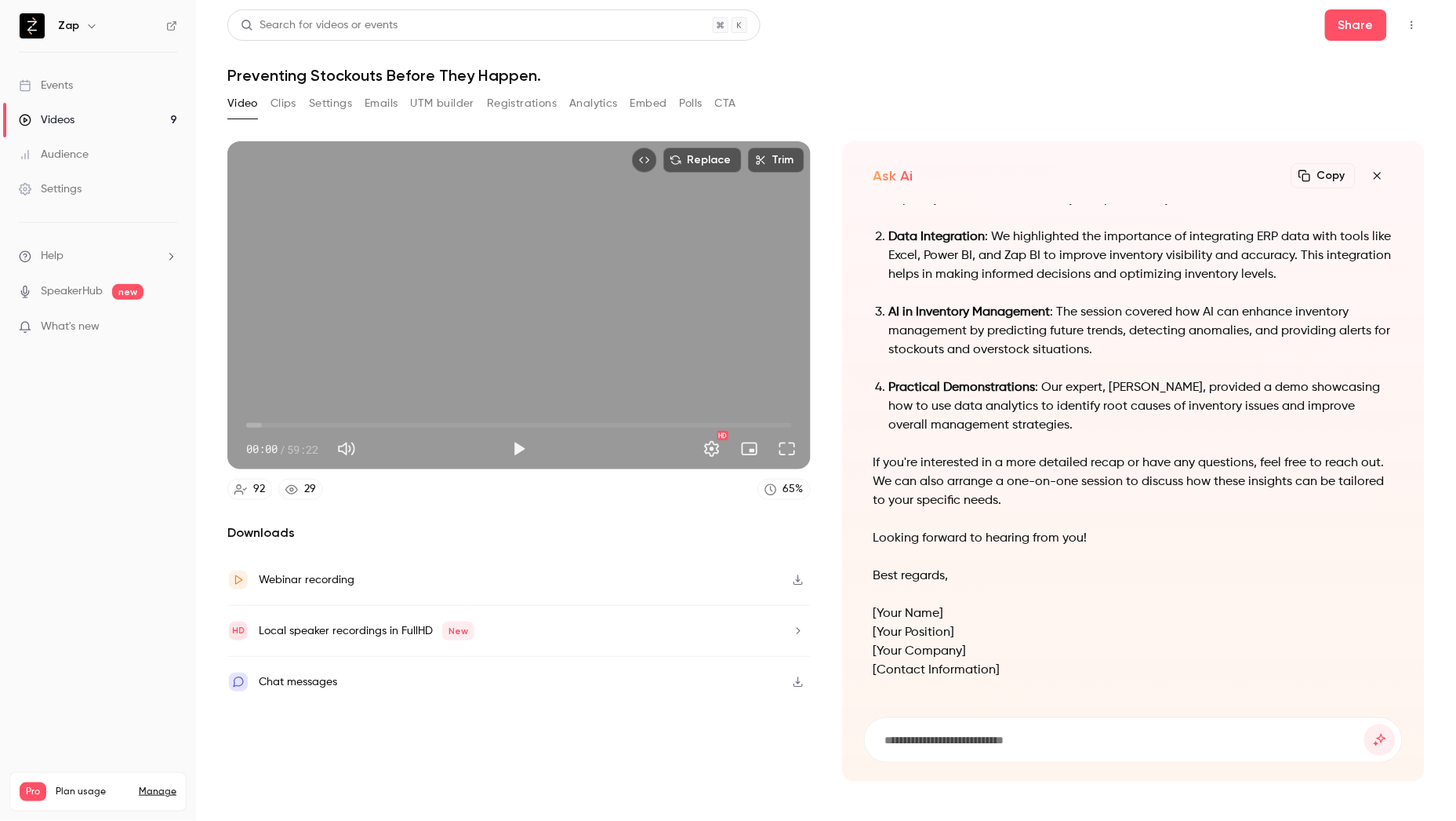
click at [988, 736] on input at bounding box center [1125, 740] width 482 height 17
type input "********"
click at [1365, 724] on button "submit" at bounding box center [1380, 740] width 32 height 32
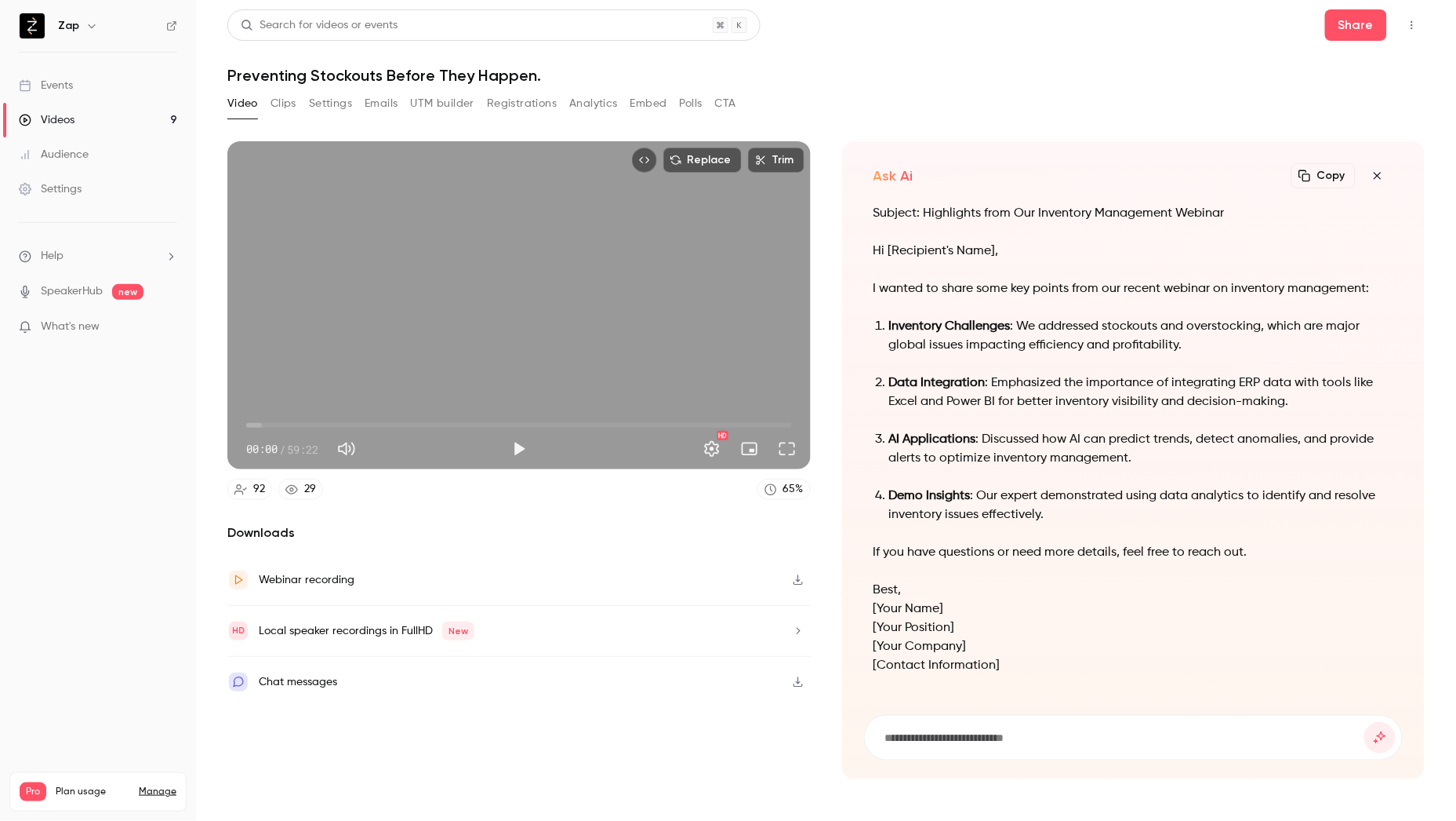
click at [1027, 738] on input at bounding box center [1125, 737] width 482 height 17
type input "********"
click at [1365, 722] on button "submit" at bounding box center [1380, 737] width 32 height 32
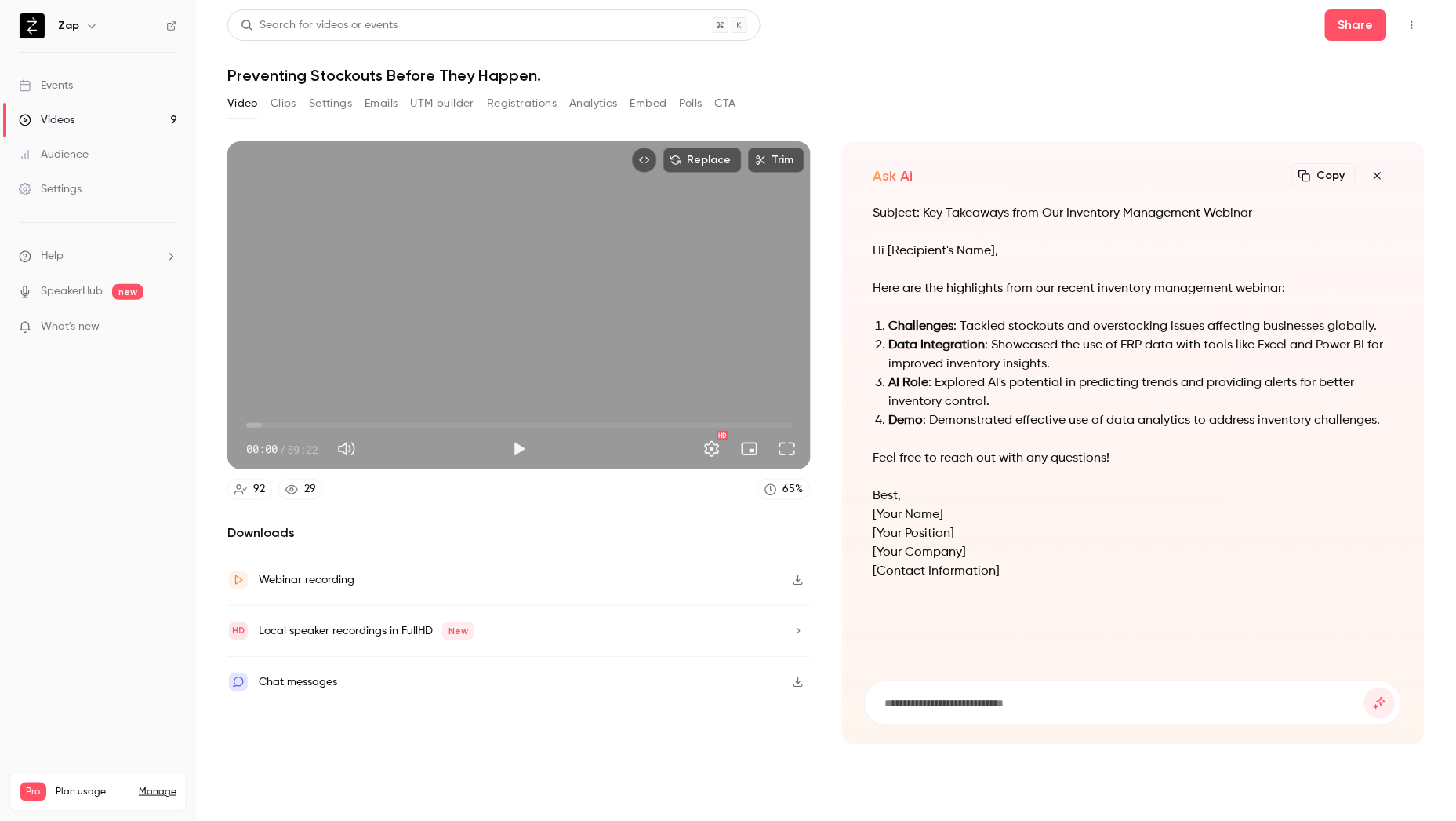
click at [1020, 705] on input at bounding box center [1125, 703] width 482 height 17
type input "*******"
click at [1365, 687] on button "submit" at bounding box center [1380, 702] width 32 height 32
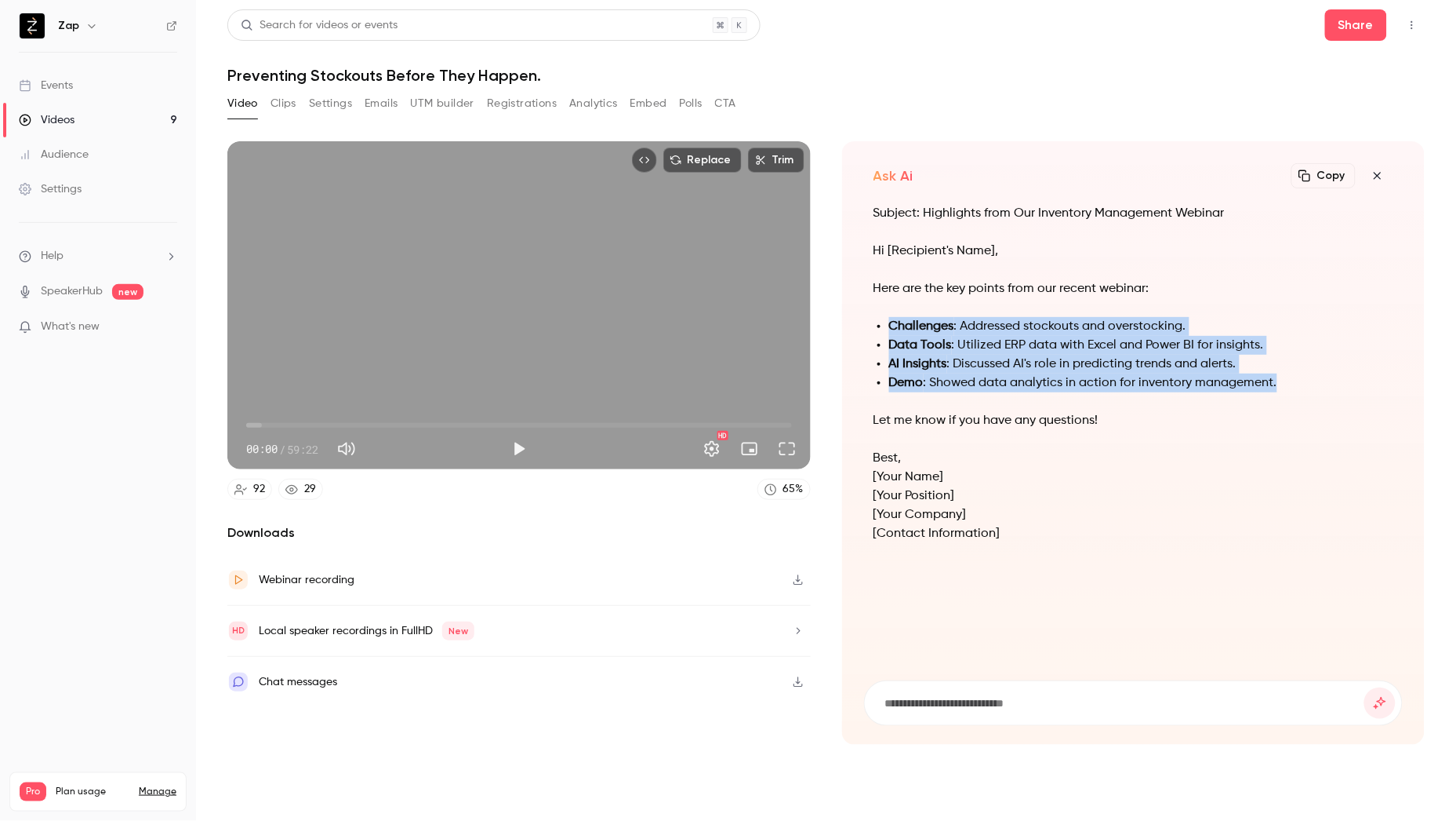
drag, startPoint x: 1292, startPoint y: 381, endPoint x: 851, endPoint y: 319, distance: 445.3
click at [851, 319] on div "Ask Ai Copy Turn your video into... Subject: Highlights from Our Inventory Mana…" at bounding box center [1133, 443] width 583 height 603
copy ul "Challenges : Addressed stockouts and overstocking. Data Tools : Utilized ERP da…"
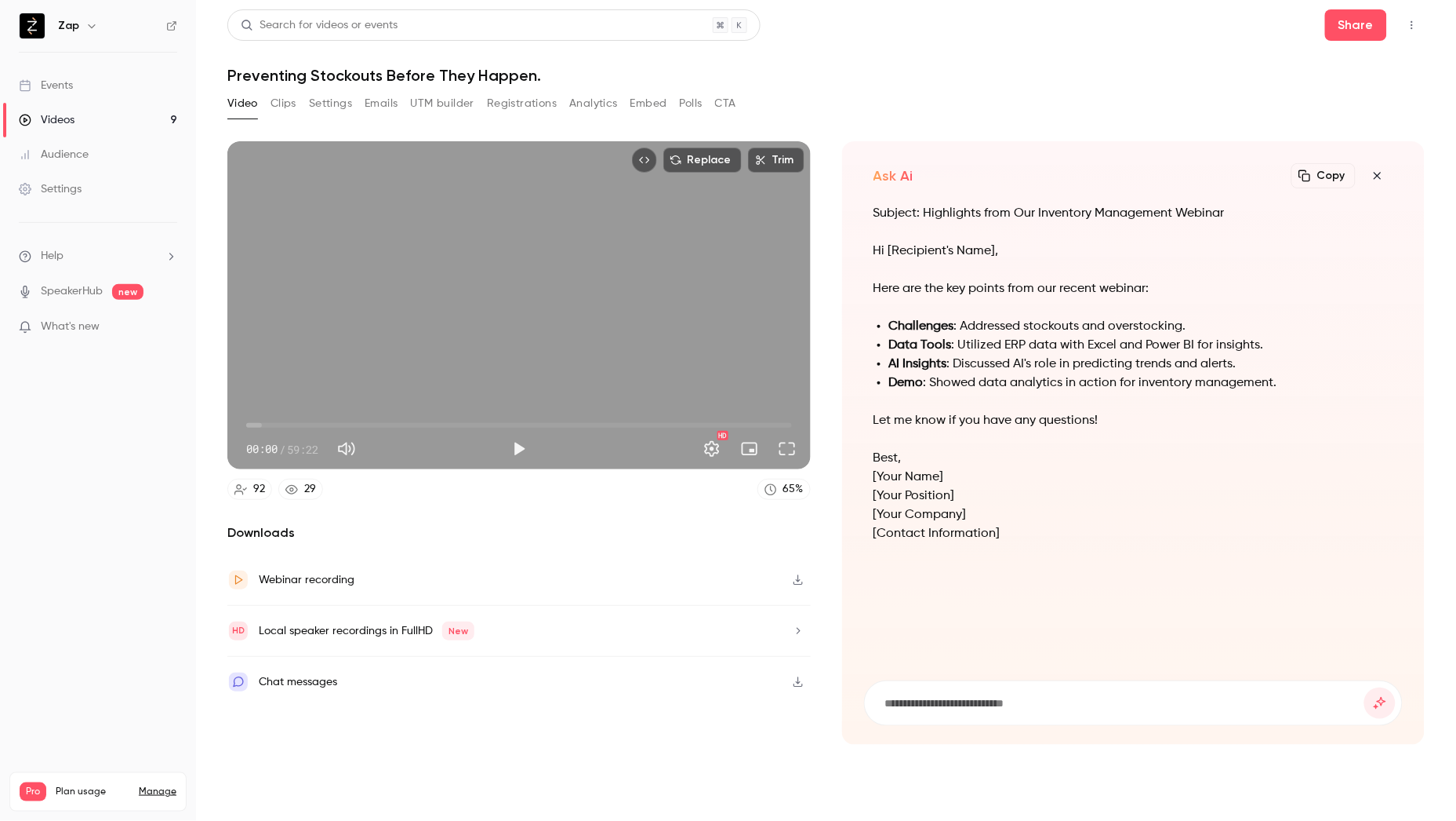
click at [956, 287] on p "Here are the key points from our recent webinar:" at bounding box center [1134, 289] width 521 height 19
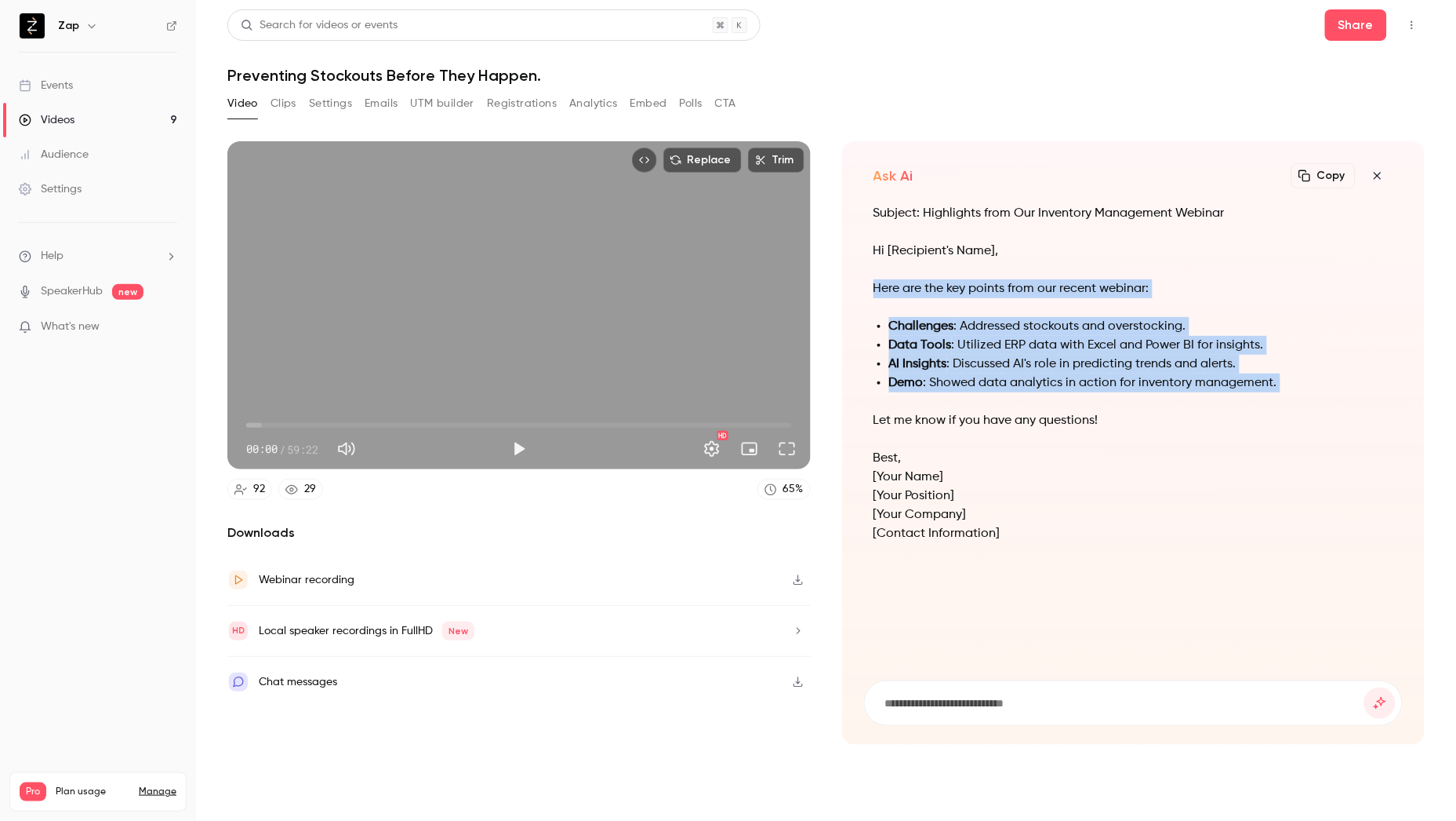
click at [1289, 382] on li "Demo : Showed data analytics in action for inventory management." at bounding box center [1141, 383] width 505 height 19
copy div "Here are the key points from our recent webinar: Challenges : Addressed stockou…"
